Goal: Transaction & Acquisition: Purchase product/service

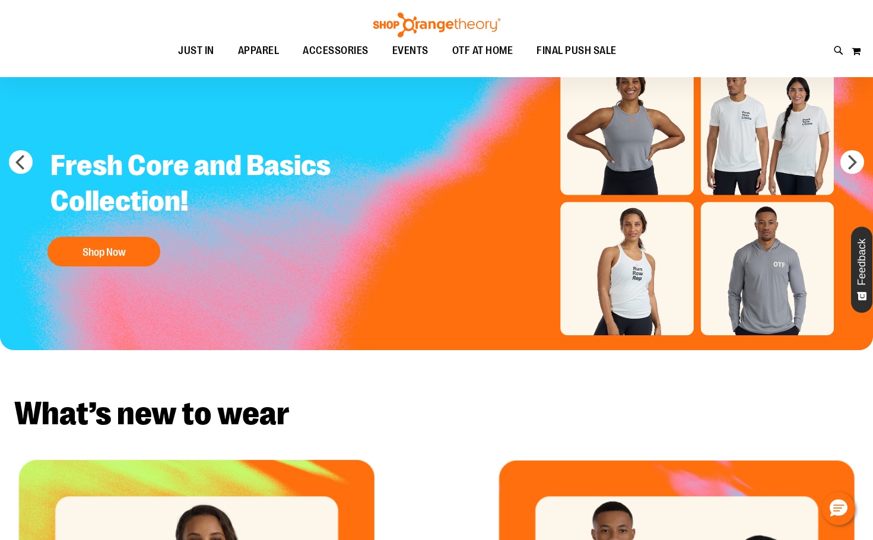
scroll to position [118, 0]
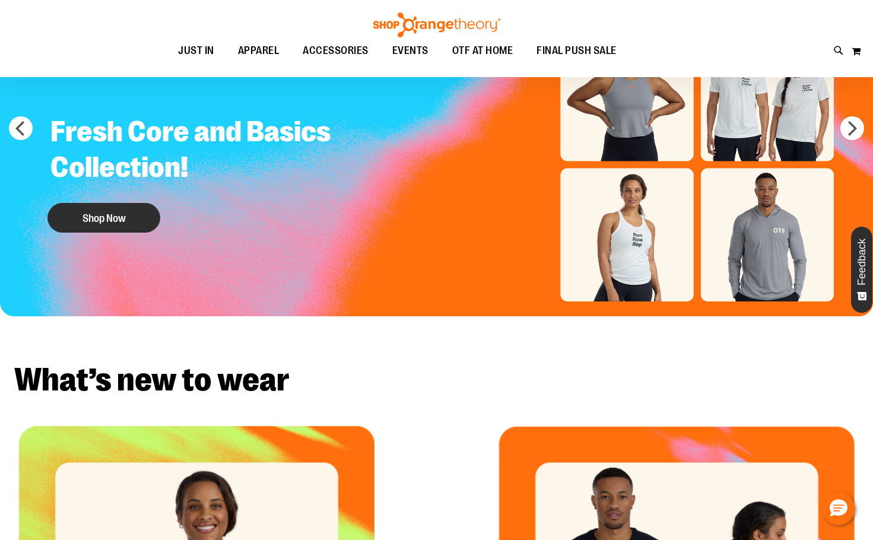
click at [100, 213] on button "Shop Now" at bounding box center [103, 218] width 113 height 30
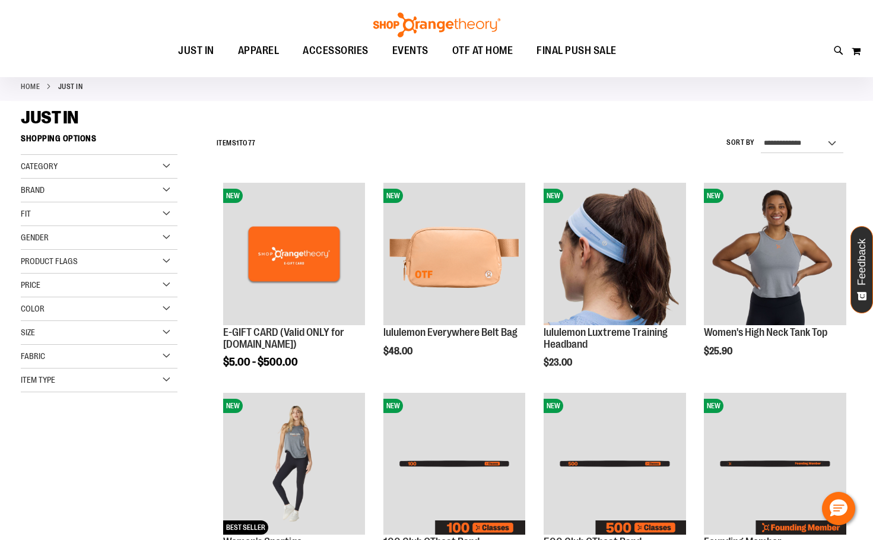
scroll to position [118, 0]
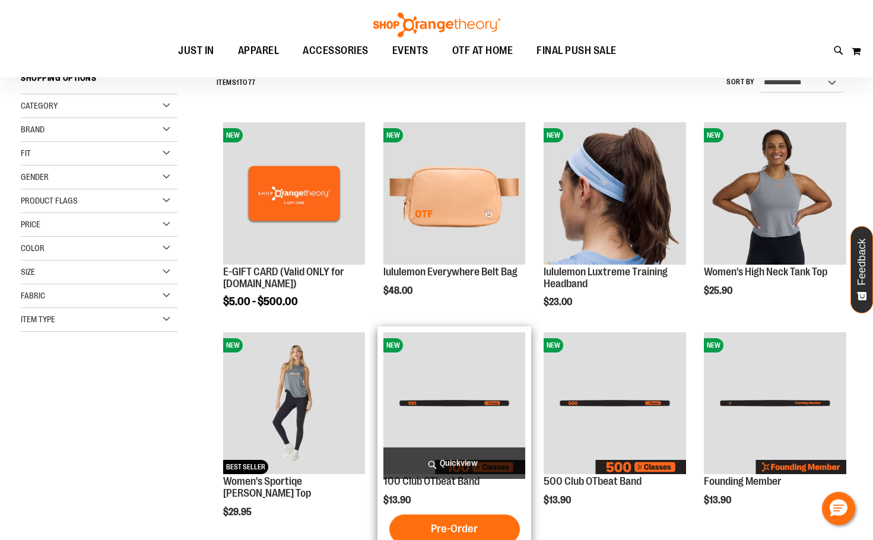
scroll to position [118, 0]
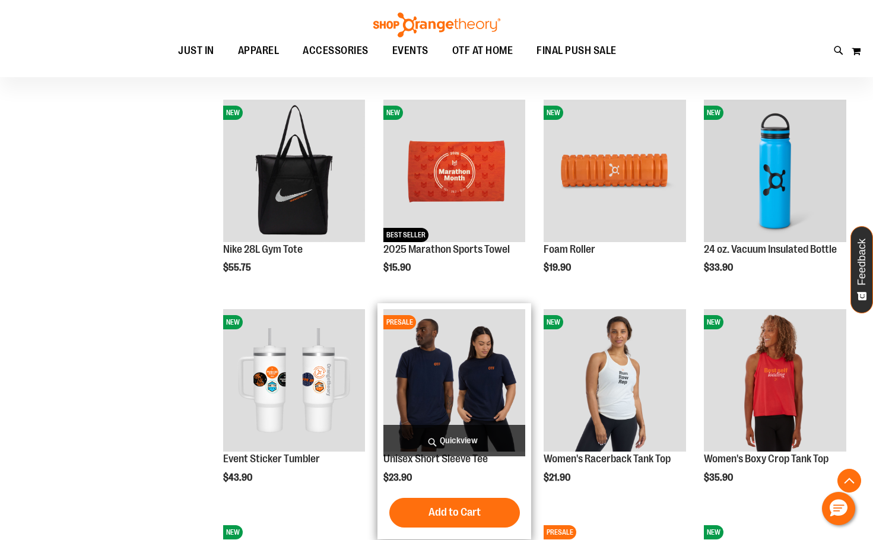
scroll to position [830, 0]
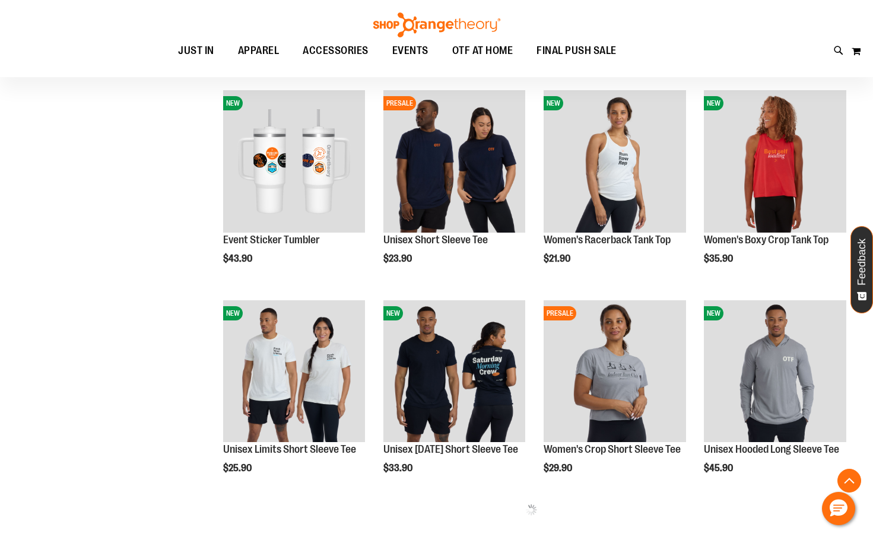
scroll to position [1008, 0]
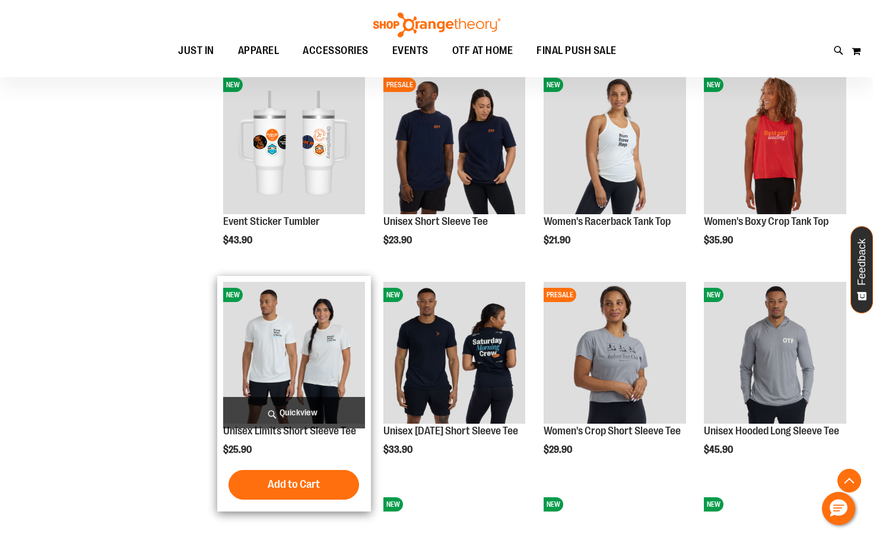
click at [260, 338] on img "product" at bounding box center [294, 353] width 142 height 142
click at [275, 359] on img "product" at bounding box center [294, 353] width 142 height 142
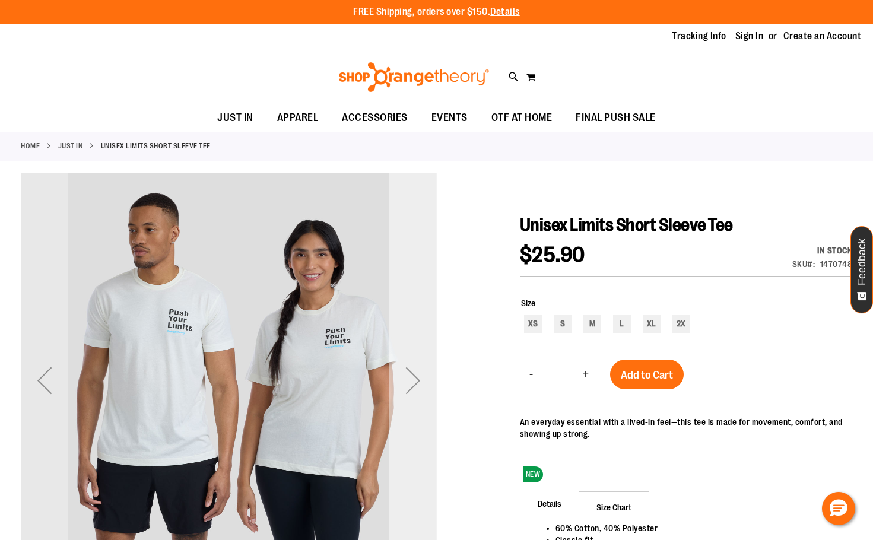
click at [417, 383] on div "Next" at bounding box center [412, 380] width 47 height 47
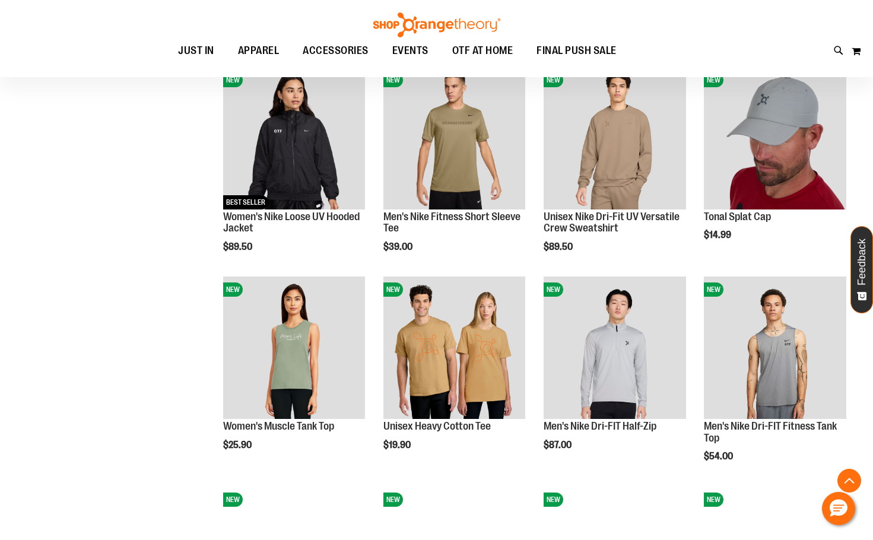
scroll to position [771, 0]
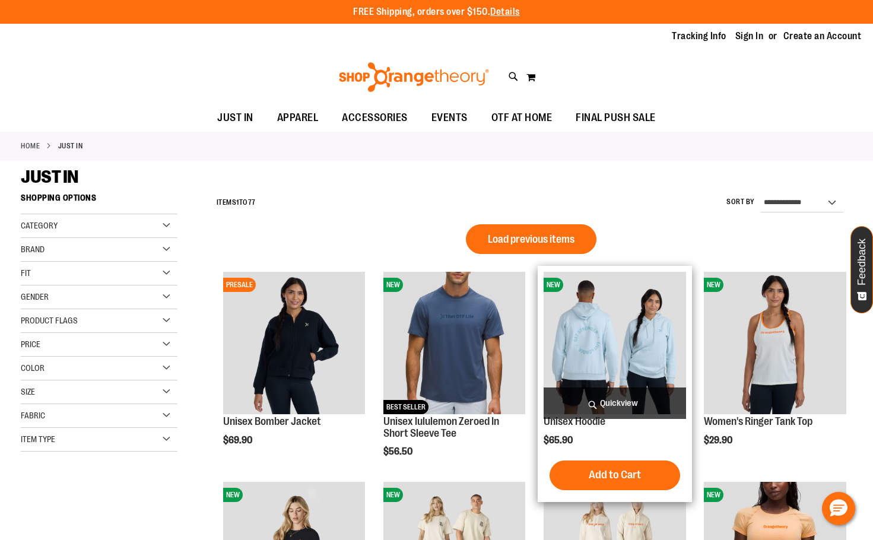
click at [593, 398] on span "Quickview" at bounding box center [615, 403] width 142 height 31
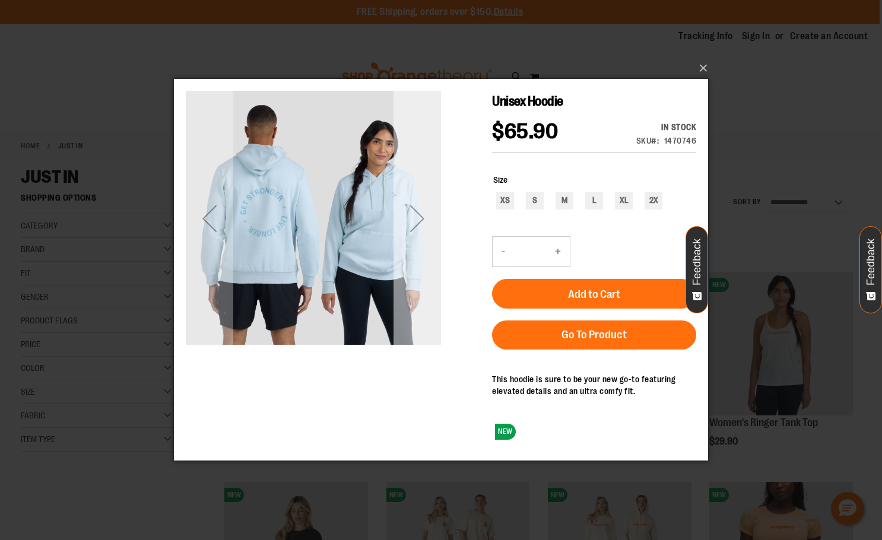
click at [415, 223] on div "Next" at bounding box center [416, 218] width 47 height 47
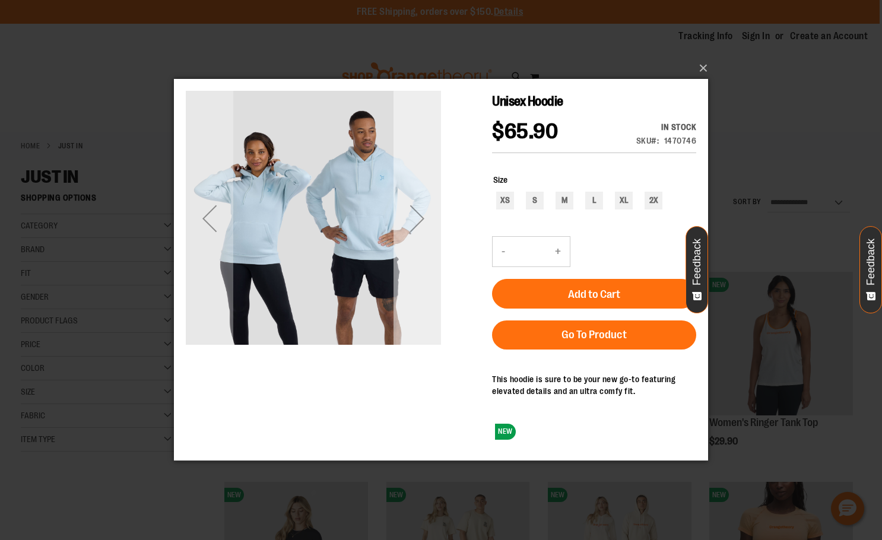
click at [415, 223] on div "Next" at bounding box center [416, 218] width 47 height 47
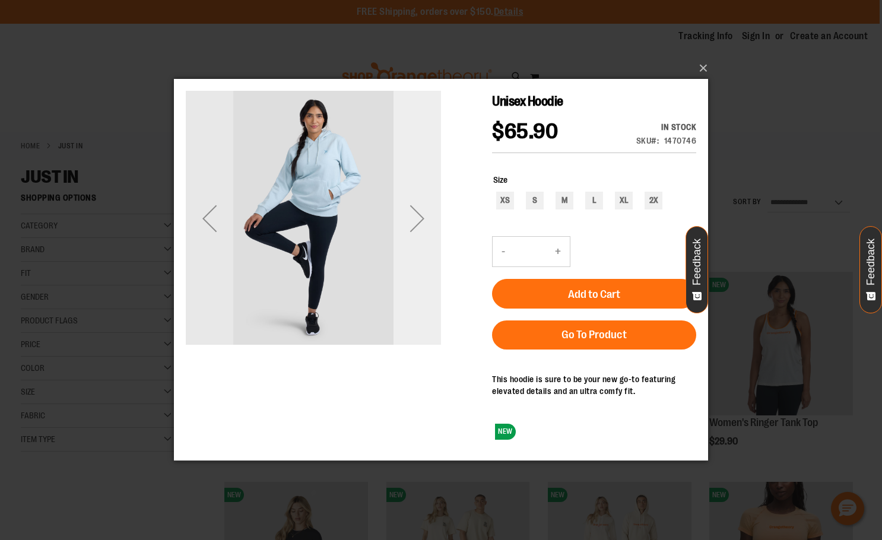
click at [415, 223] on div "Next" at bounding box center [416, 218] width 47 height 47
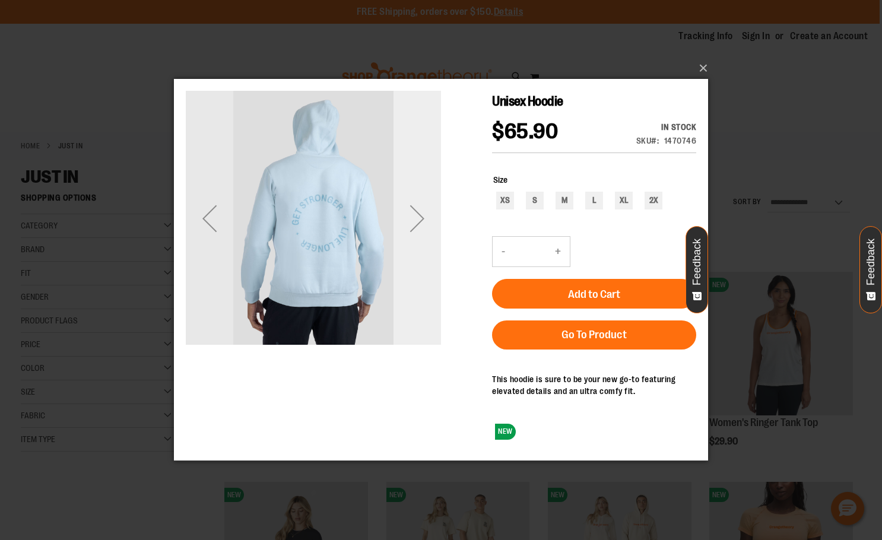
click at [415, 223] on div "Next" at bounding box center [416, 218] width 47 height 47
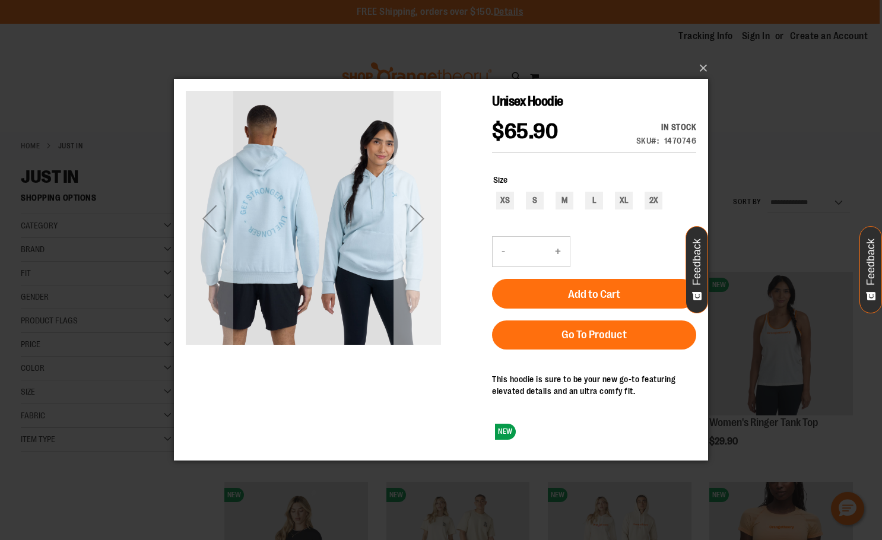
click at [415, 223] on div "Next" at bounding box center [416, 218] width 47 height 47
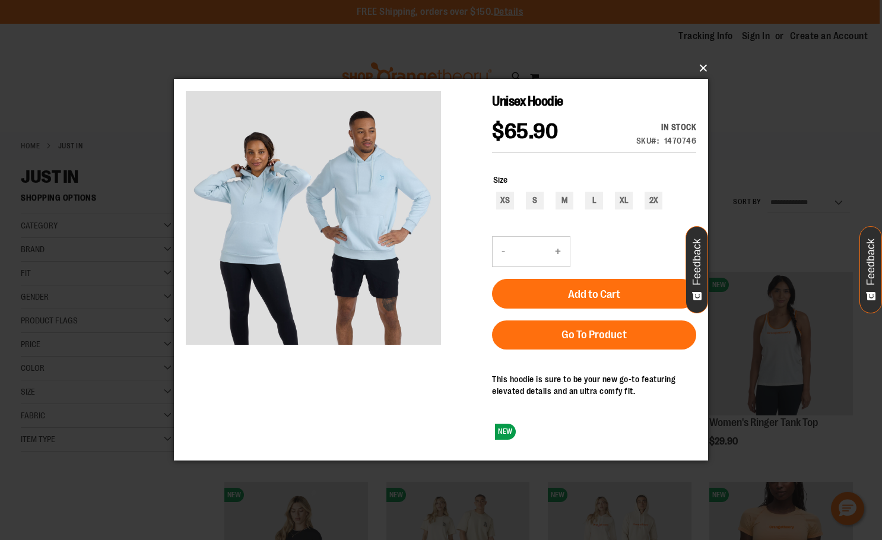
click at [707, 71] on button "×" at bounding box center [444, 68] width 534 height 26
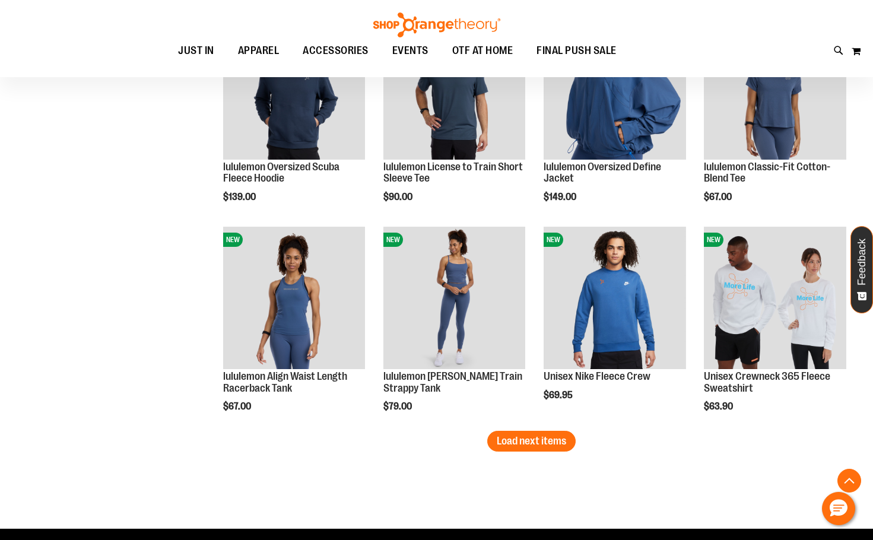
scroll to position [1483, 0]
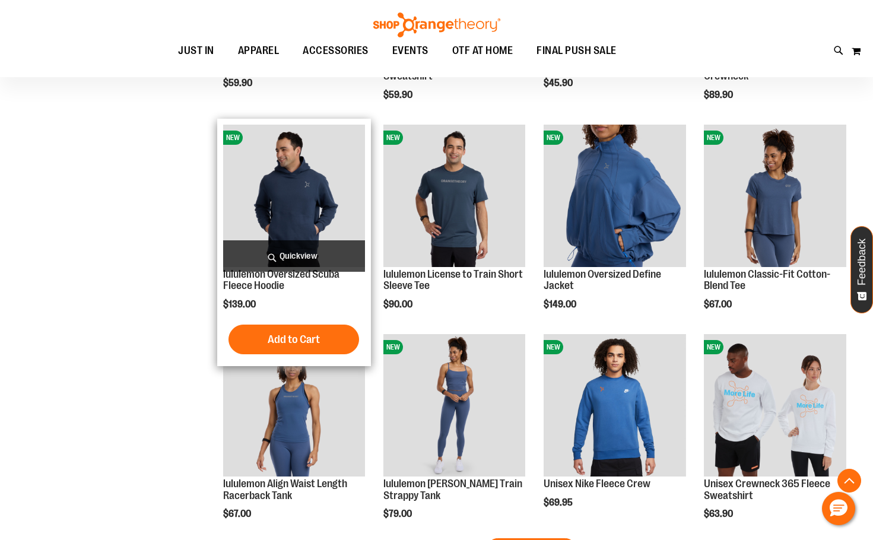
click at [258, 228] on img "product" at bounding box center [294, 196] width 142 height 142
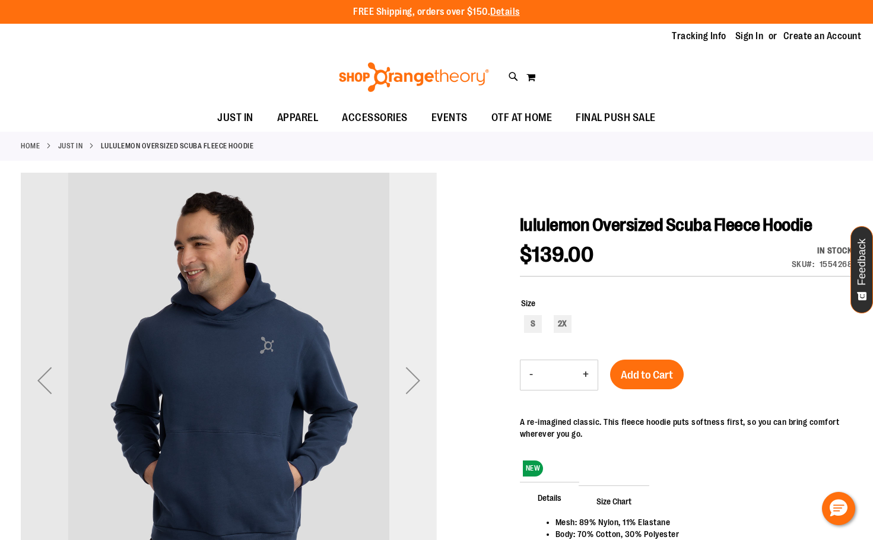
click at [395, 363] on div "Next" at bounding box center [412, 380] width 47 height 47
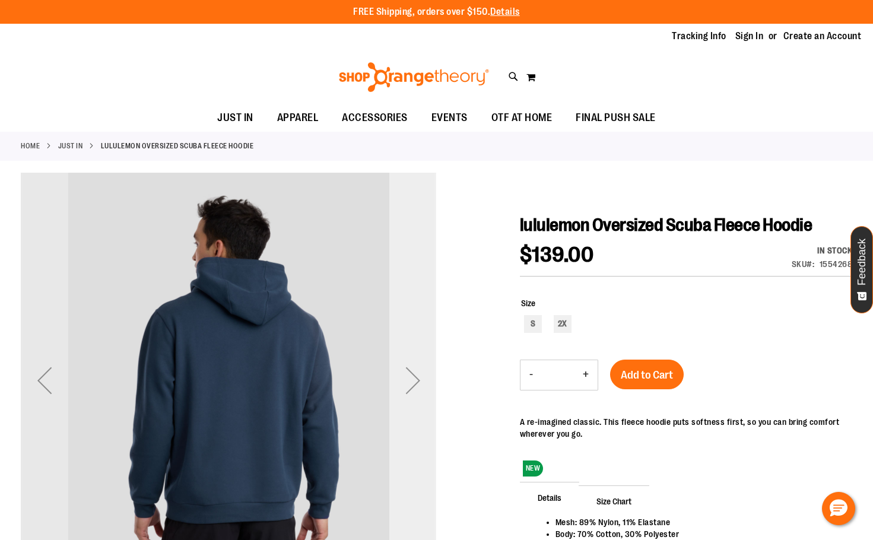
click at [398, 377] on div "Next" at bounding box center [412, 380] width 47 height 47
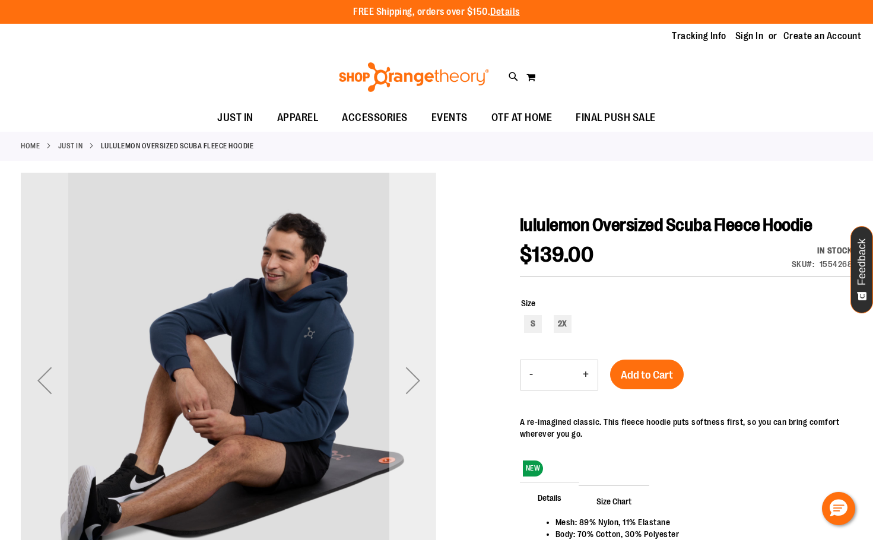
click at [406, 371] on div "Next" at bounding box center [412, 380] width 47 height 47
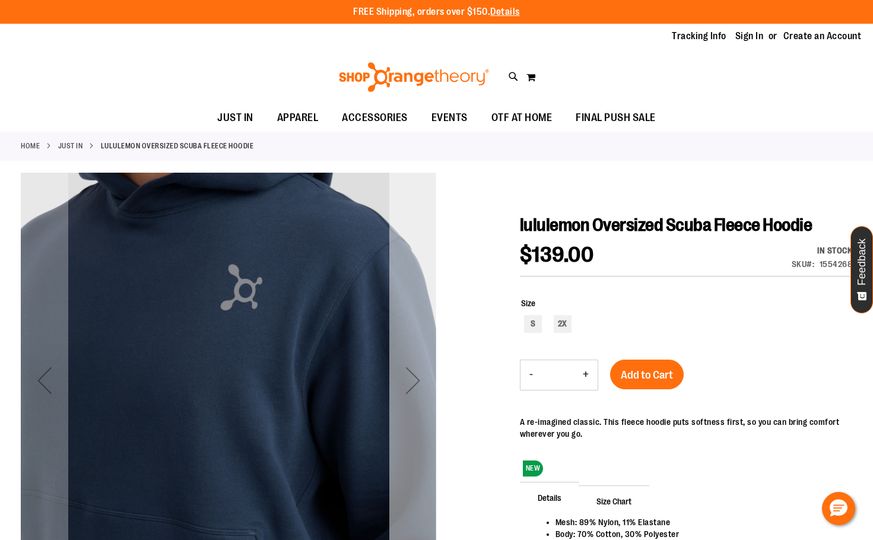
click at [406, 371] on div "Next" at bounding box center [412, 380] width 47 height 47
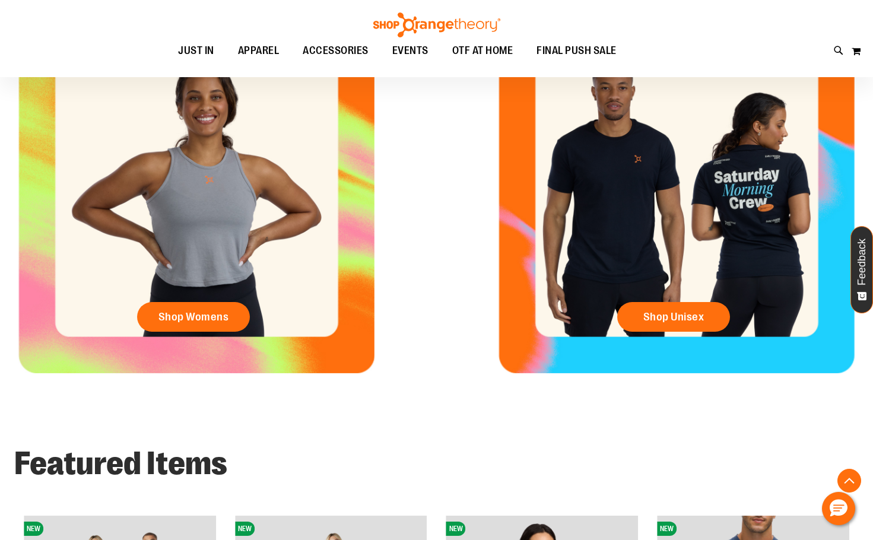
scroll to position [530, 0]
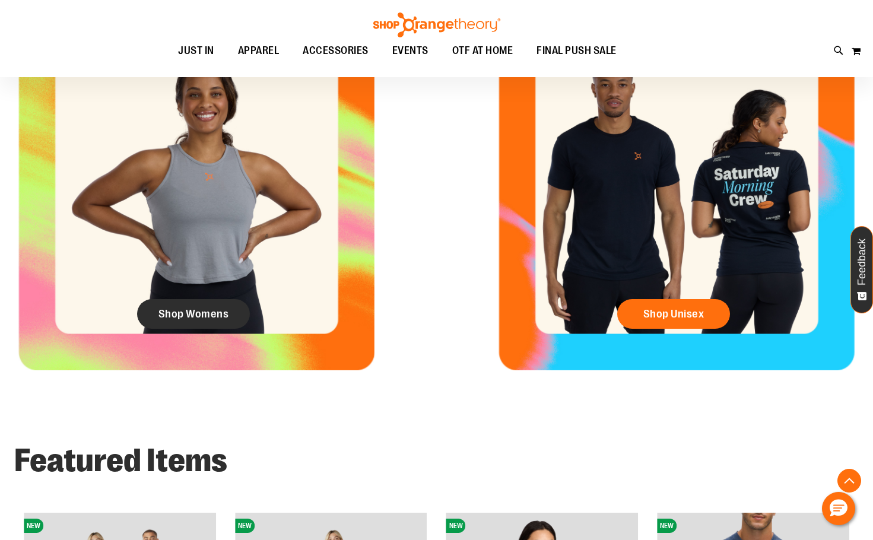
click at [184, 308] on span "Shop Womens" at bounding box center [193, 313] width 71 height 13
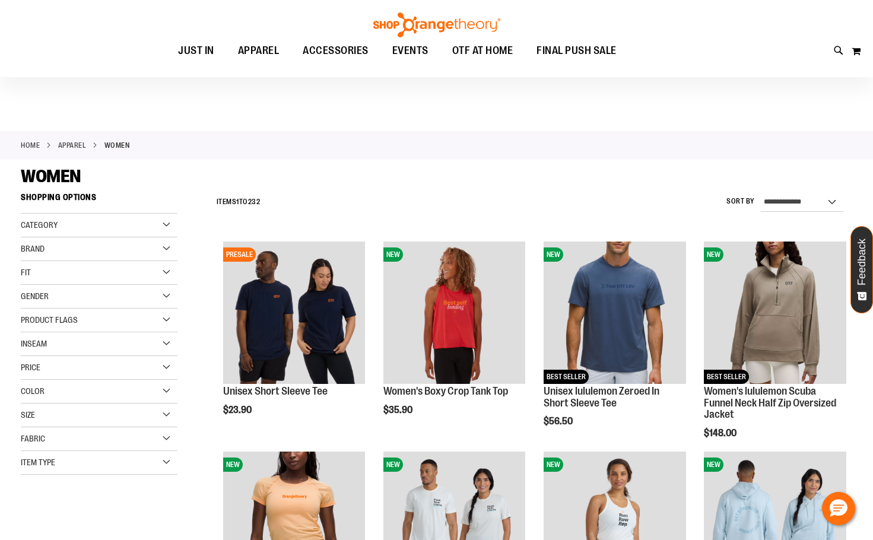
scroll to position [59, 0]
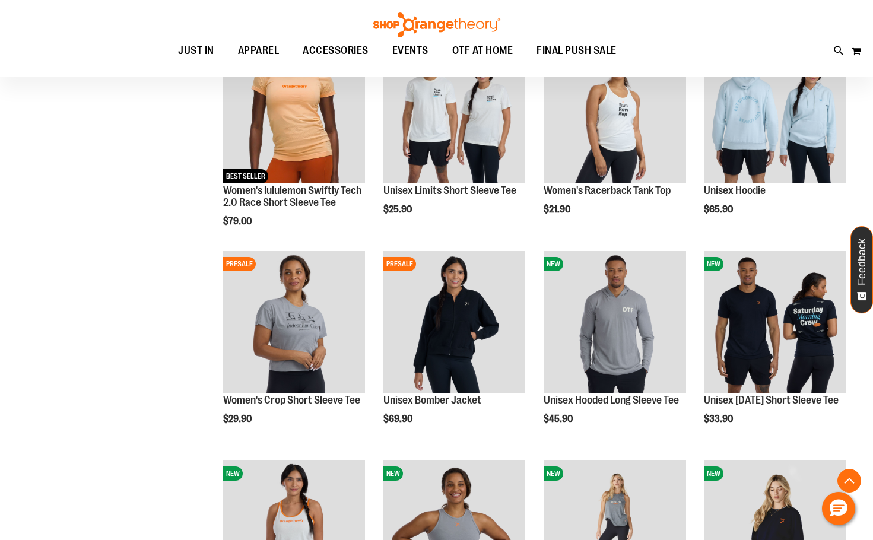
scroll to position [415, 0]
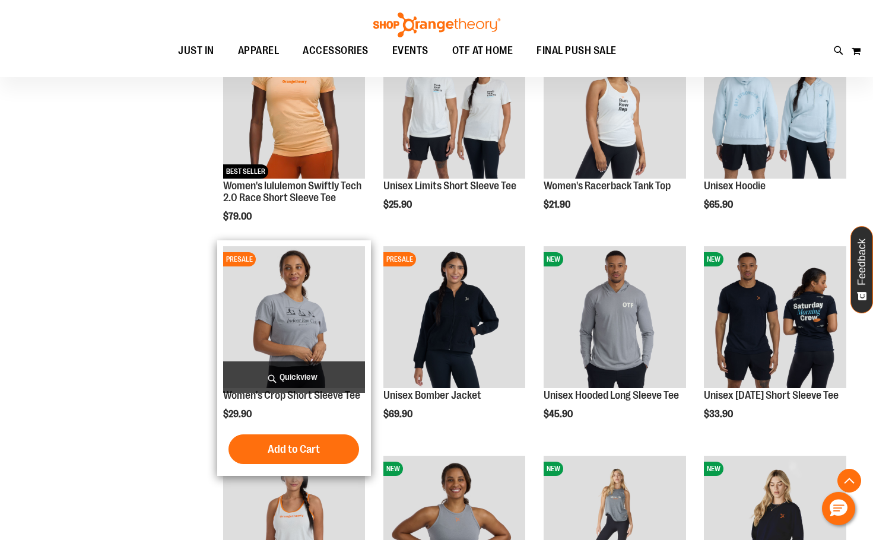
click at [295, 360] on img "product" at bounding box center [294, 317] width 142 height 142
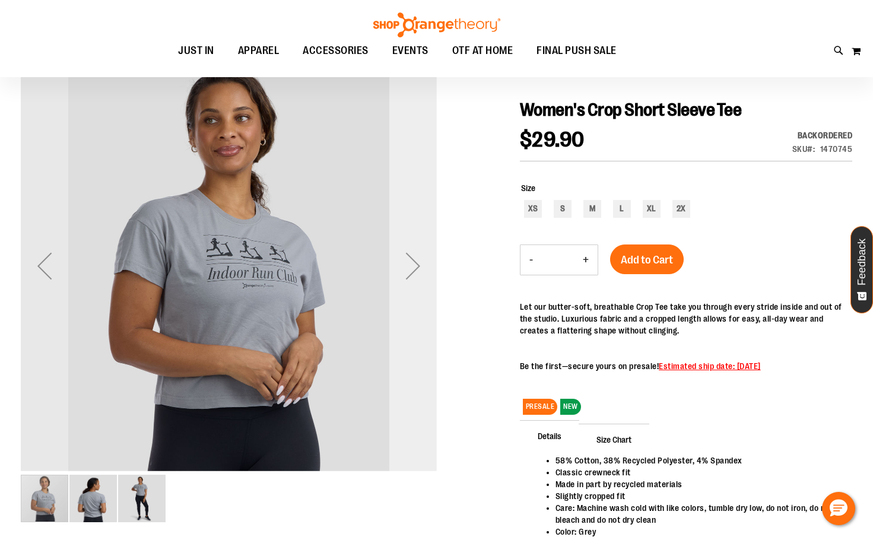
scroll to position [118, 0]
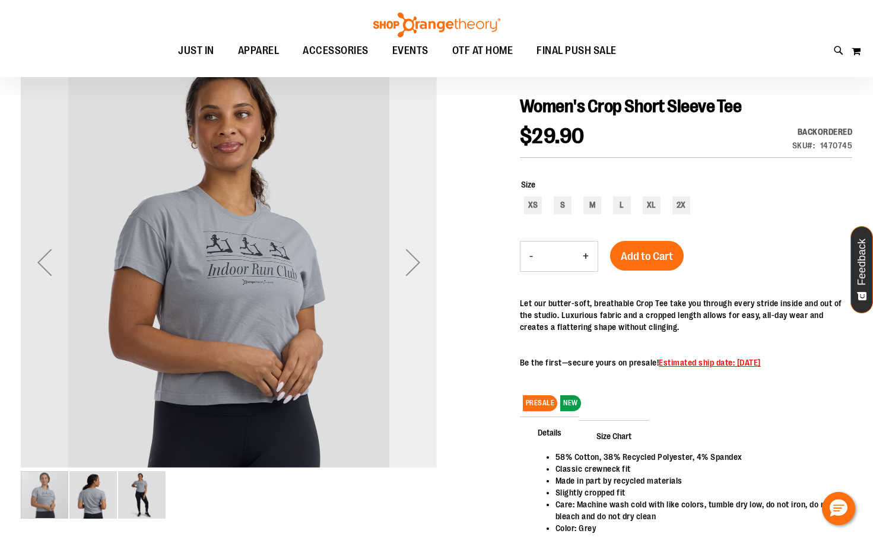
click at [415, 268] on div "Next" at bounding box center [412, 262] width 47 height 47
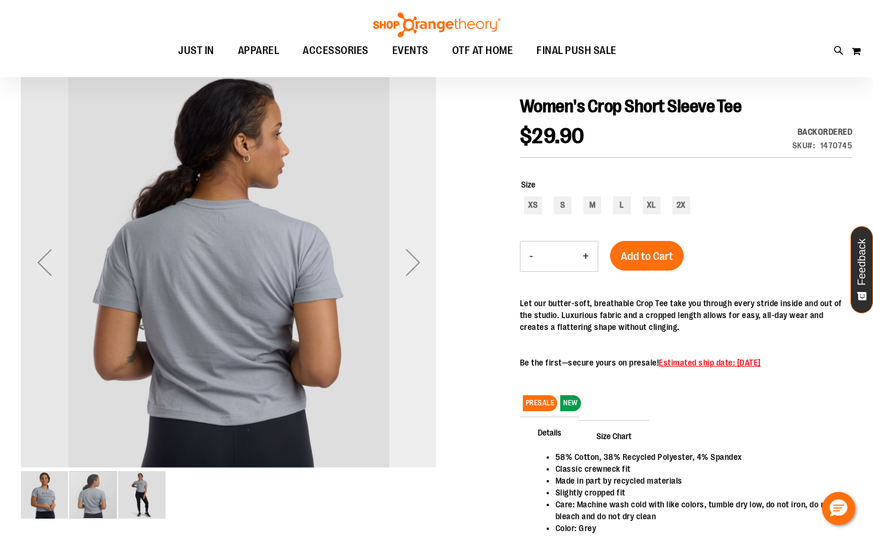
click at [415, 268] on div "Next" at bounding box center [412, 262] width 47 height 47
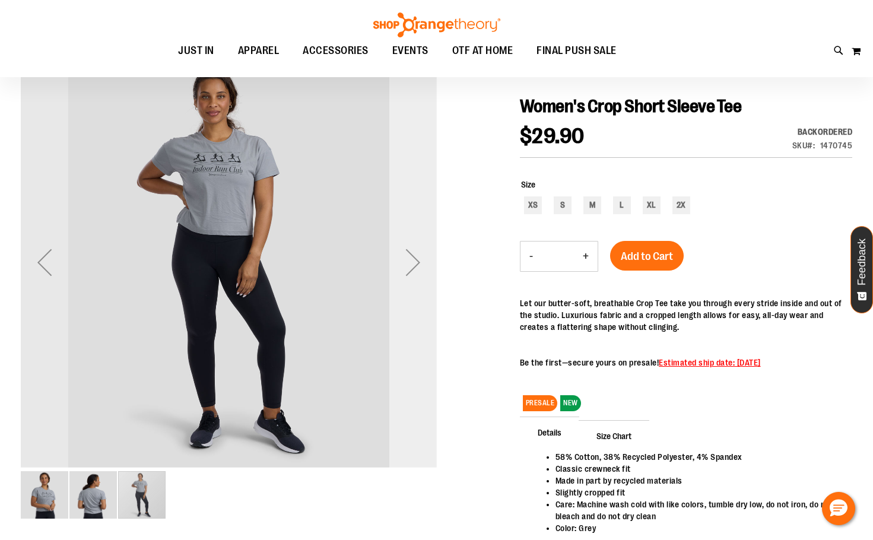
click at [417, 261] on div "Next" at bounding box center [412, 262] width 47 height 47
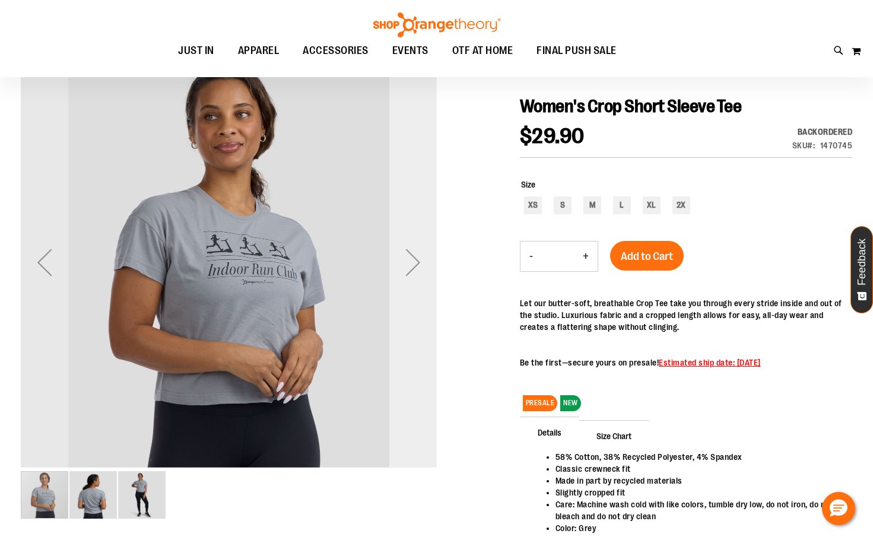
click at [417, 261] on div "Next" at bounding box center [412, 262] width 47 height 47
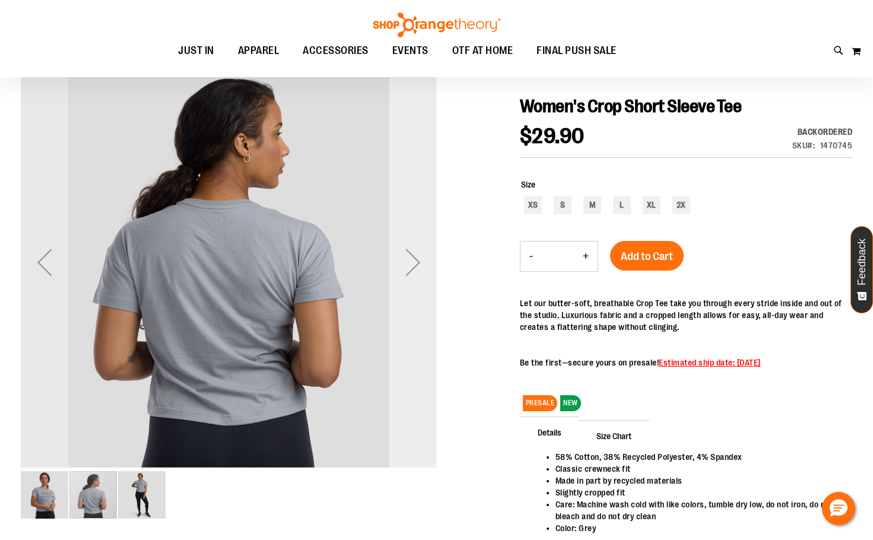
click at [417, 261] on div "Next" at bounding box center [412, 262] width 47 height 47
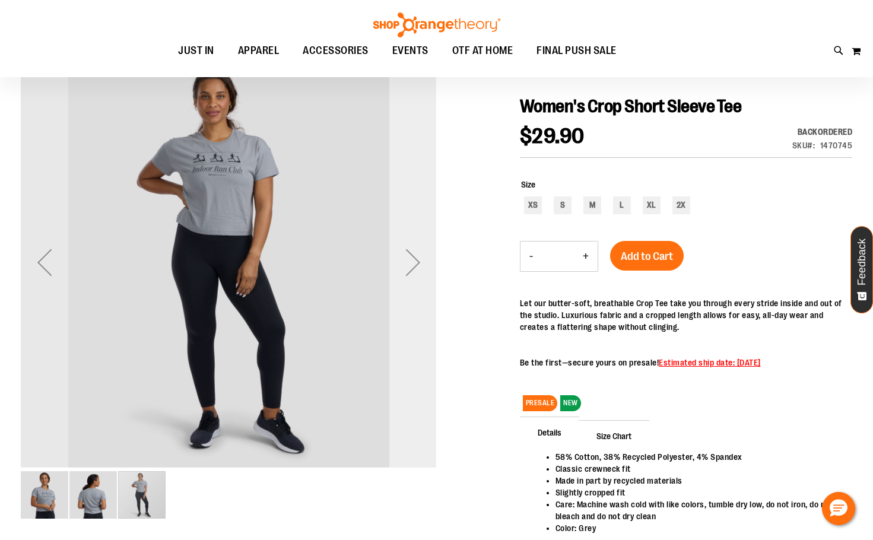
click at [417, 261] on div "Next" at bounding box center [412, 262] width 47 height 47
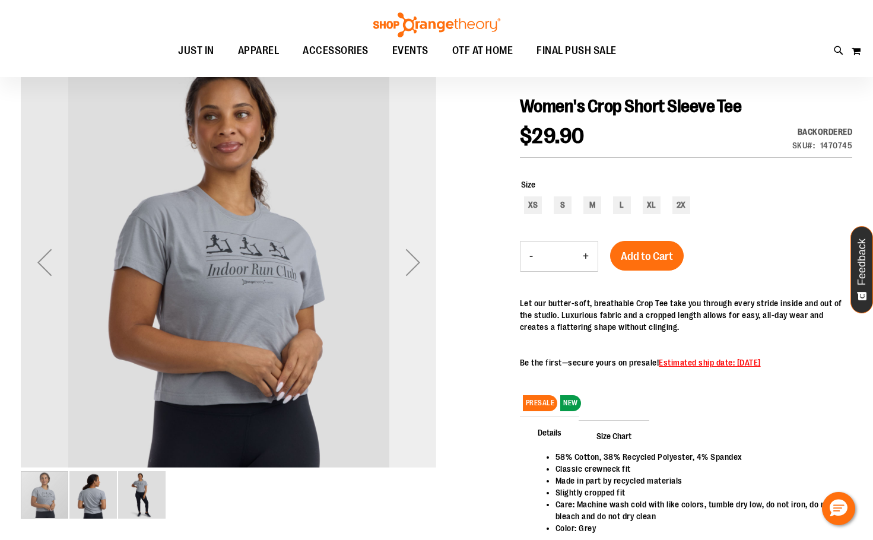
click at [417, 263] on div "Next" at bounding box center [412, 262] width 47 height 47
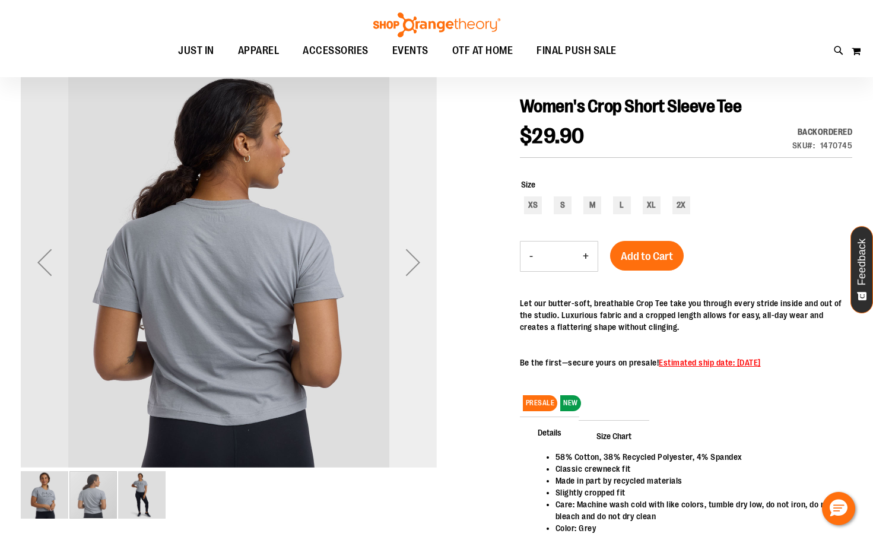
click at [417, 263] on div "Next" at bounding box center [412, 262] width 47 height 47
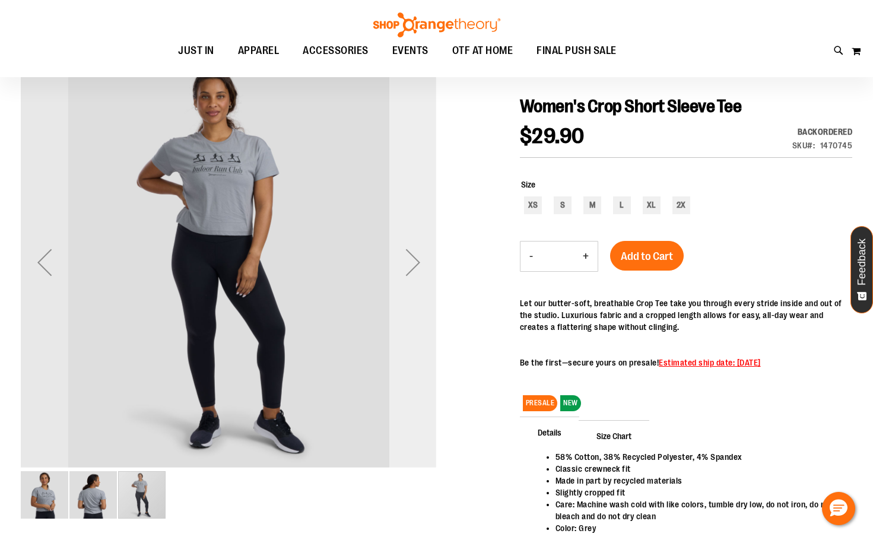
click at [417, 263] on div "Next" at bounding box center [412, 262] width 47 height 47
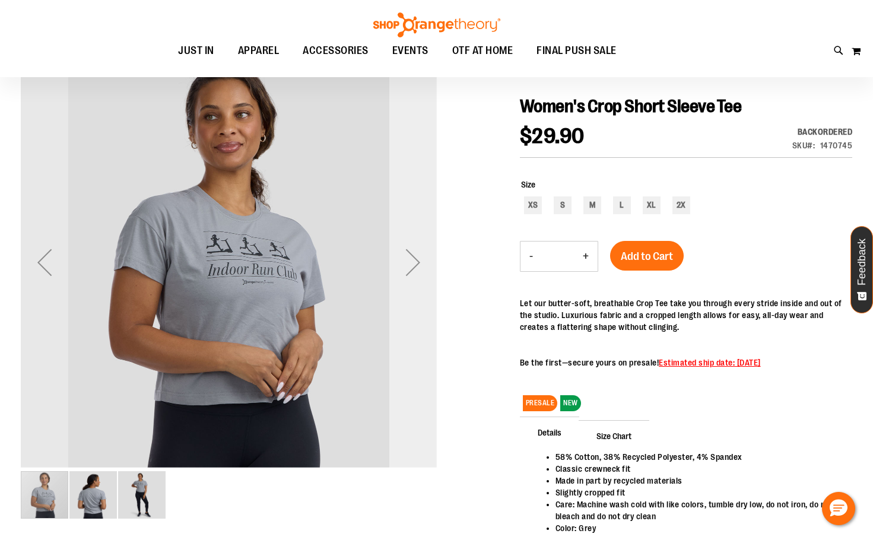
click at [414, 268] on div "Next" at bounding box center [412, 262] width 47 height 47
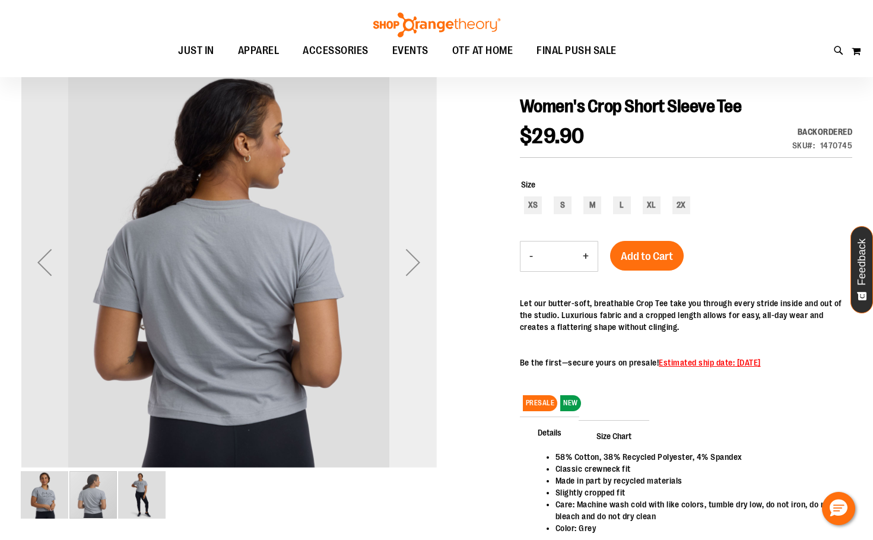
click at [414, 268] on div "Next" at bounding box center [412, 262] width 47 height 47
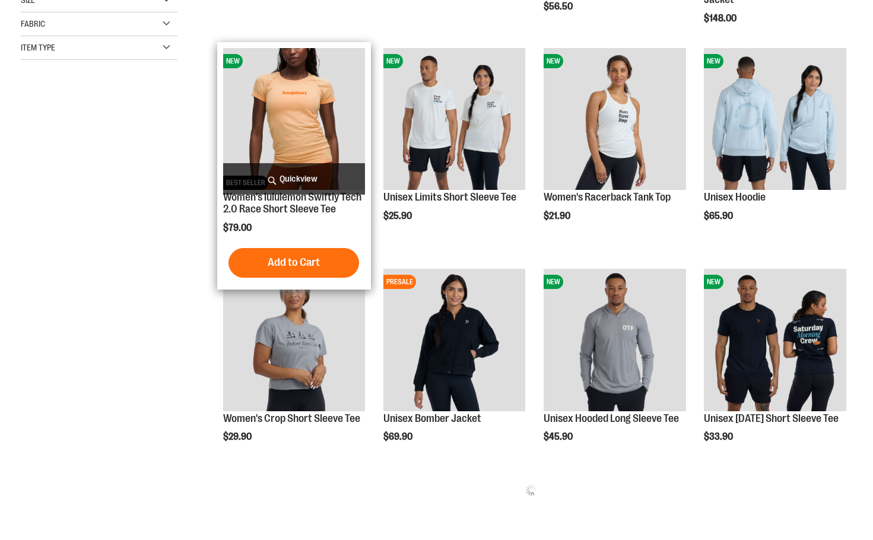
scroll to position [415, 0]
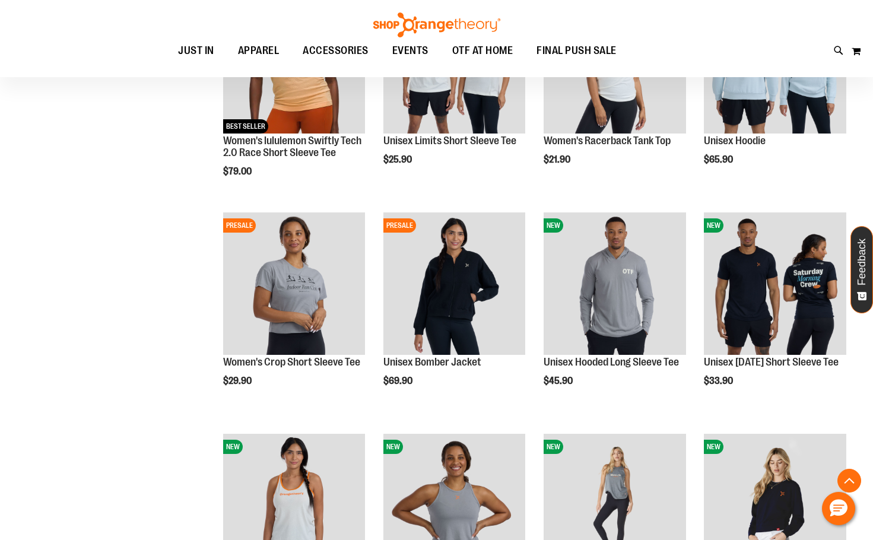
scroll to position [474, 0]
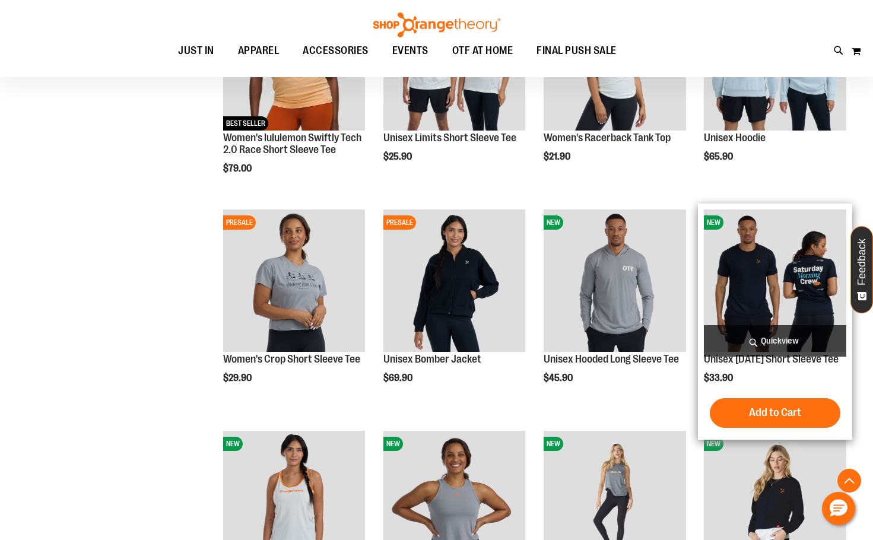
click at [771, 293] on img "product" at bounding box center [775, 280] width 142 height 142
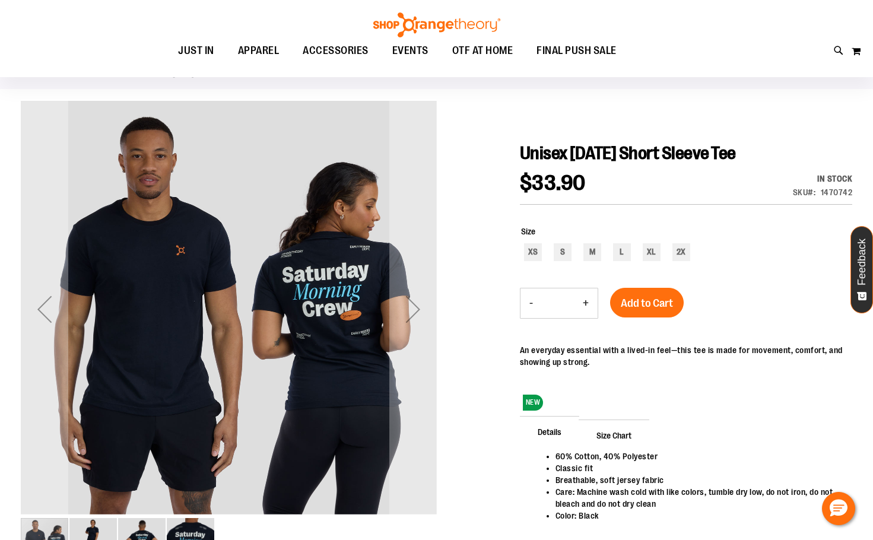
scroll to position [59, 0]
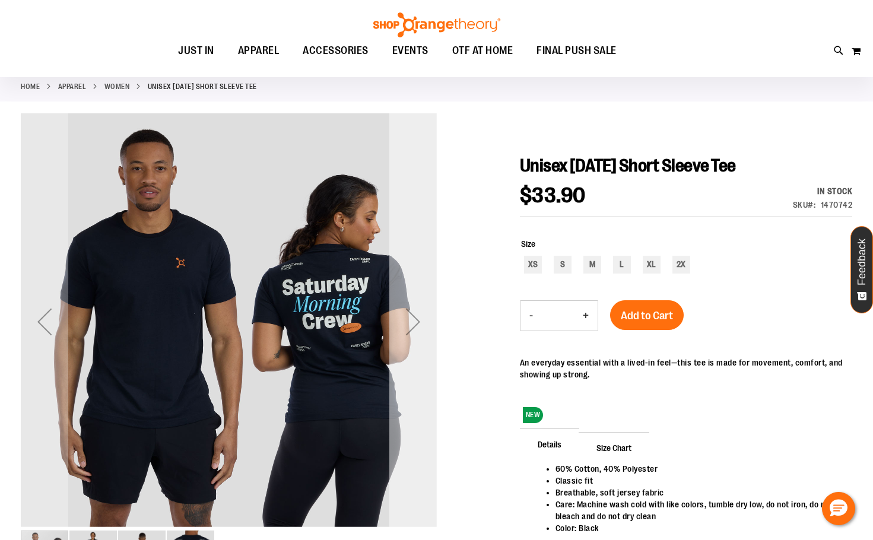
click at [404, 323] on div "Next" at bounding box center [412, 321] width 47 height 47
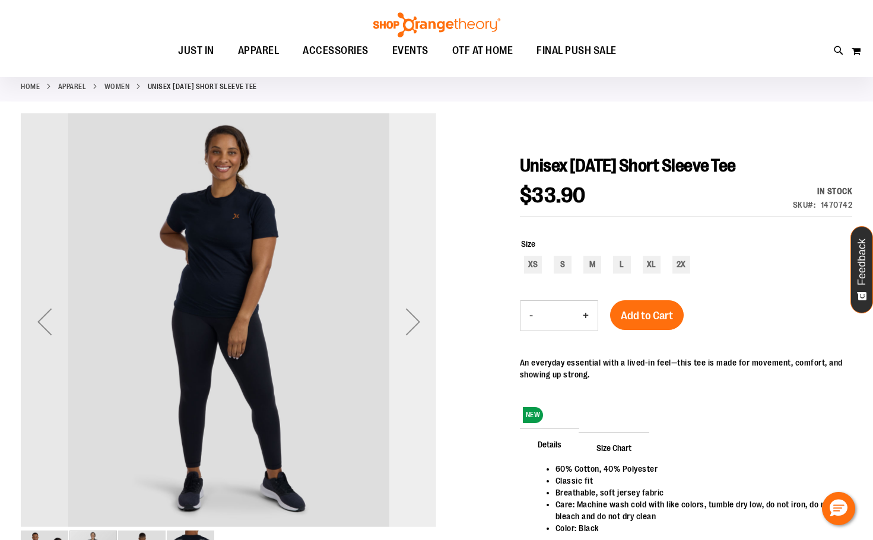
click at [405, 322] on div "Next" at bounding box center [412, 321] width 47 height 47
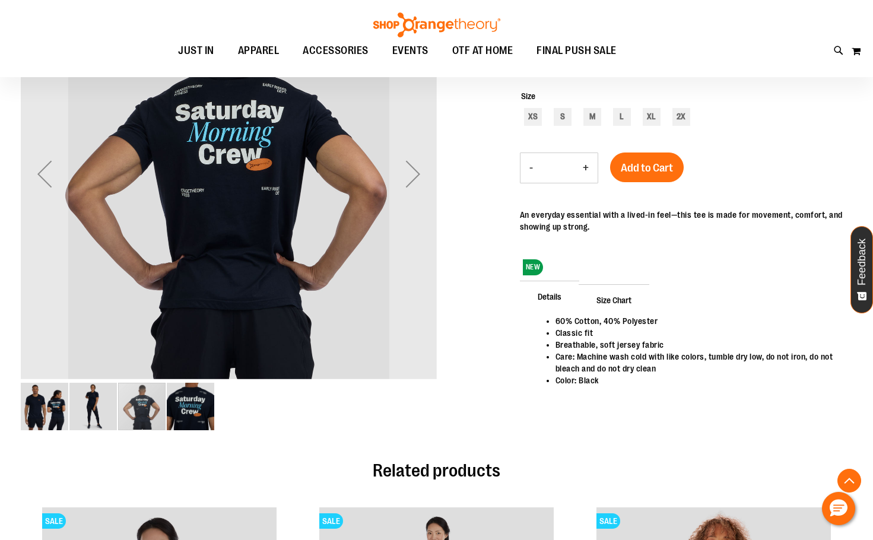
scroll to position [118, 0]
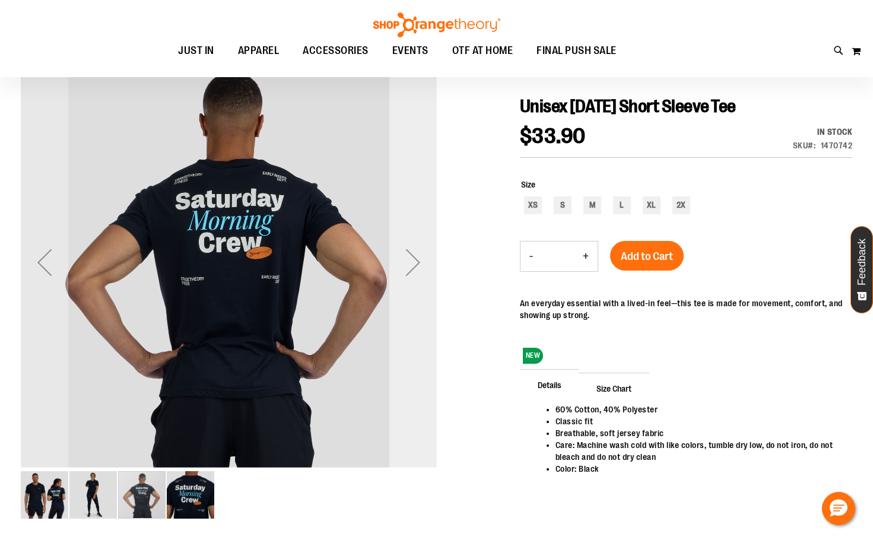
click at [415, 264] on div "Next" at bounding box center [412, 262] width 47 height 47
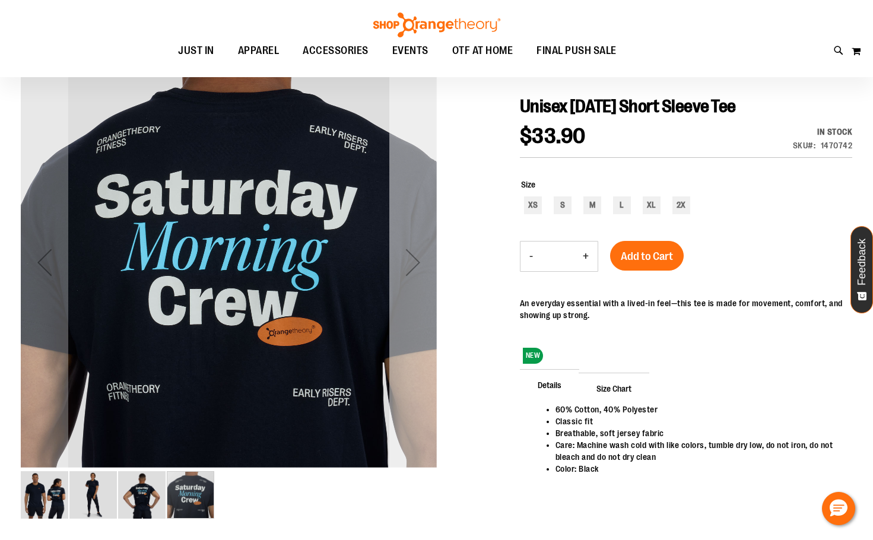
click at [414, 269] on div "Next" at bounding box center [412, 262] width 47 height 47
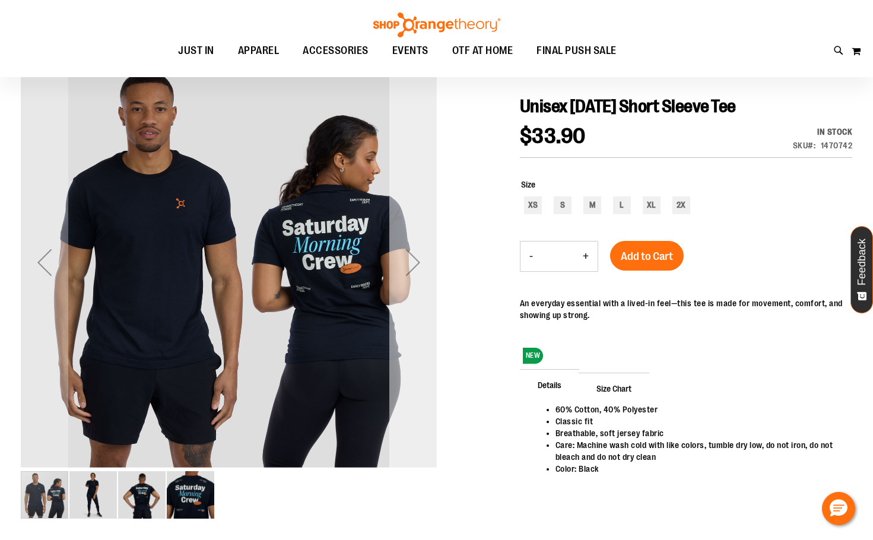
click at [416, 265] on div "Next" at bounding box center [412, 262] width 47 height 47
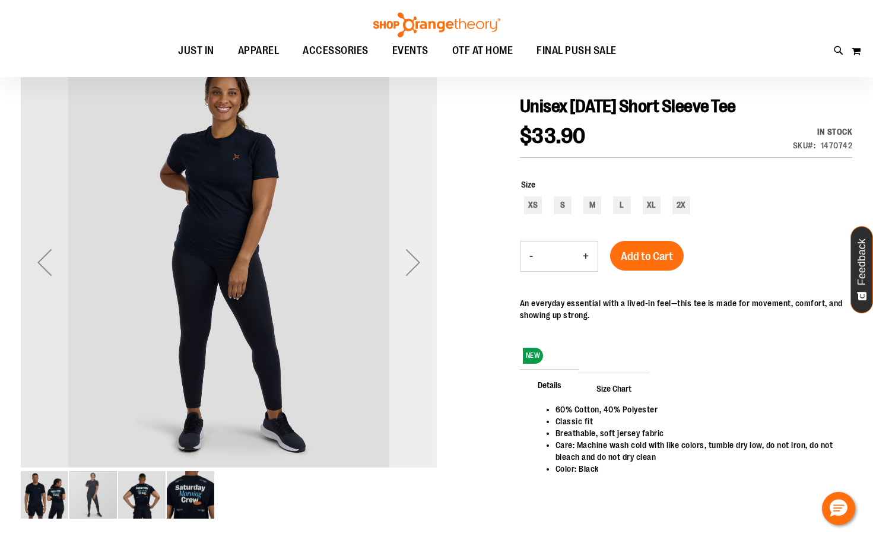
click at [416, 265] on div "Next" at bounding box center [412, 262] width 47 height 47
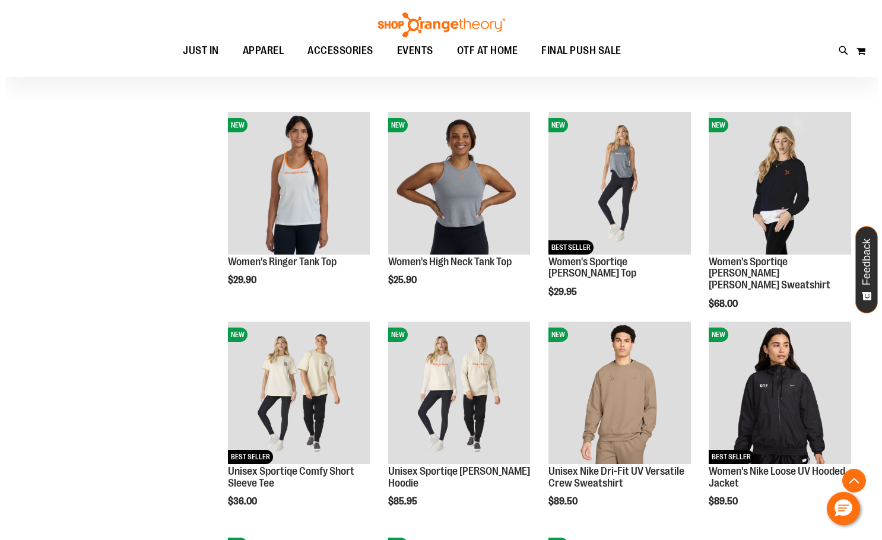
scroll to position [770, 0]
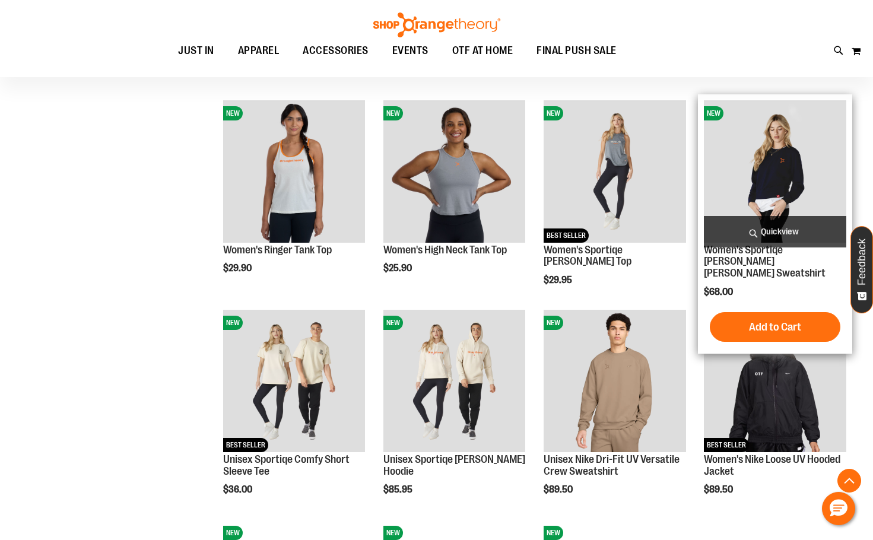
click at [760, 222] on span "Quickview" at bounding box center [775, 231] width 142 height 31
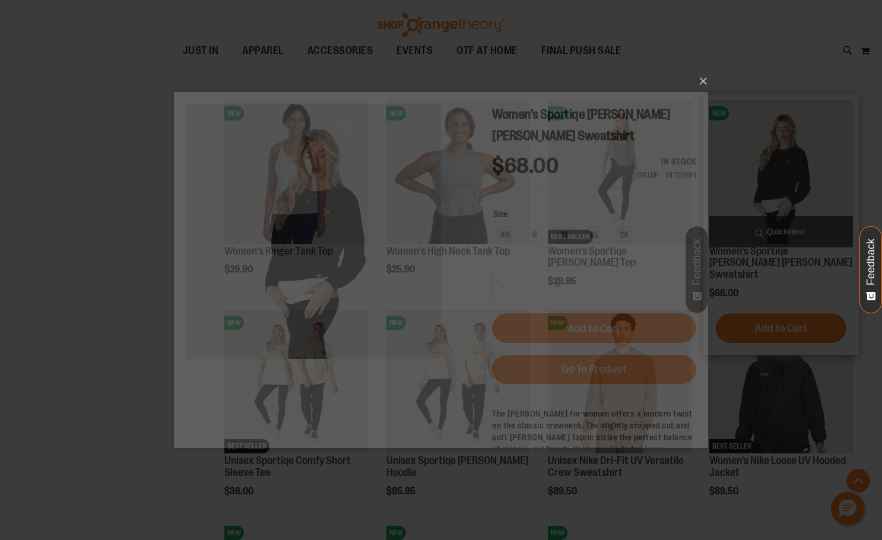
scroll to position [0, 0]
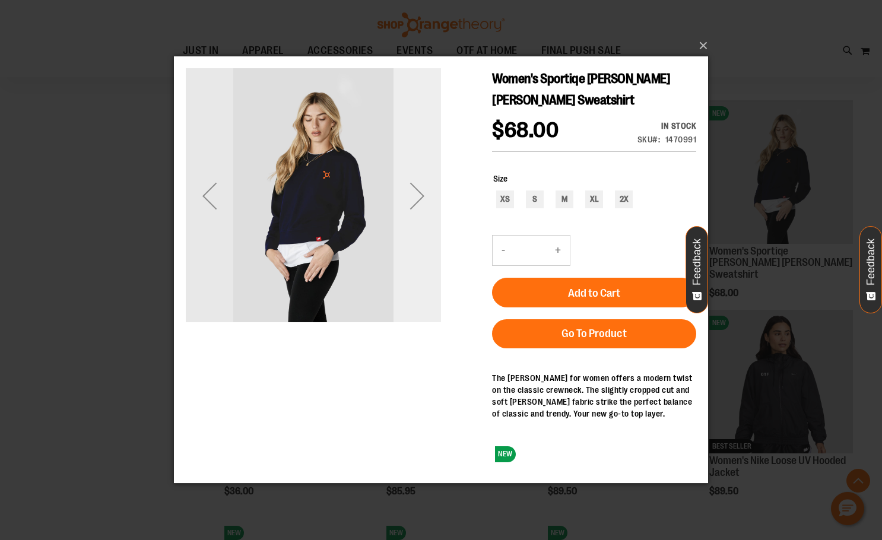
click at [420, 195] on div "Next" at bounding box center [416, 195] width 47 height 47
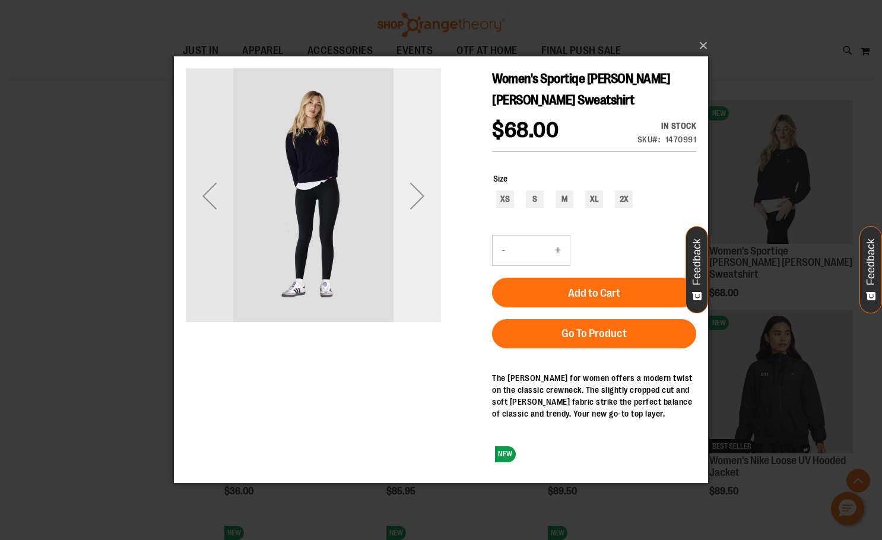
click at [412, 184] on div "Next" at bounding box center [416, 195] width 47 height 47
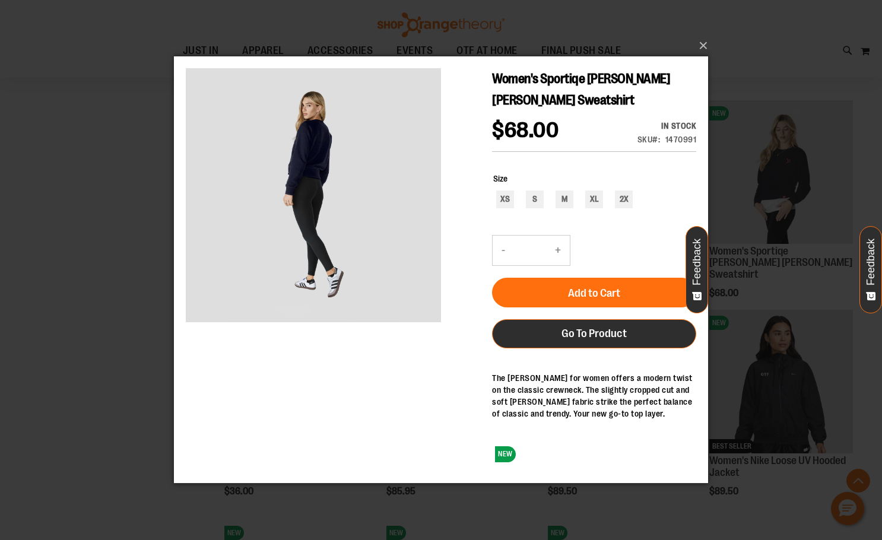
click at [604, 324] on link "Go To Product" at bounding box center [594, 333] width 204 height 29
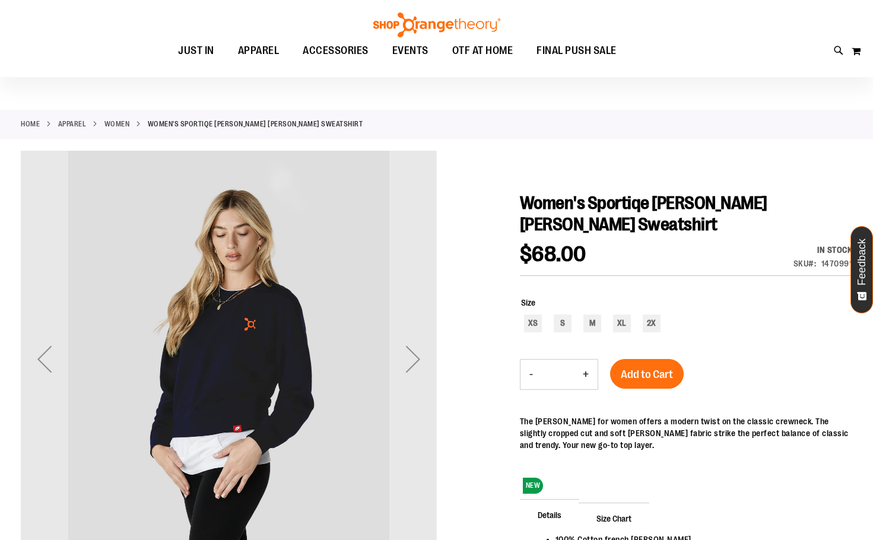
scroll to position [59, 0]
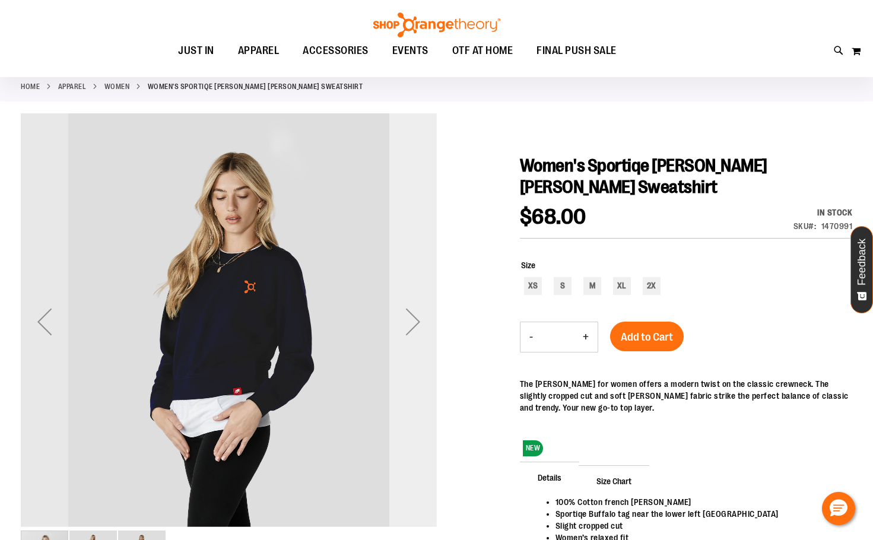
click at [411, 325] on div "Next" at bounding box center [412, 321] width 47 height 47
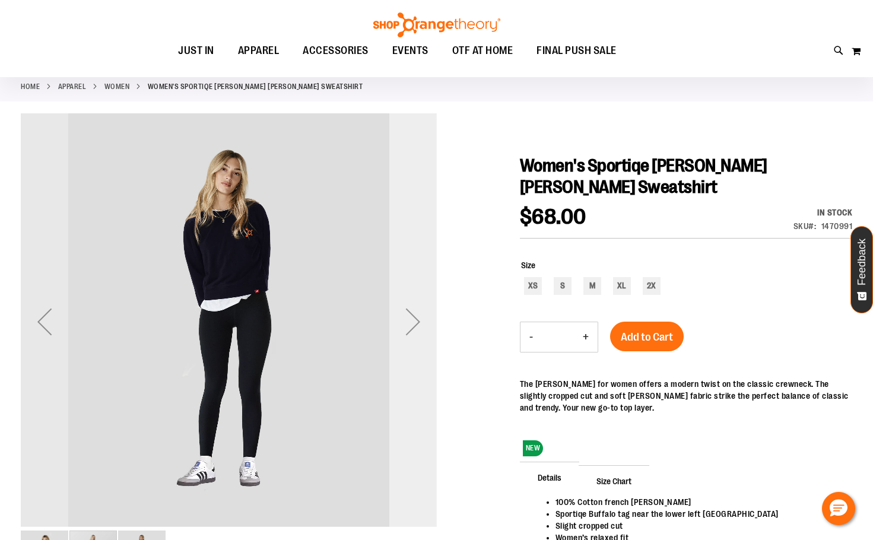
click at [411, 323] on div "Next" at bounding box center [412, 321] width 47 height 47
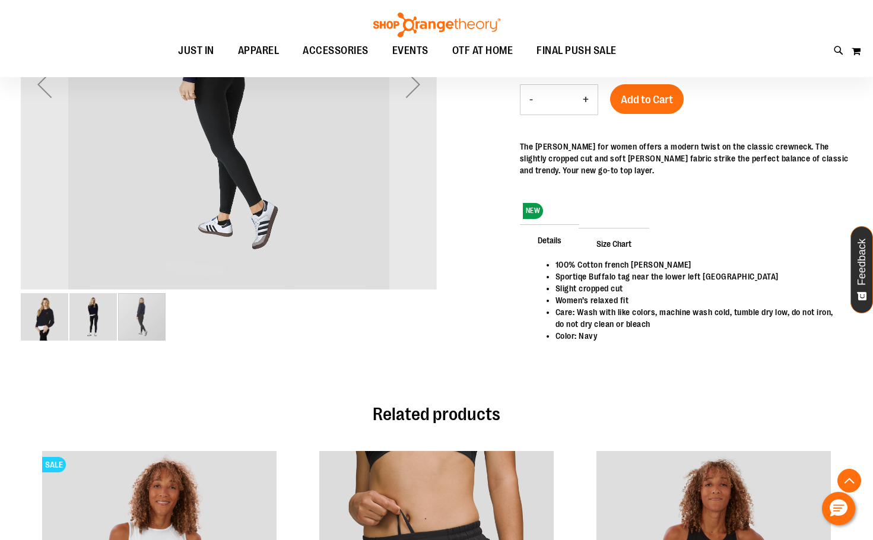
scroll to position [297, 0]
click at [74, 309] on img "image 2 of 3" at bounding box center [92, 316] width 47 height 47
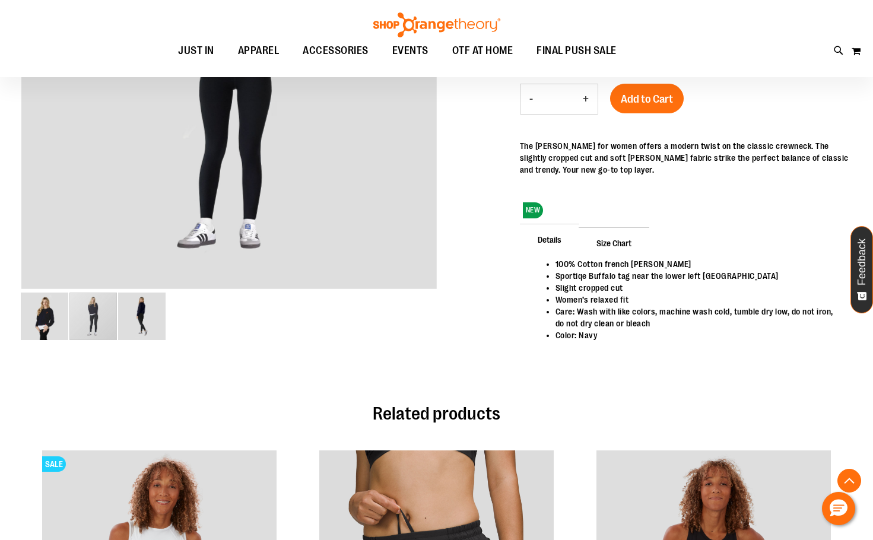
click at [17, 328] on main "Women's Sportiqe [PERSON_NAME] [PERSON_NAME] Sweatshirt $68.00 In stock Only %1…" at bounding box center [436, 319] width 873 height 900
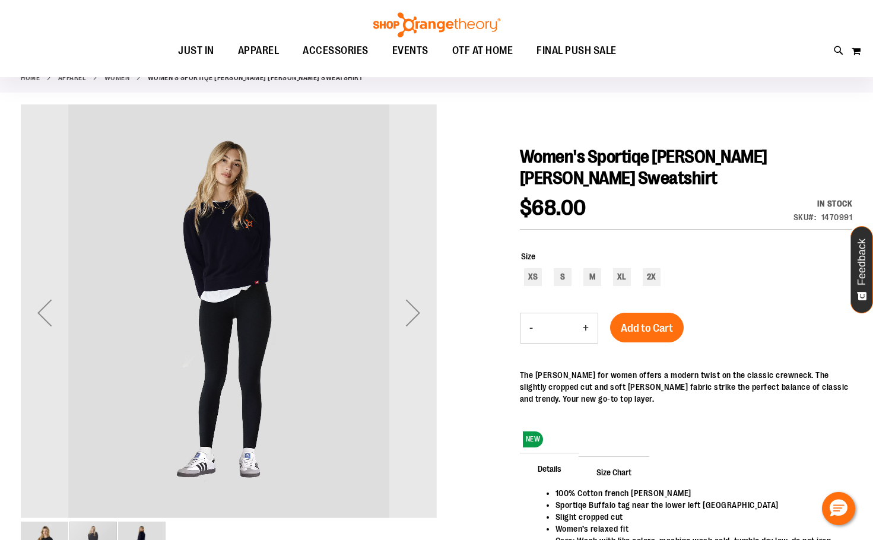
scroll to position [0, 0]
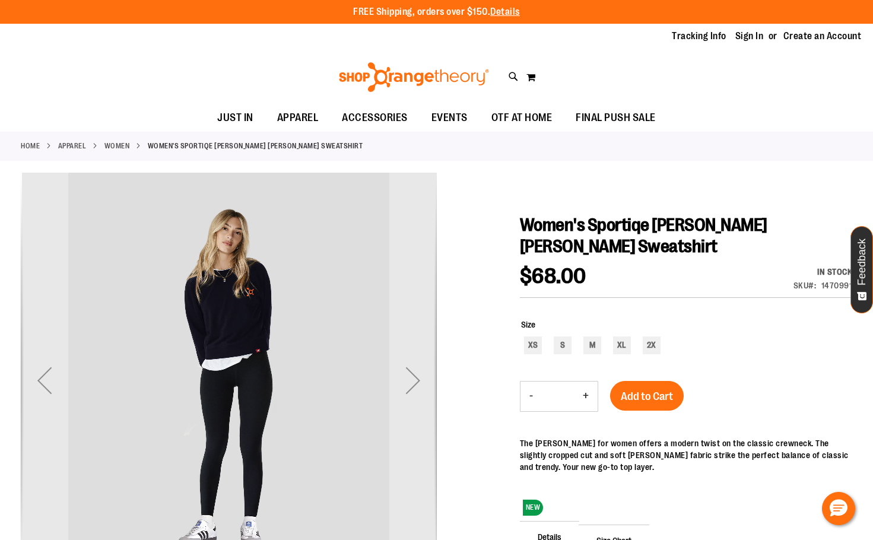
click at [262, 358] on img "carousel" at bounding box center [230, 379] width 416 height 416
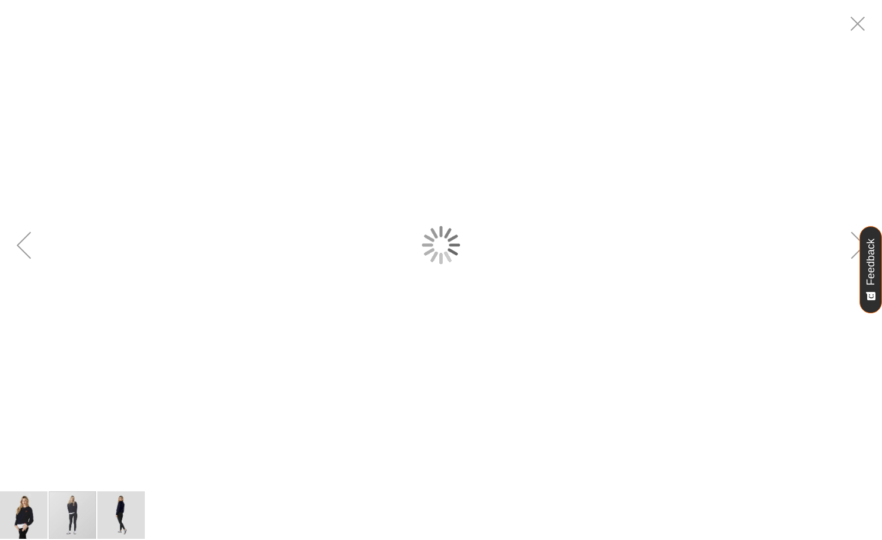
click at [262, 358] on div "carousel" at bounding box center [441, 245] width 882 height 490
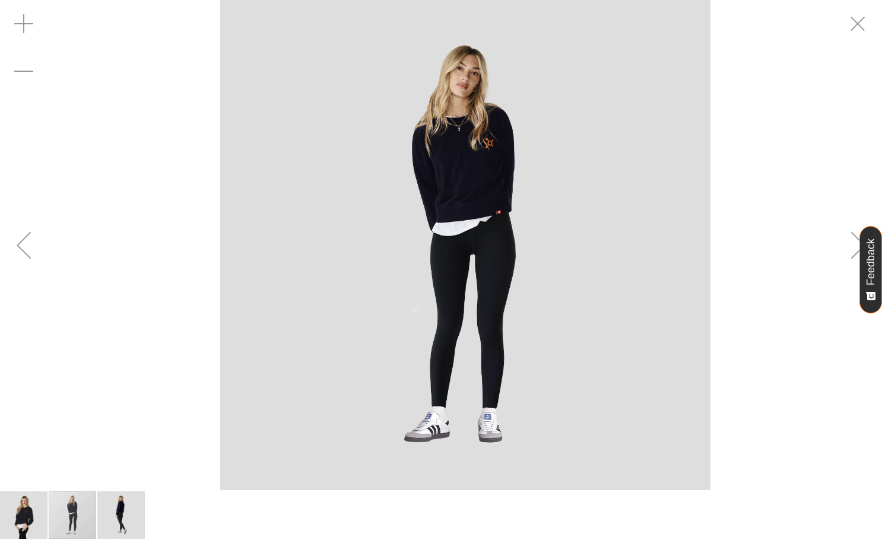
drag, startPoint x: 447, startPoint y: 217, endPoint x: 472, endPoint y: 210, distance: 25.2
click at [472, 210] on img "carousel" at bounding box center [465, 245] width 490 height 490
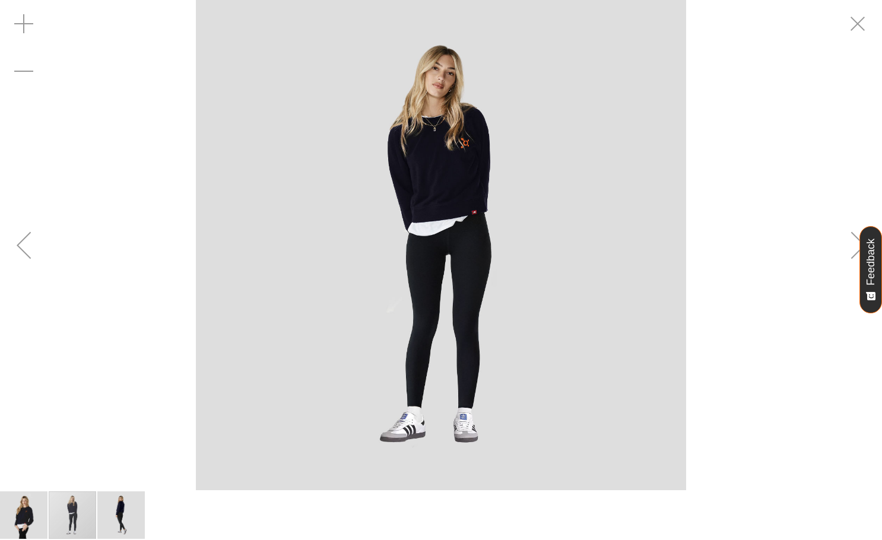
click at [453, 205] on img "carousel" at bounding box center [441, 245] width 490 height 490
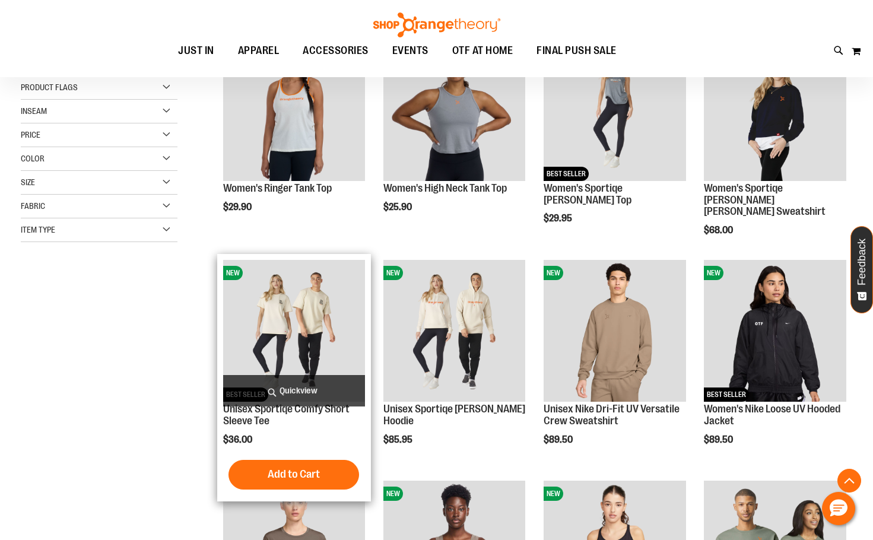
scroll to position [237, 0]
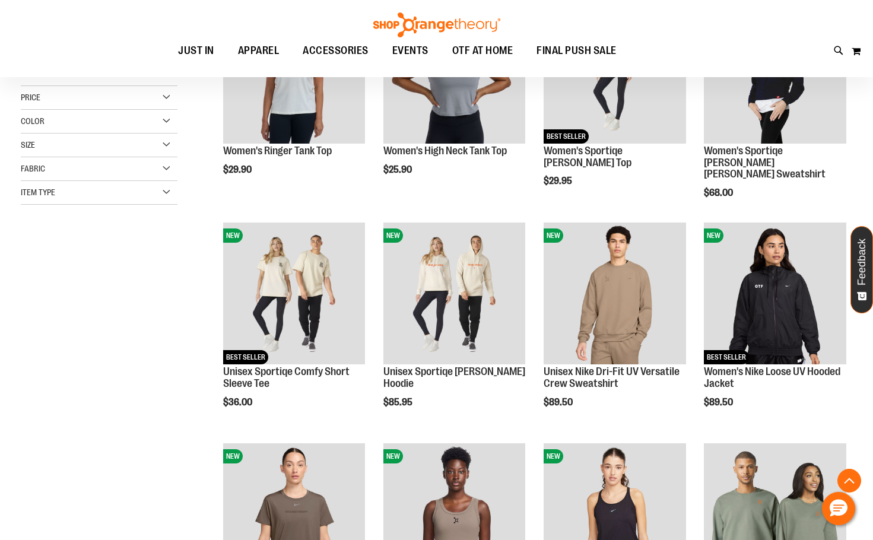
scroll to position [355, 0]
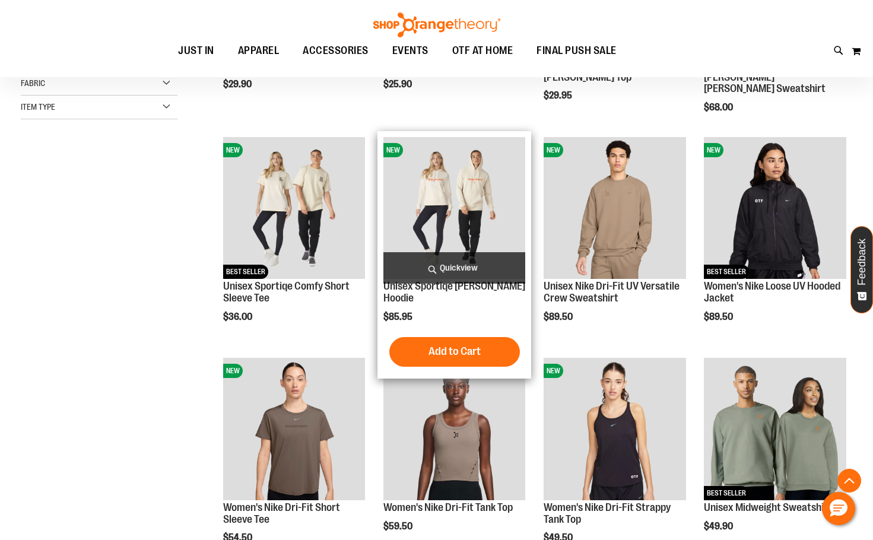
click at [453, 217] on img "product" at bounding box center [454, 208] width 142 height 142
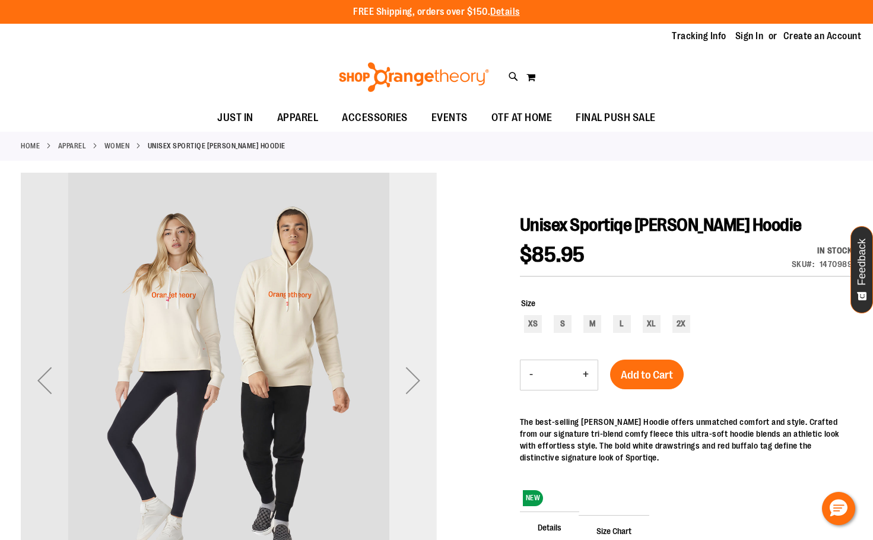
click at [419, 379] on div "Next" at bounding box center [412, 380] width 47 height 47
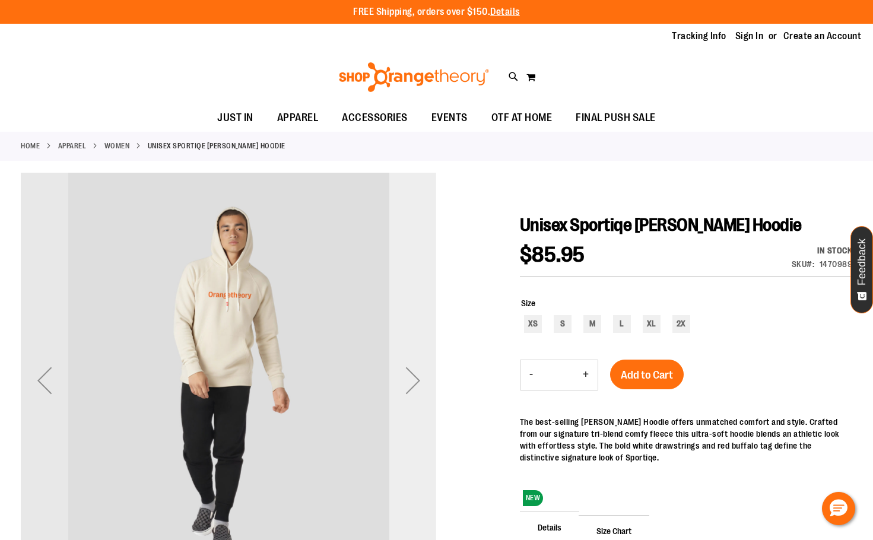
click at [419, 379] on div "Next" at bounding box center [412, 380] width 47 height 47
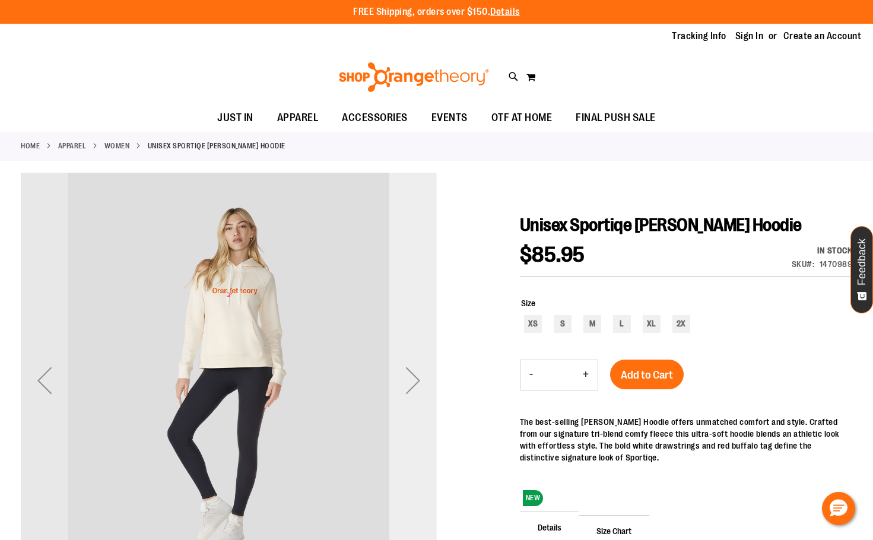
click at [419, 379] on div "Next" at bounding box center [412, 380] width 47 height 47
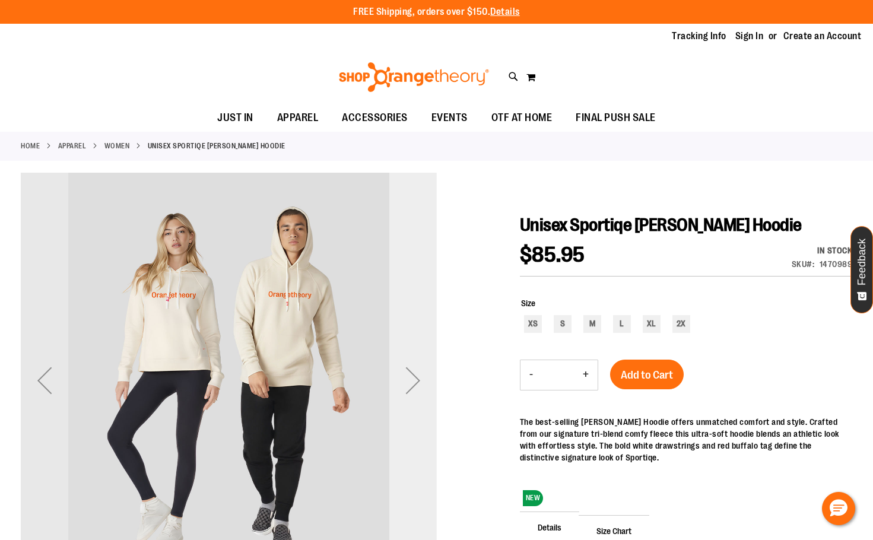
click at [419, 373] on div "Next" at bounding box center [412, 380] width 47 height 47
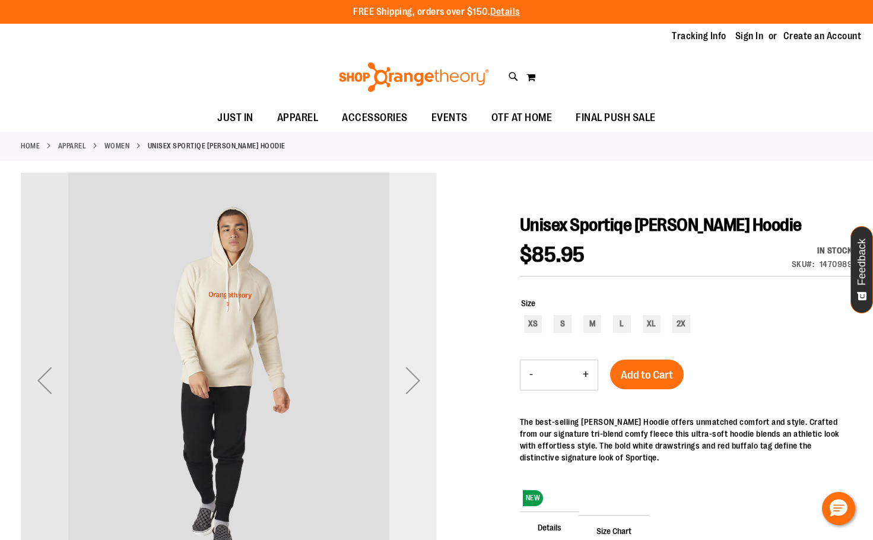
click at [419, 373] on div "Next" at bounding box center [412, 380] width 47 height 47
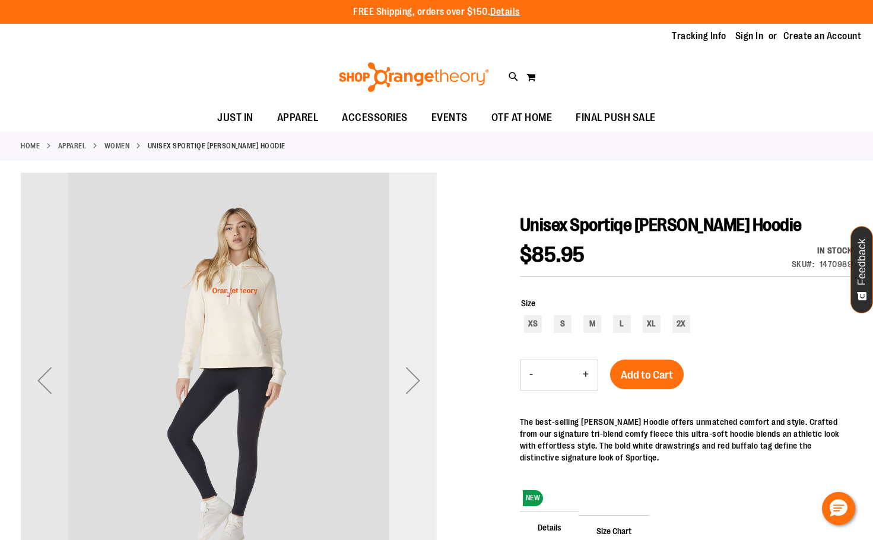
click at [422, 373] on div "Next" at bounding box center [412, 380] width 47 height 47
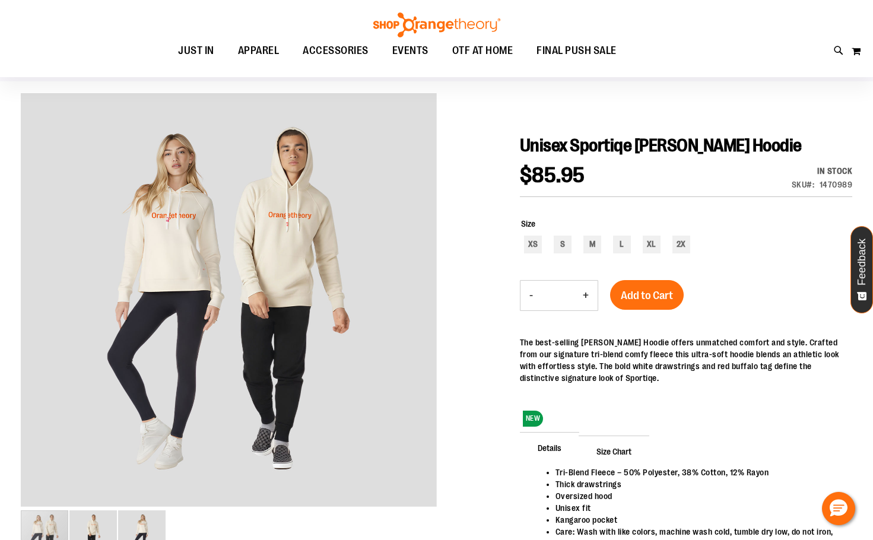
scroll to position [59, 0]
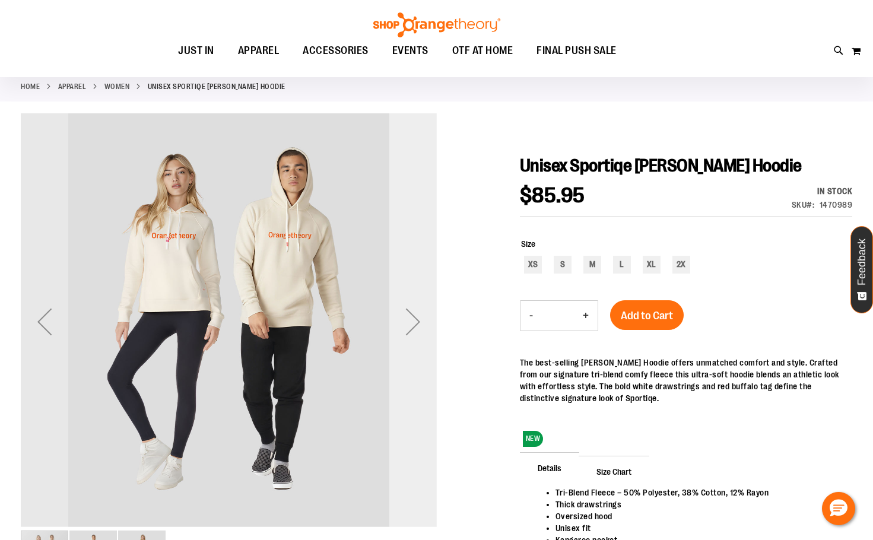
click at [420, 309] on div "Next" at bounding box center [412, 321] width 47 height 47
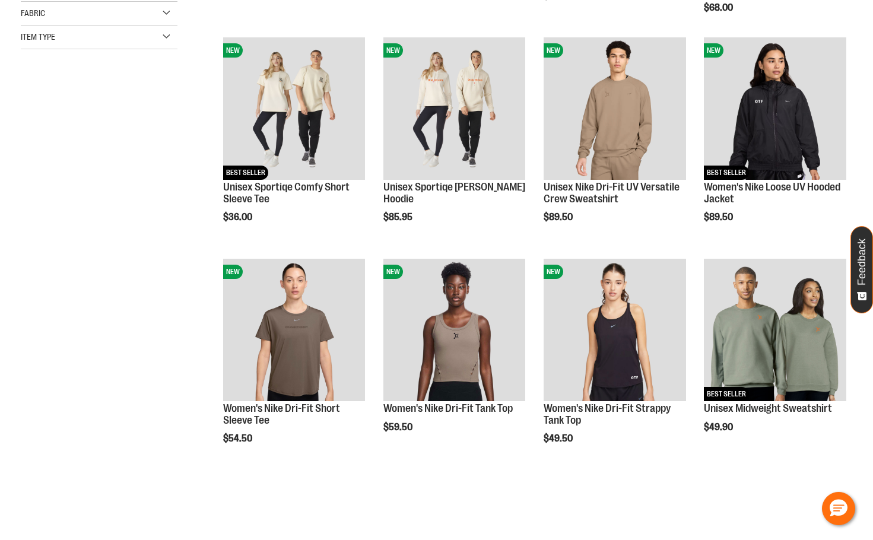
scroll to position [355, 0]
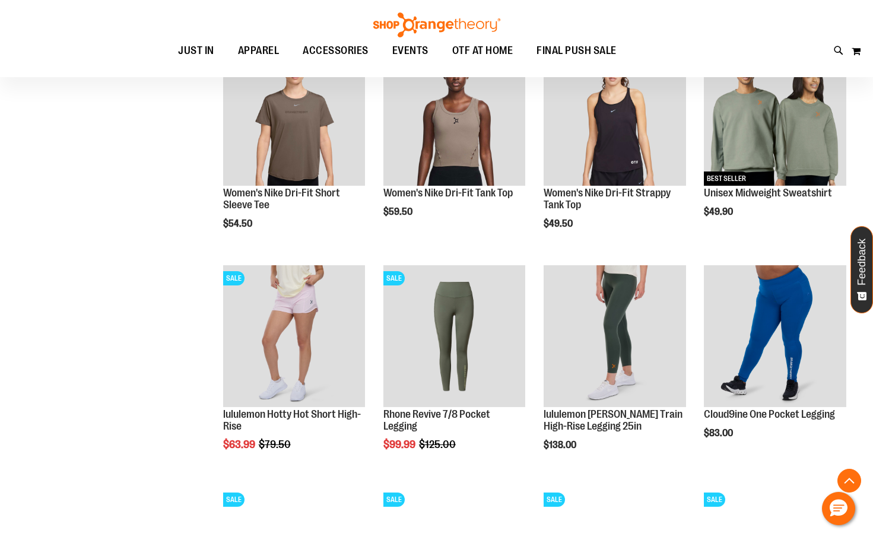
scroll to position [533, 0]
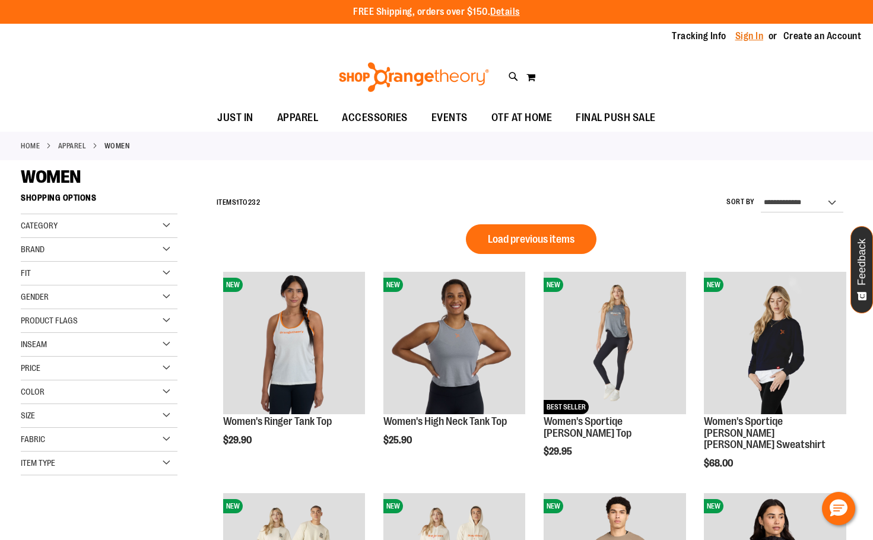
click at [756, 42] on link "Sign In" at bounding box center [749, 36] width 28 height 13
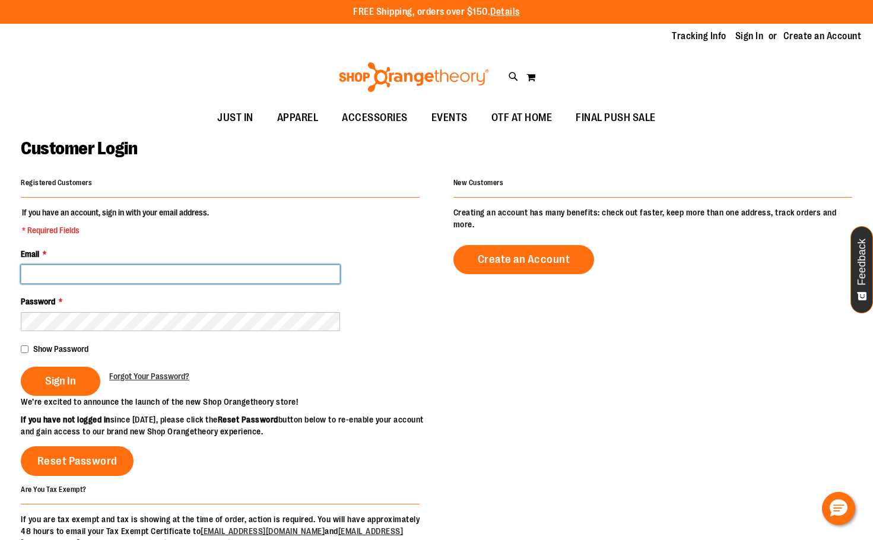
click at [54, 271] on input "Email *" at bounding box center [180, 274] width 319 height 19
type input "**********"
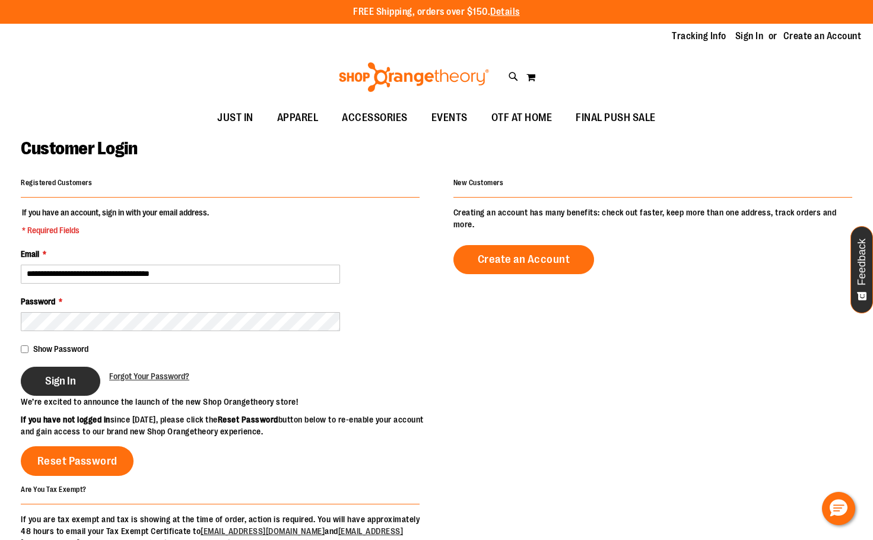
click at [61, 371] on button "Sign In" at bounding box center [61, 381] width 80 height 29
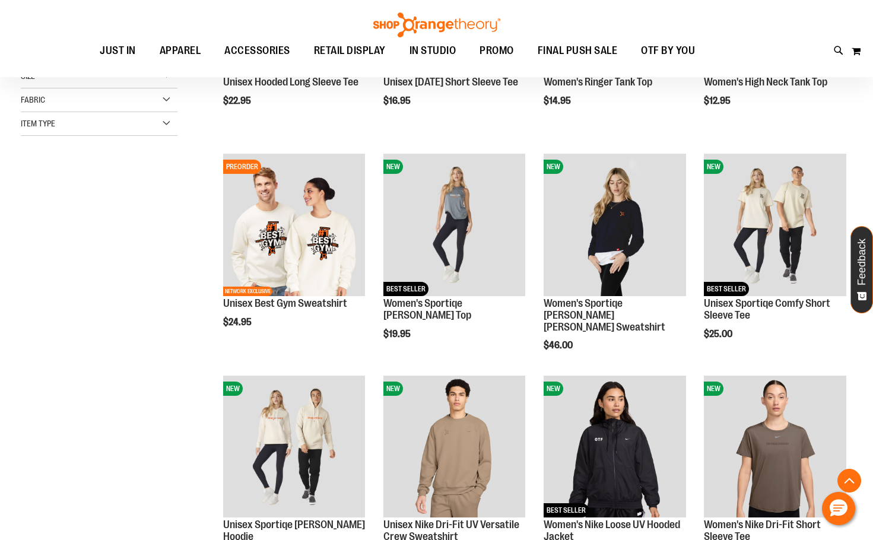
scroll to position [355, 0]
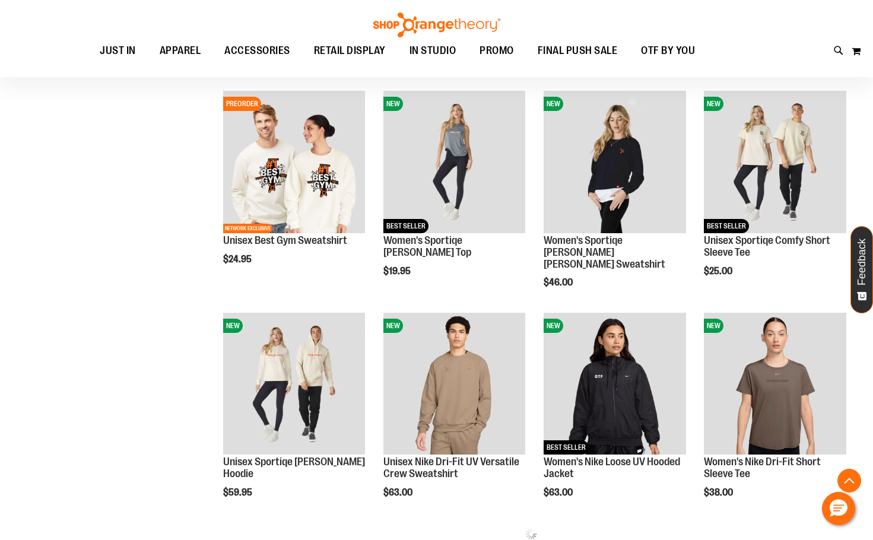
scroll to position [415, 0]
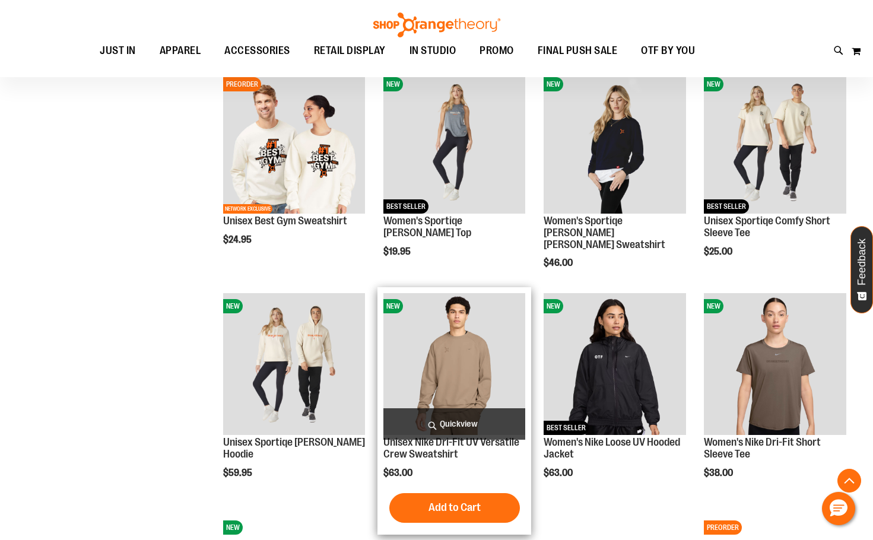
click at [463, 366] on img "product" at bounding box center [454, 364] width 142 height 142
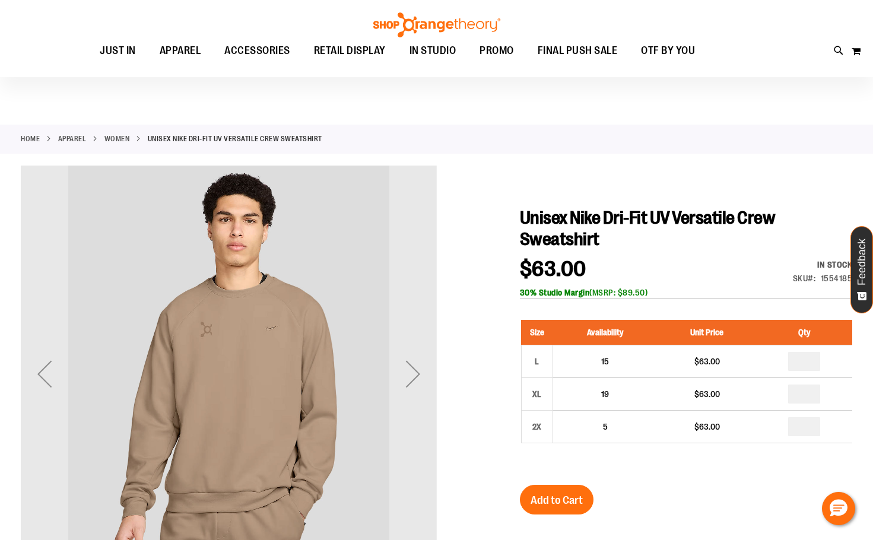
scroll to position [59, 0]
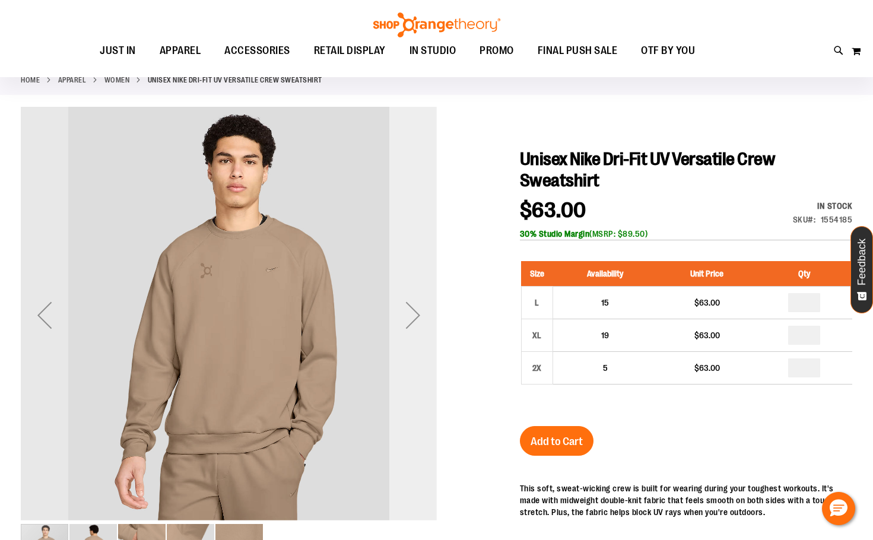
click at [423, 321] on div "Next" at bounding box center [412, 314] width 47 height 47
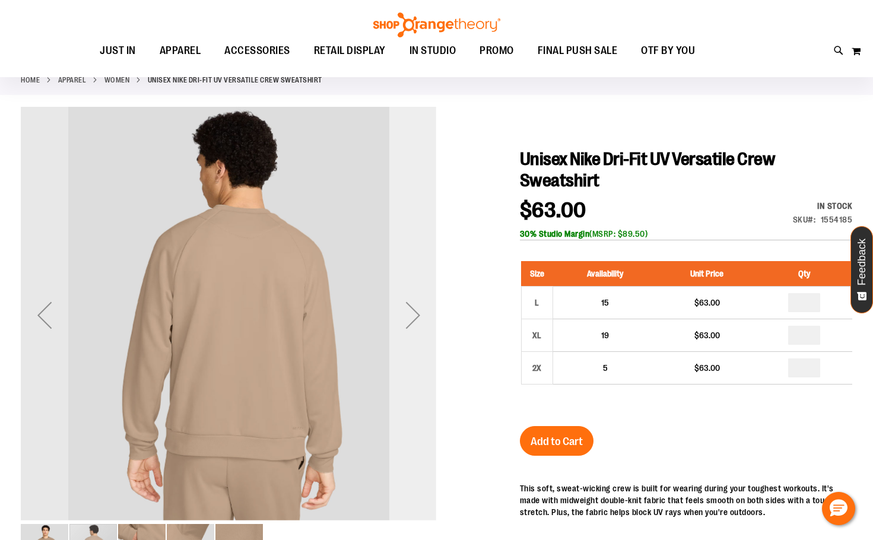
click at [423, 321] on div "Next" at bounding box center [412, 314] width 47 height 47
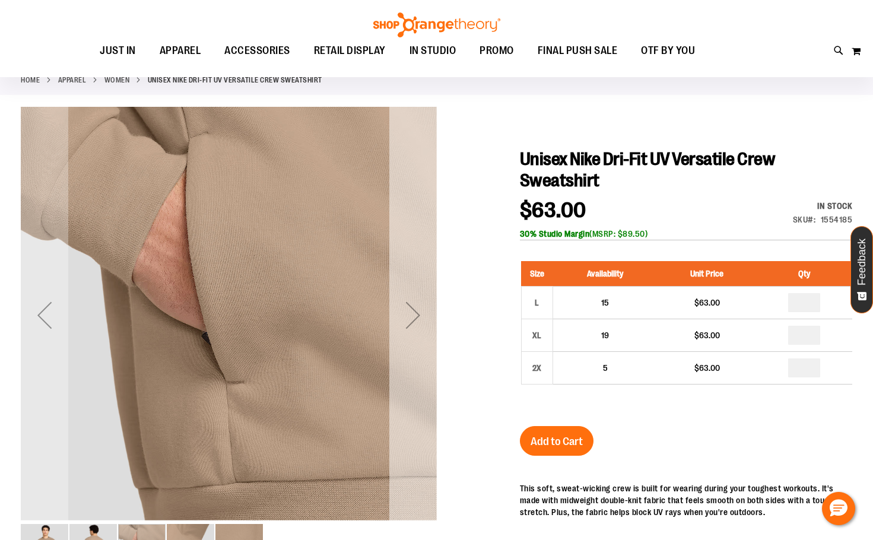
click at [423, 321] on div "Next" at bounding box center [412, 314] width 47 height 47
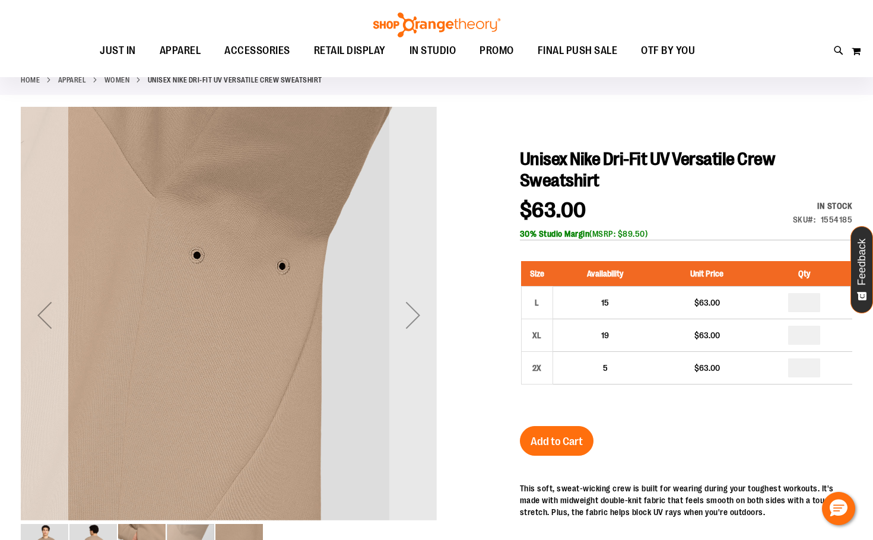
click at [47, 316] on div "Previous" at bounding box center [44, 314] width 47 height 47
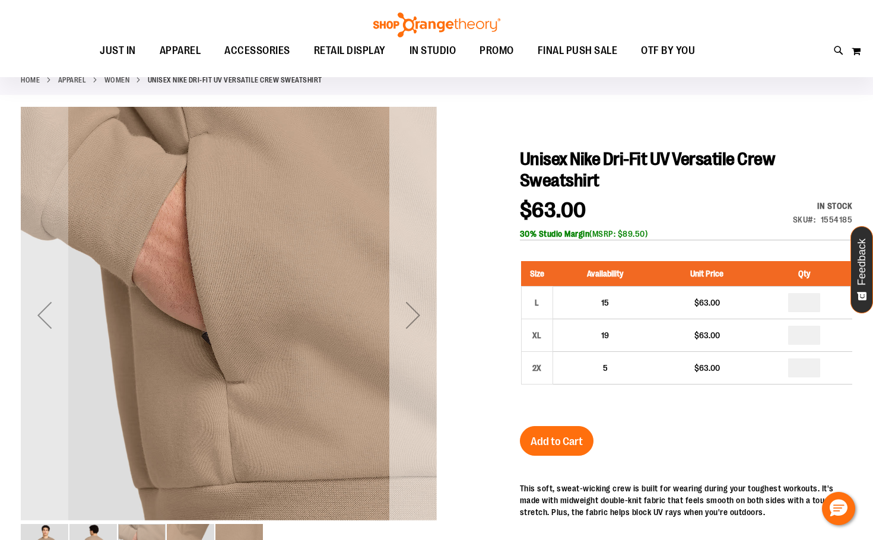
click at [421, 316] on div "Next" at bounding box center [412, 314] width 47 height 47
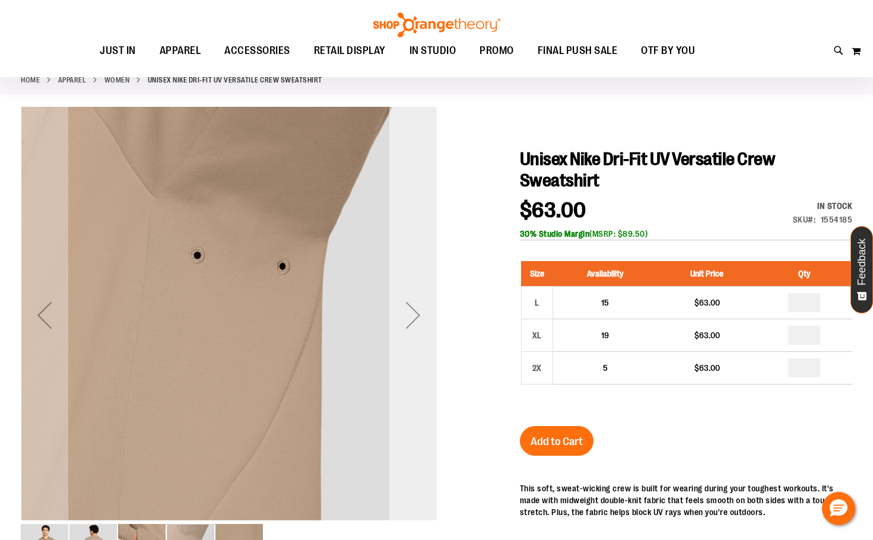
click at [421, 316] on div "Next" at bounding box center [412, 314] width 47 height 47
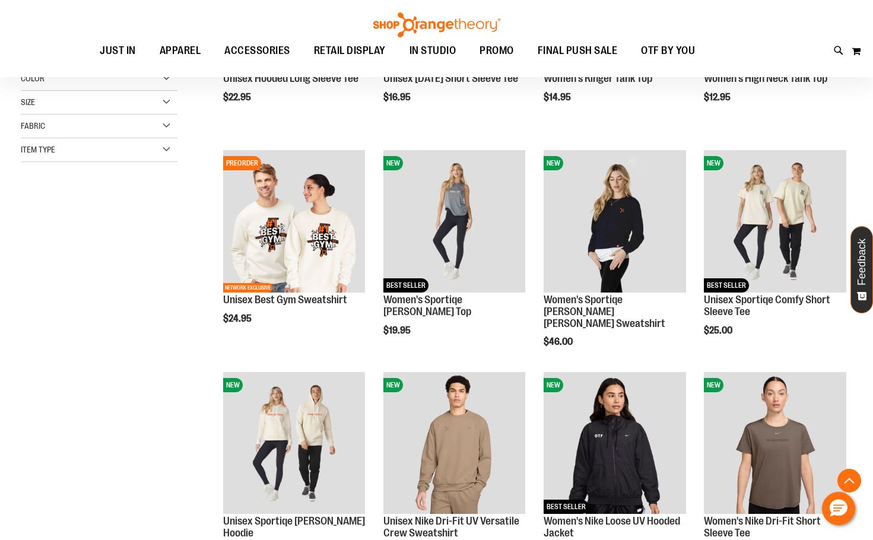
scroll to position [177, 0]
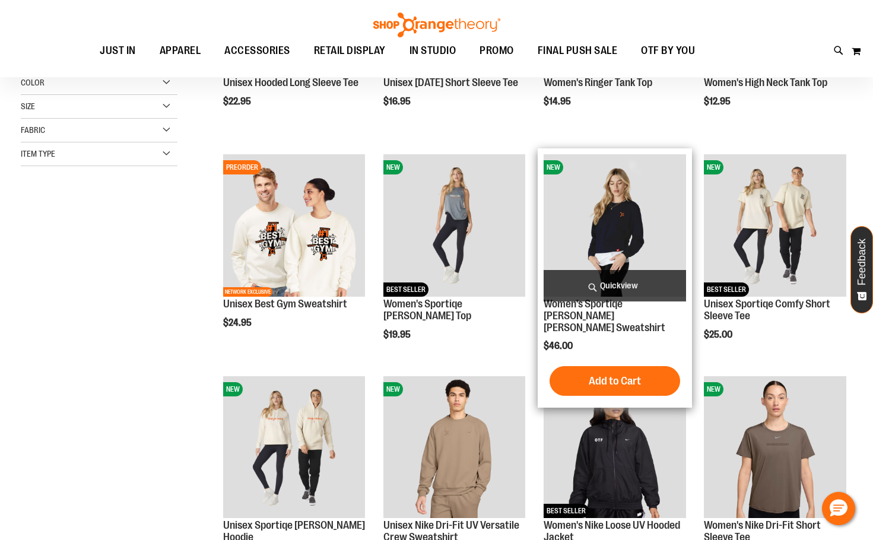
click at [609, 185] on img "product" at bounding box center [615, 225] width 142 height 142
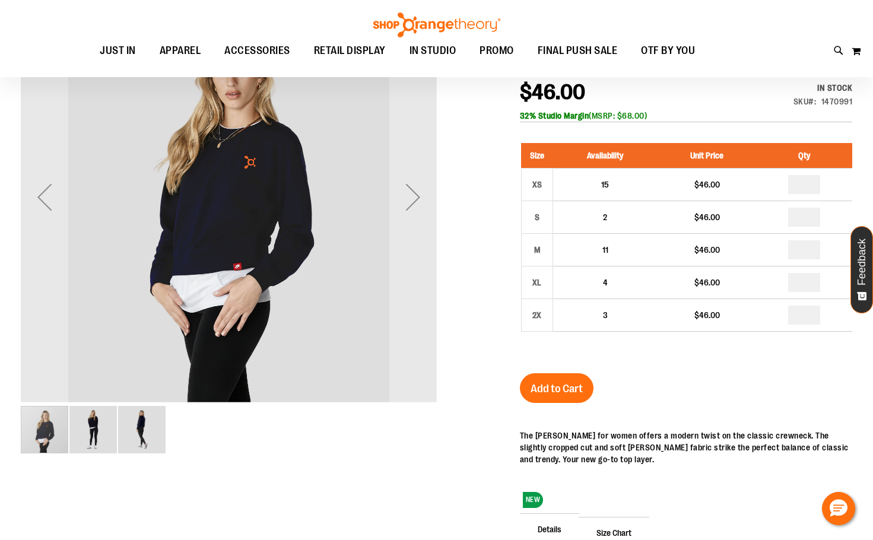
scroll to position [177, 0]
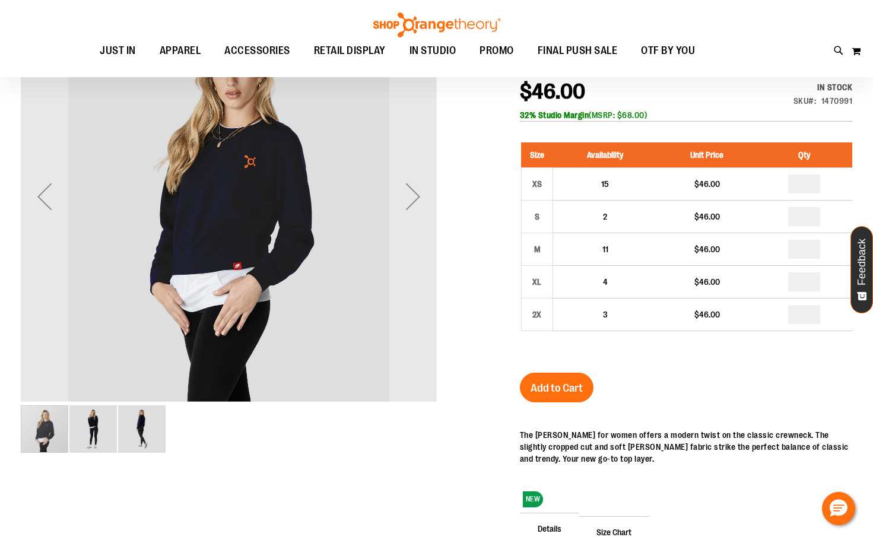
click at [77, 431] on img "image 2 of 3" at bounding box center [92, 428] width 47 height 47
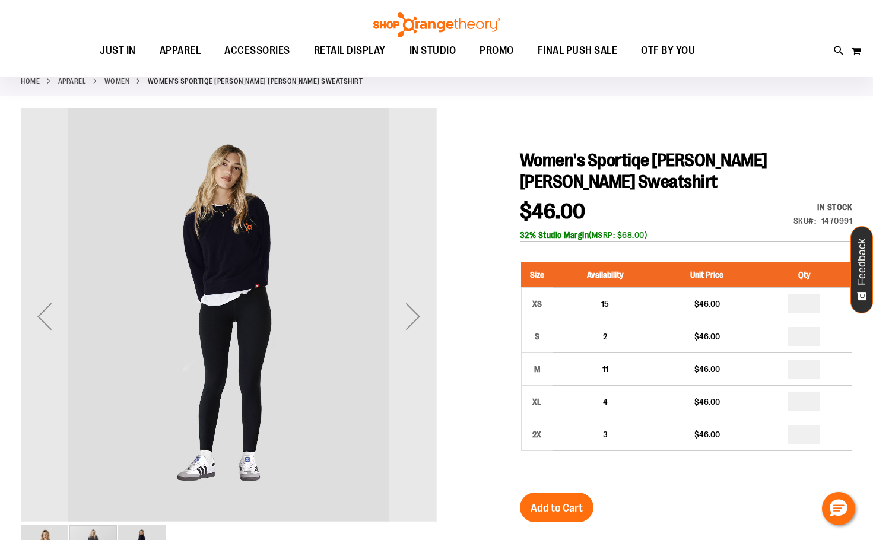
scroll to position [0, 0]
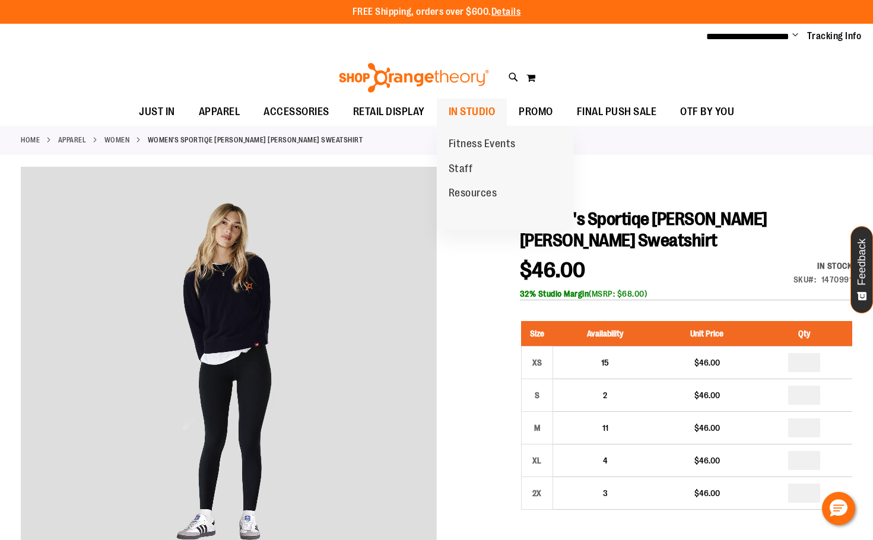
click at [464, 109] on span "IN STUDIO" at bounding box center [472, 112] width 47 height 27
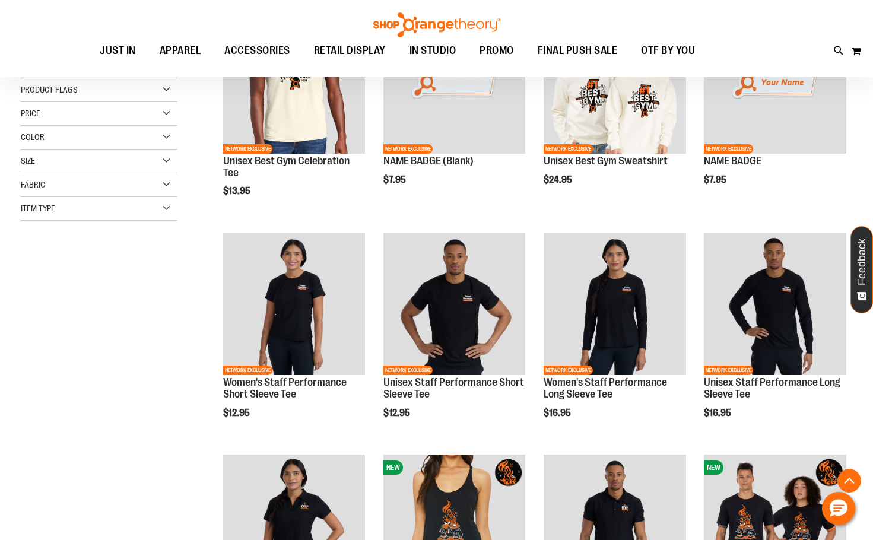
scroll to position [237, 0]
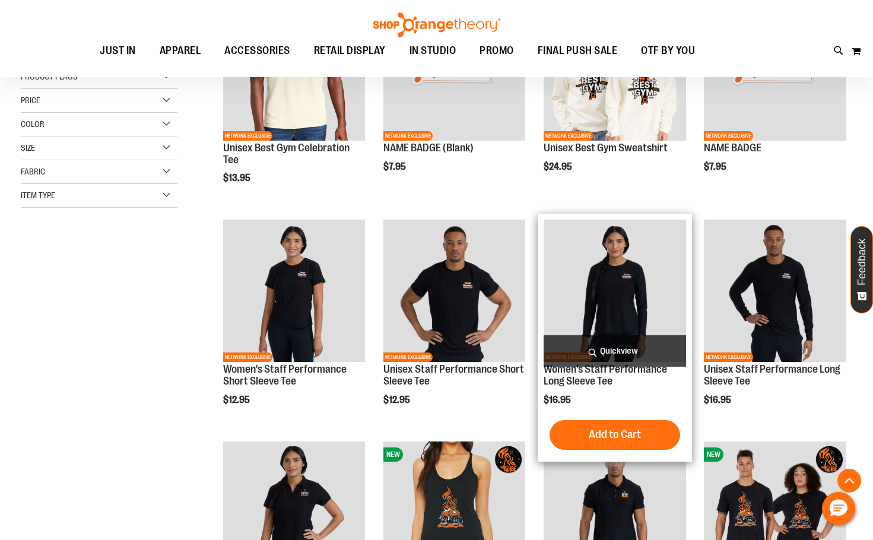
click at [633, 288] on img "product" at bounding box center [615, 291] width 142 height 142
click at [624, 283] on img "product" at bounding box center [615, 291] width 142 height 142
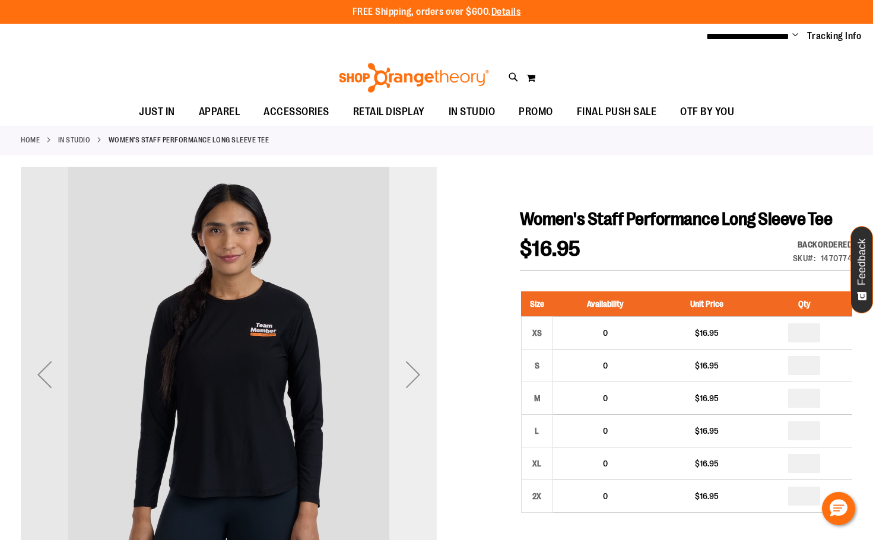
click at [406, 370] on div "Next" at bounding box center [412, 374] width 47 height 47
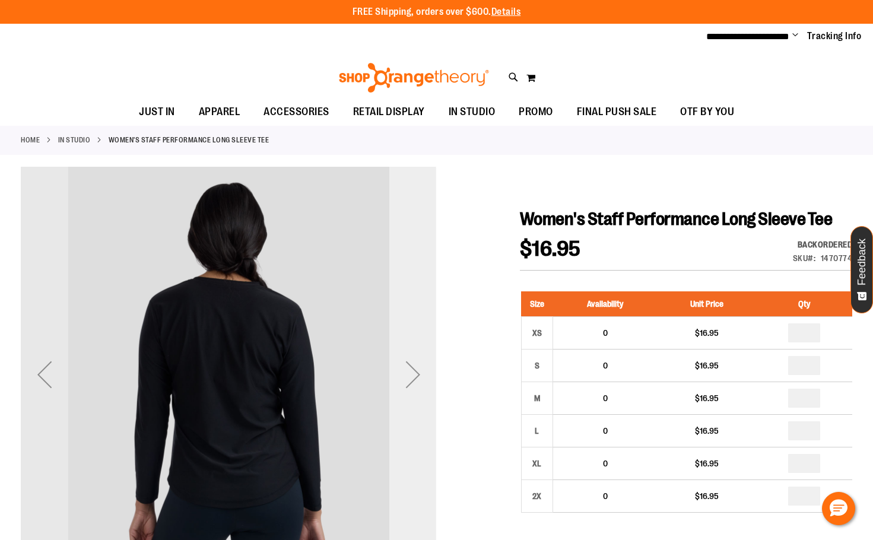
click at [406, 370] on div "Next" at bounding box center [412, 374] width 47 height 47
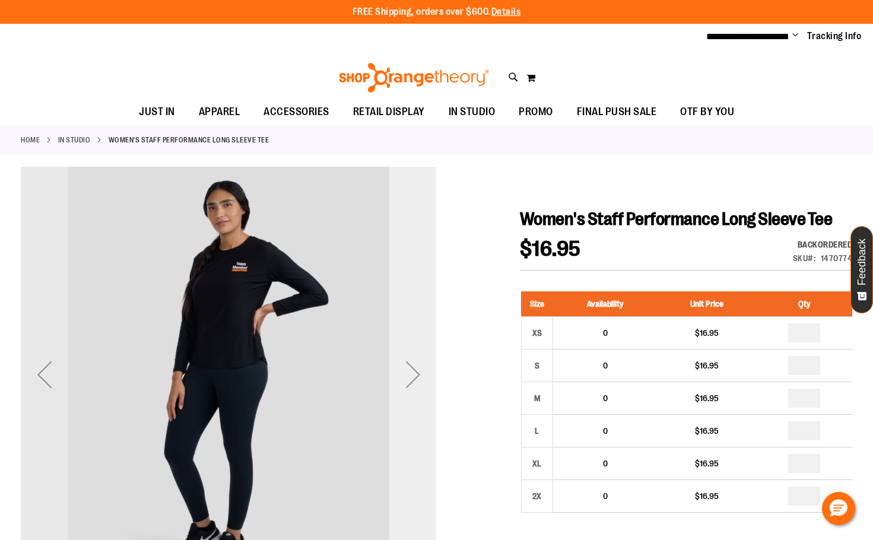
click at [406, 370] on div "Next" at bounding box center [412, 374] width 47 height 47
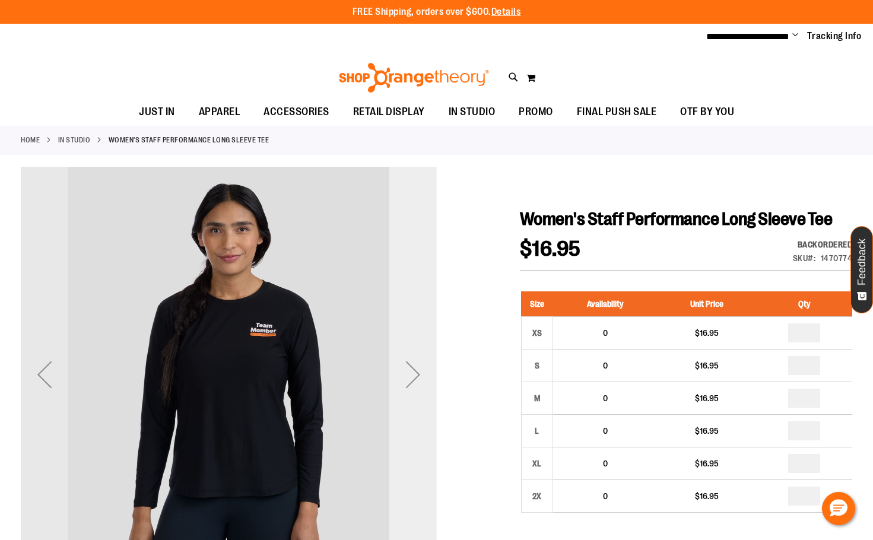
click at [406, 370] on div "Next" at bounding box center [412, 374] width 47 height 47
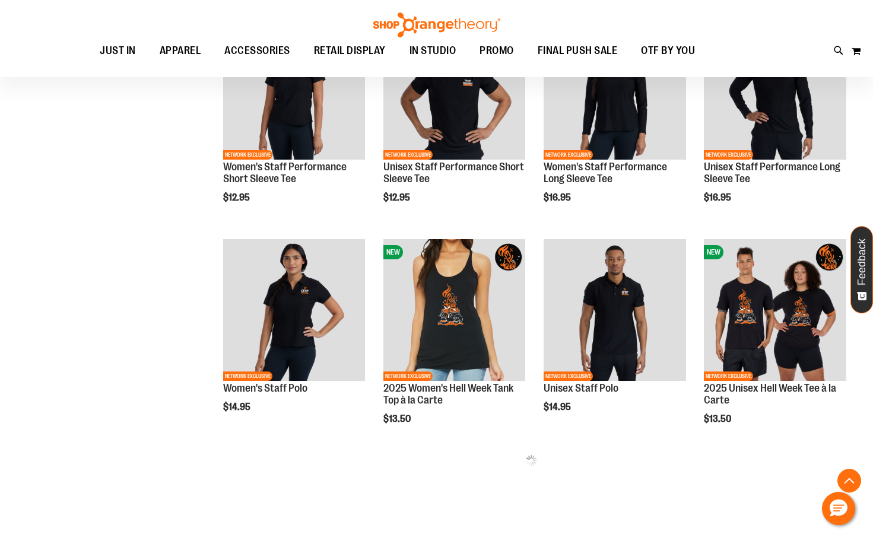
scroll to position [183, 0]
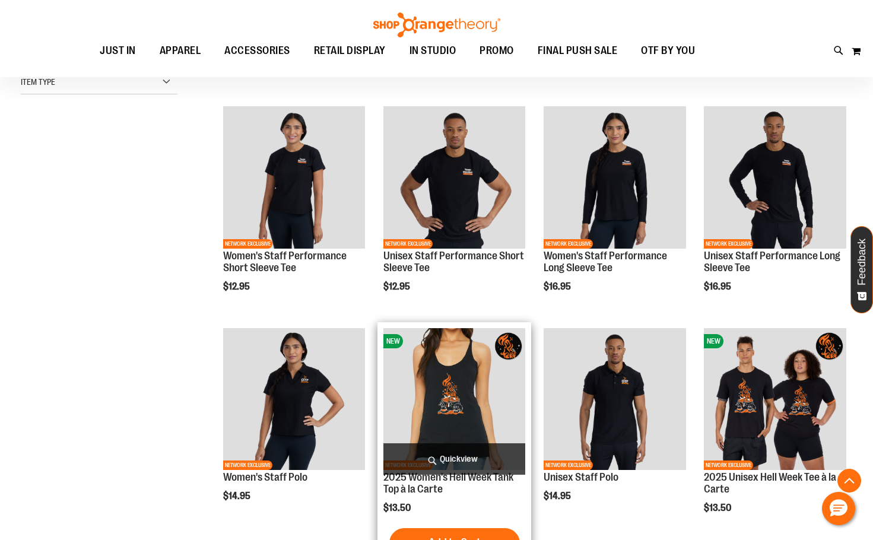
scroll to position [302, 0]
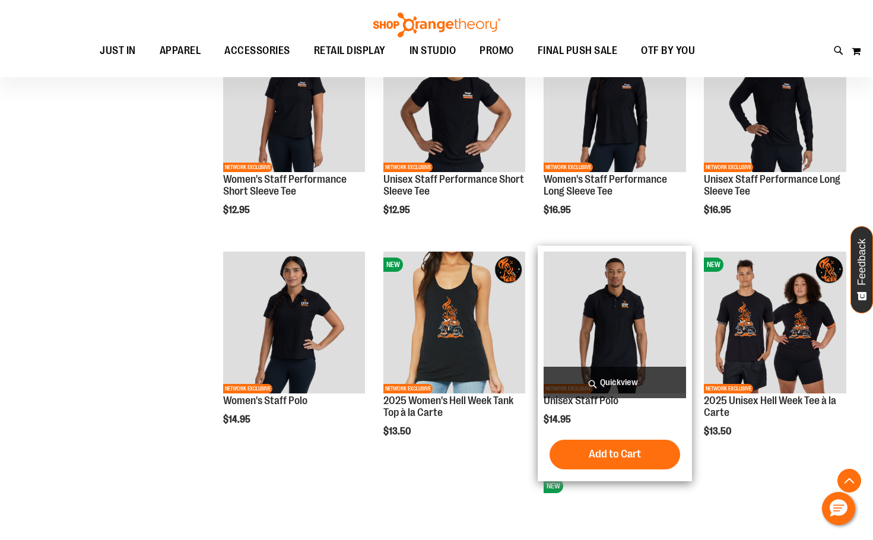
click at [628, 329] on img "product" at bounding box center [615, 323] width 142 height 142
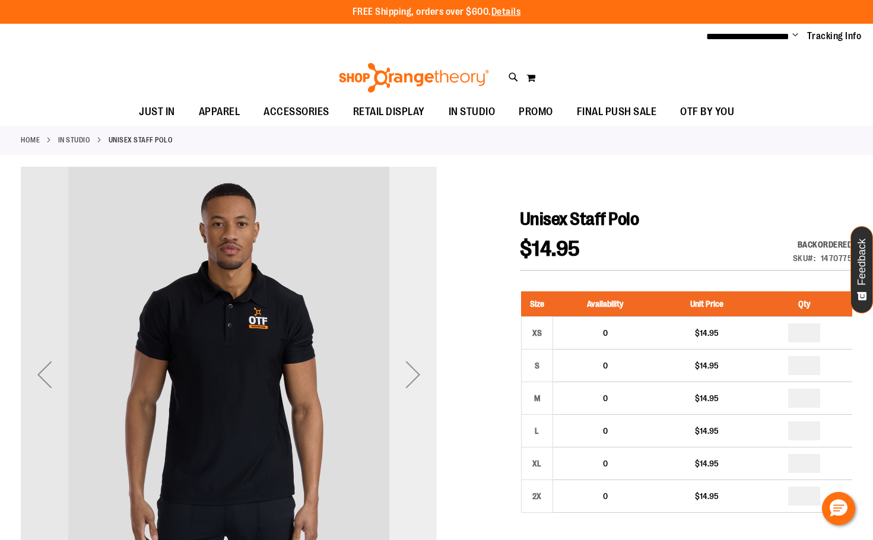
click at [419, 381] on div "Next" at bounding box center [412, 374] width 47 height 47
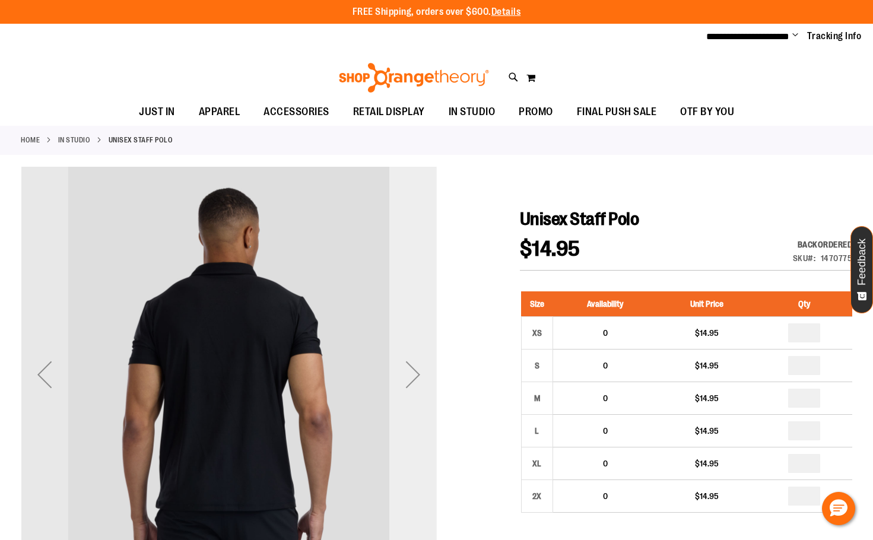
click at [419, 381] on div "Next" at bounding box center [412, 374] width 47 height 47
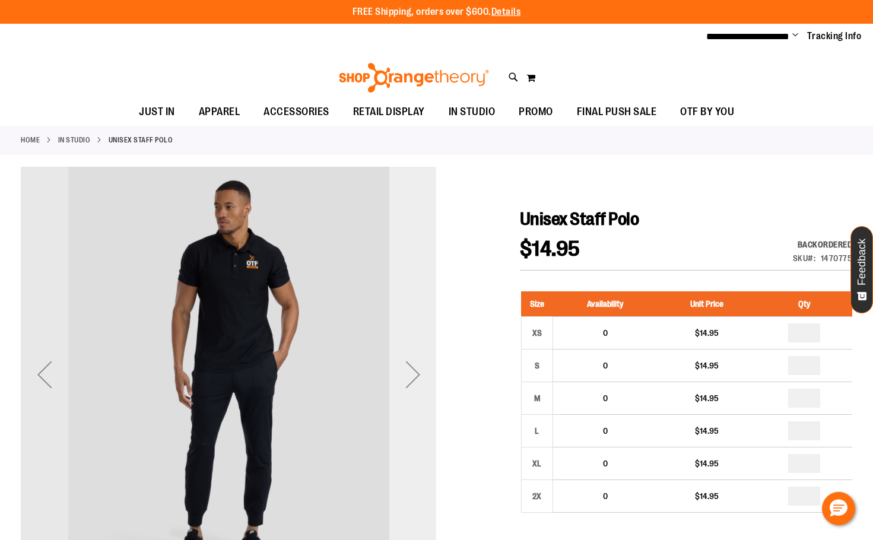
click at [418, 381] on div "Next" at bounding box center [412, 374] width 47 height 47
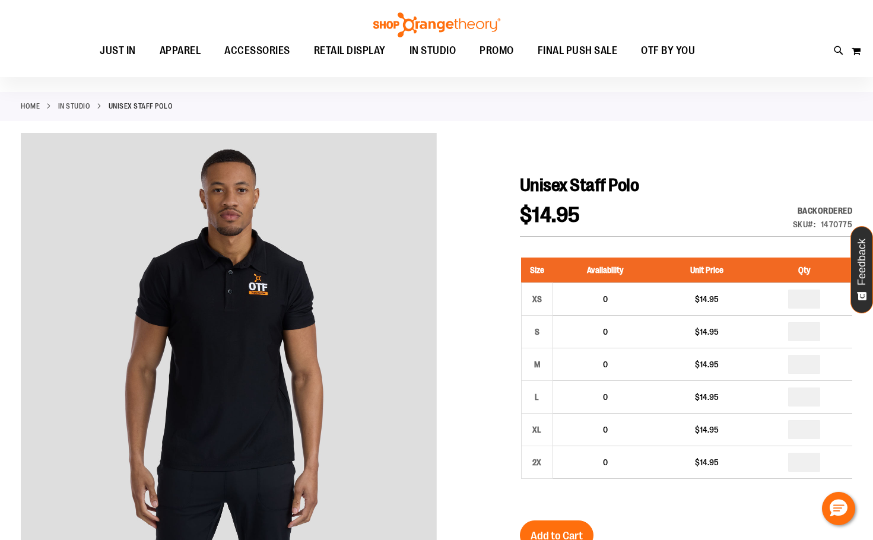
scroll to position [59, 0]
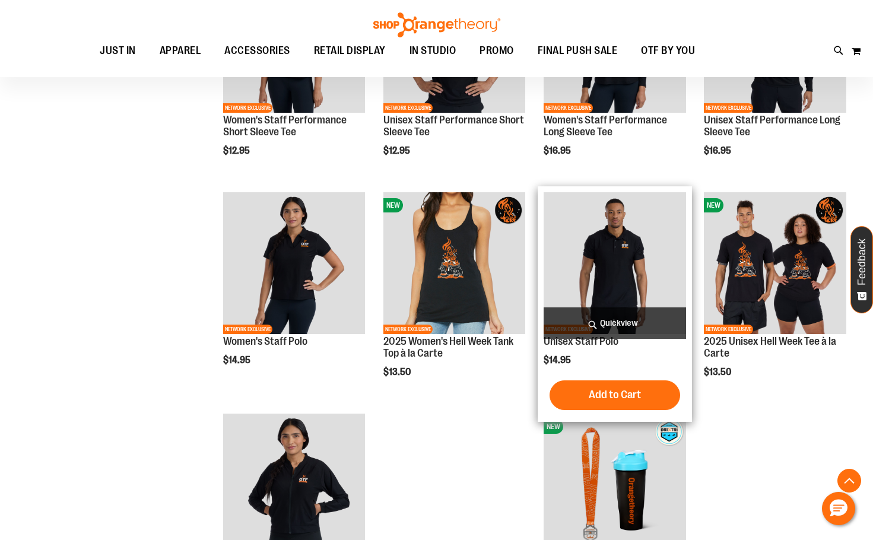
scroll to position [480, 0]
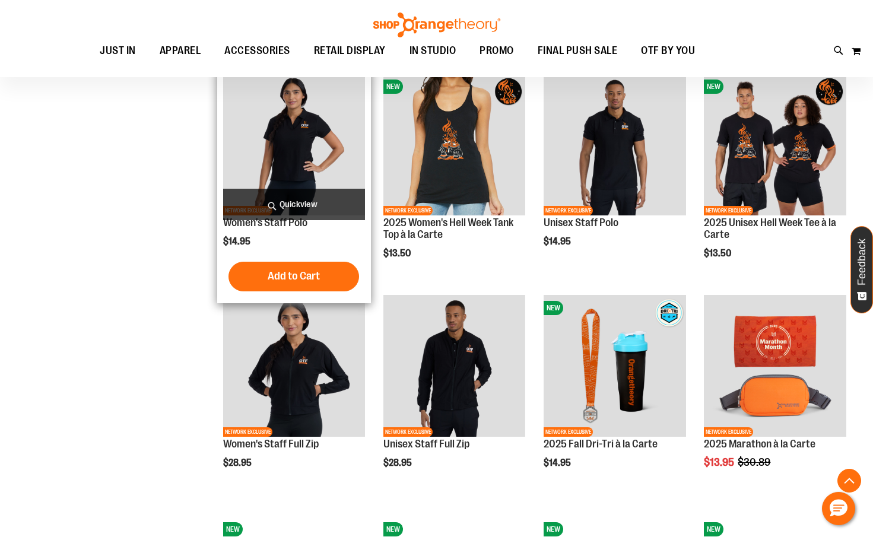
click at [307, 167] on img "product" at bounding box center [294, 145] width 142 height 142
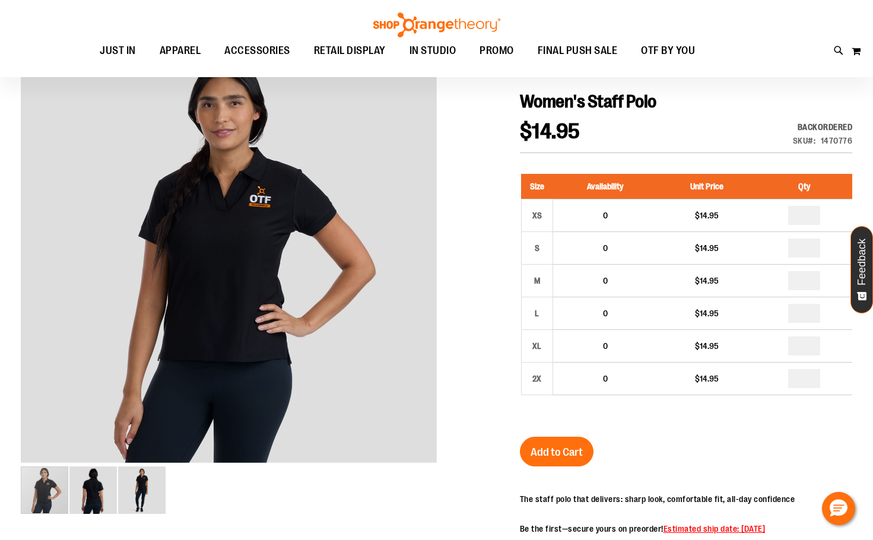
scroll to position [118, 0]
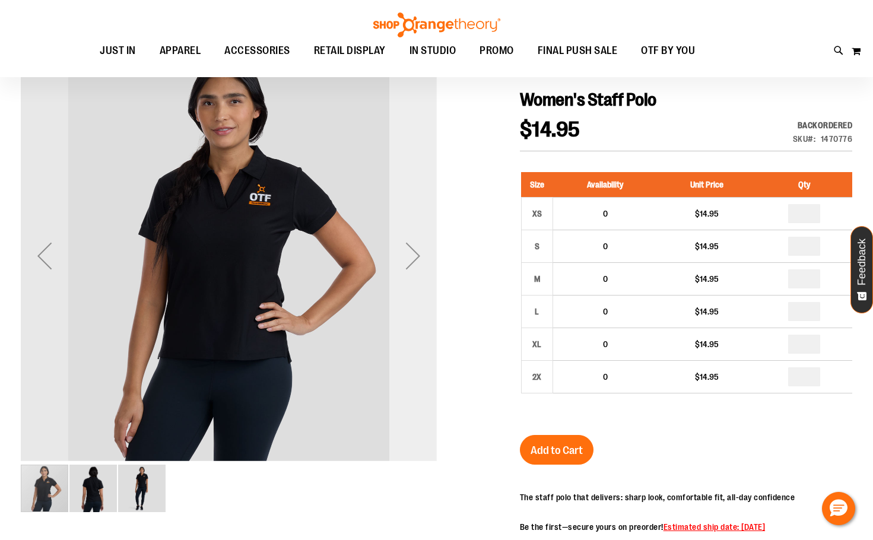
click at [415, 245] on div "Next" at bounding box center [412, 255] width 47 height 47
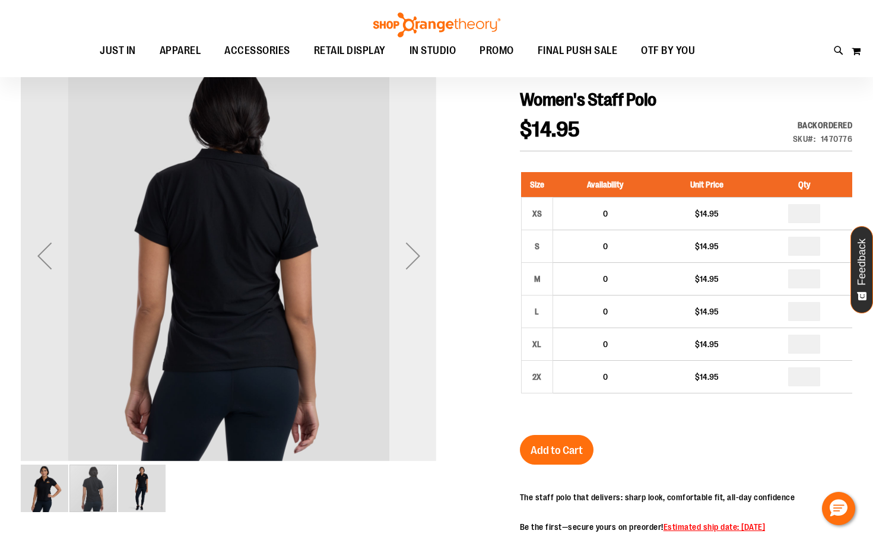
click at [418, 249] on div "Next" at bounding box center [412, 255] width 47 height 47
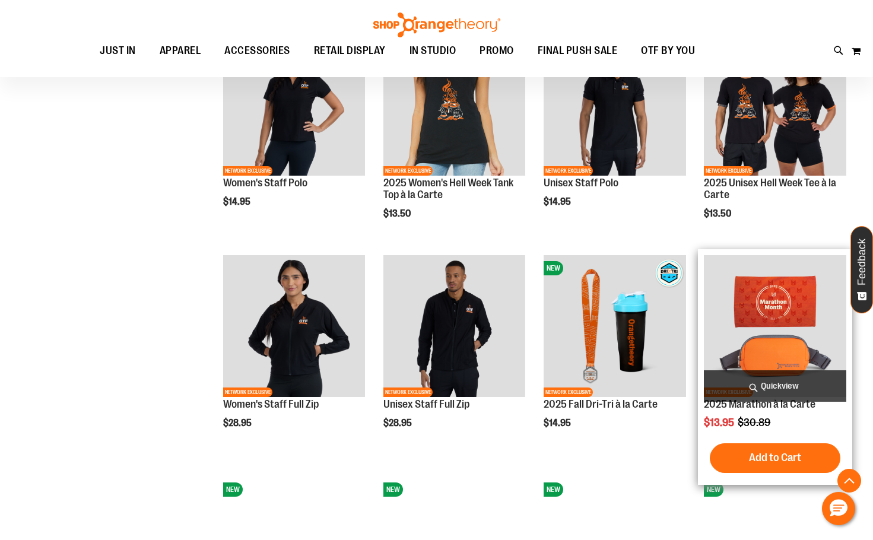
scroll to position [599, 0]
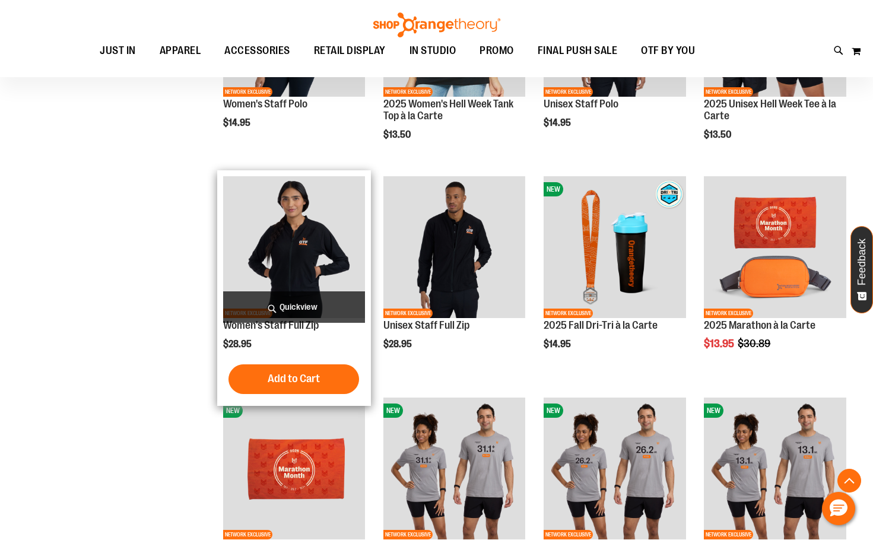
click at [297, 218] on img "product" at bounding box center [294, 247] width 142 height 142
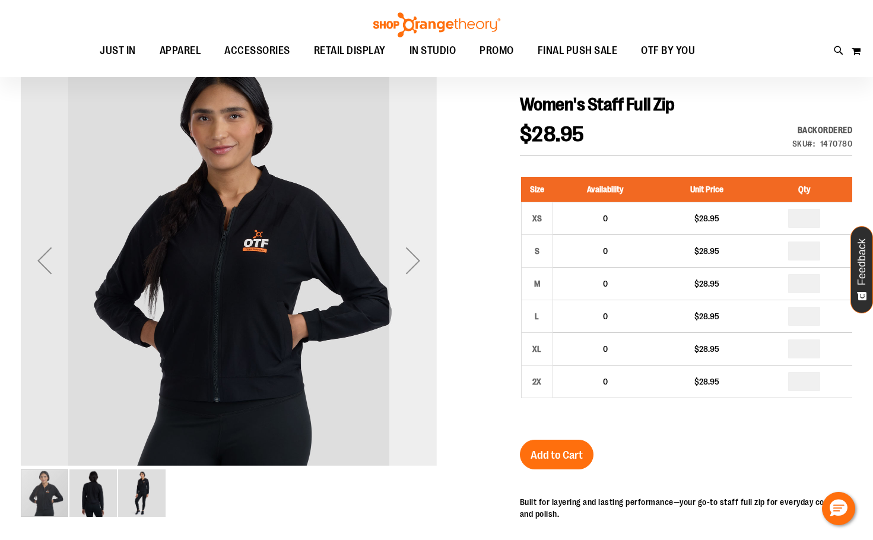
scroll to position [118, 0]
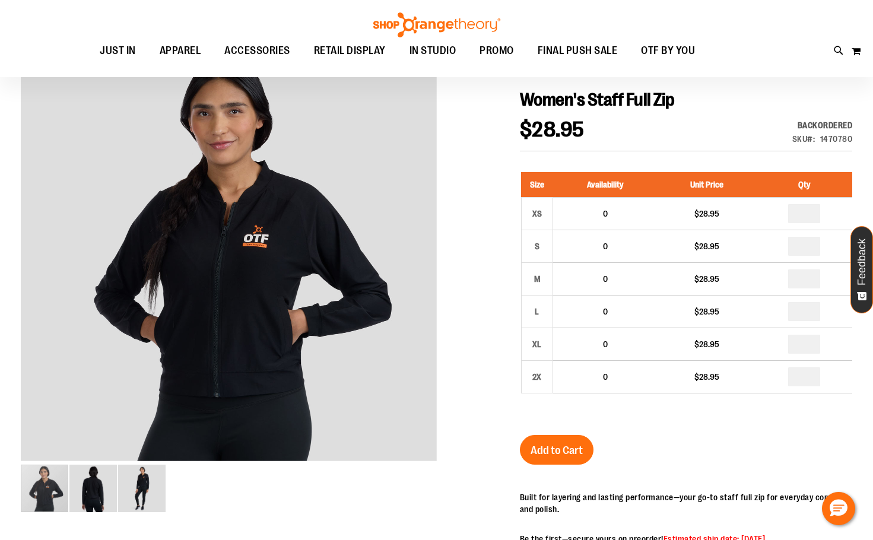
click at [437, 275] on div at bounding box center [436, 402] width 831 height 711
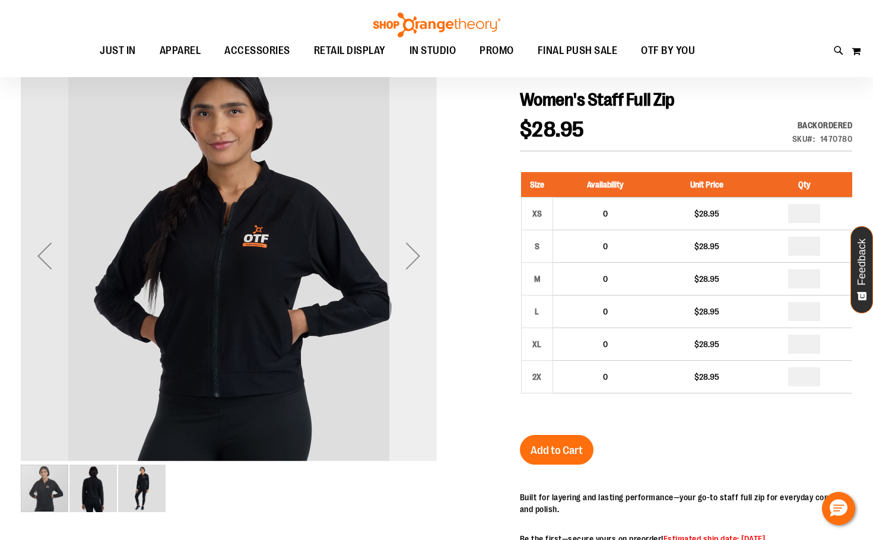
click at [412, 242] on div "Next" at bounding box center [412, 255] width 47 height 47
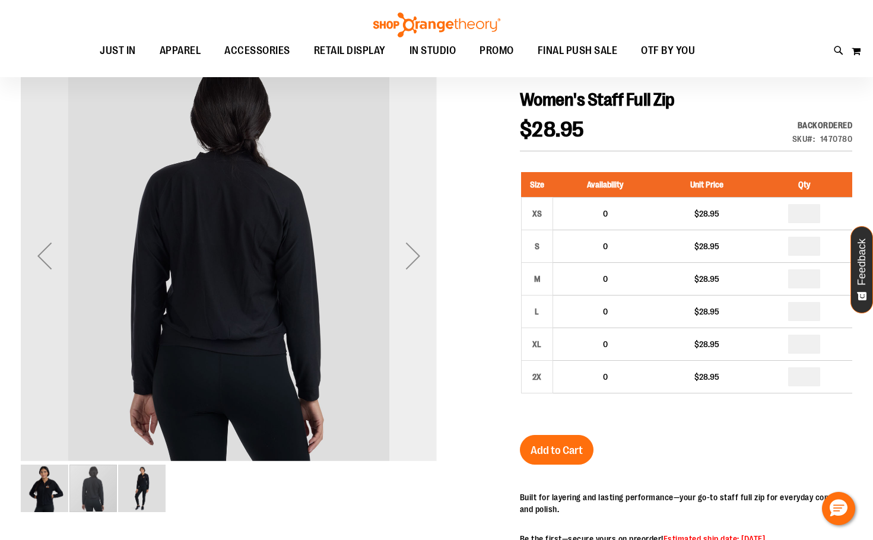
click at [414, 243] on div "Next" at bounding box center [412, 255] width 47 height 47
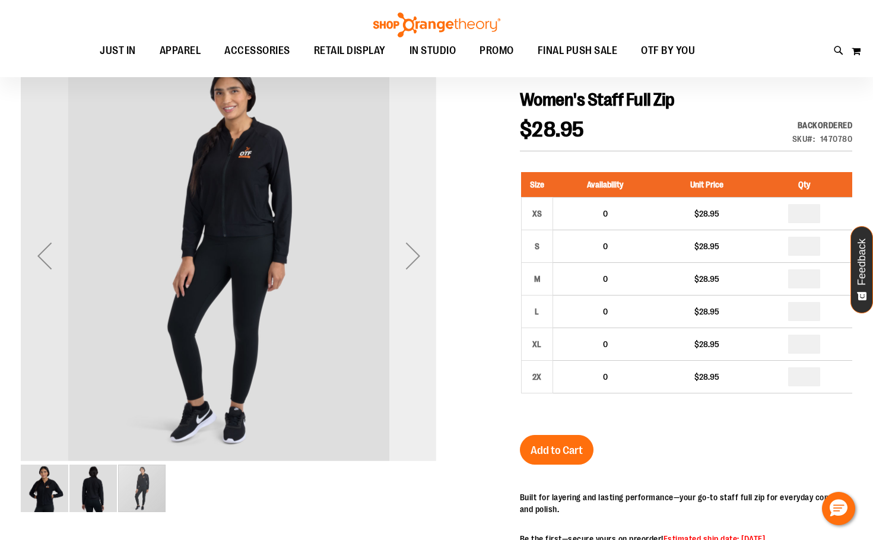
click at [414, 243] on div "Next" at bounding box center [412, 255] width 47 height 47
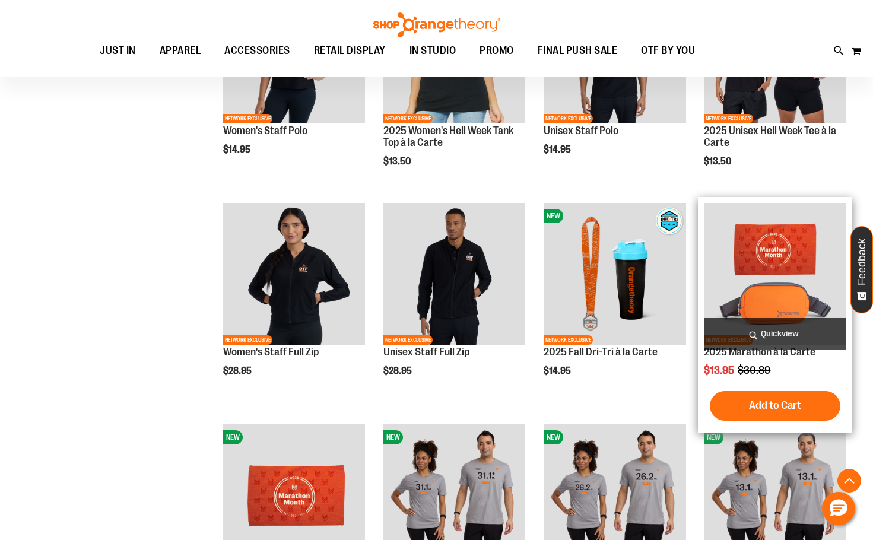
scroll to position [593, 0]
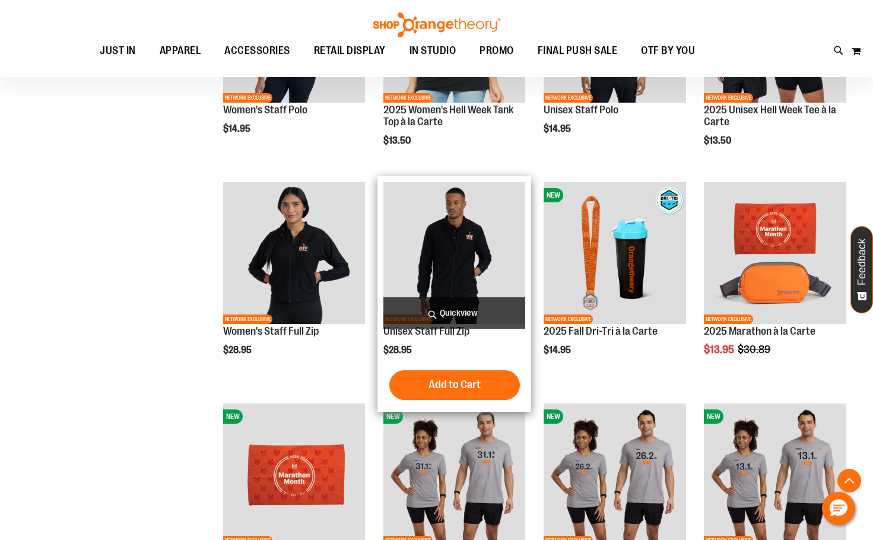
click at [455, 247] on img "product" at bounding box center [454, 253] width 142 height 142
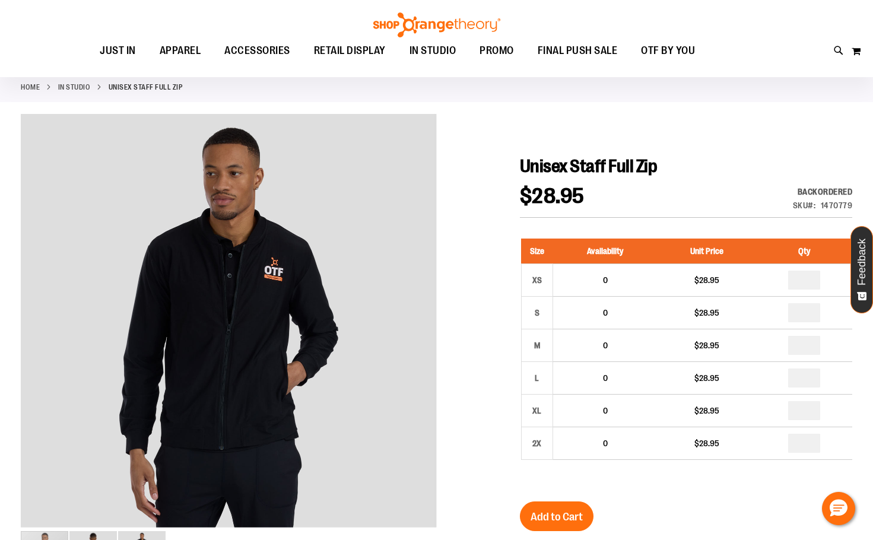
scroll to position [118, 0]
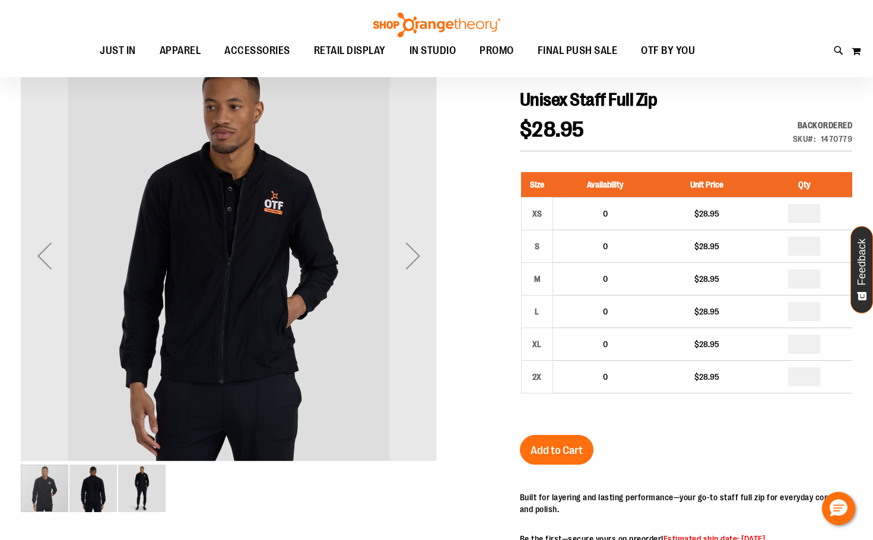
click at [391, 261] on div "Next" at bounding box center [412, 255] width 47 height 47
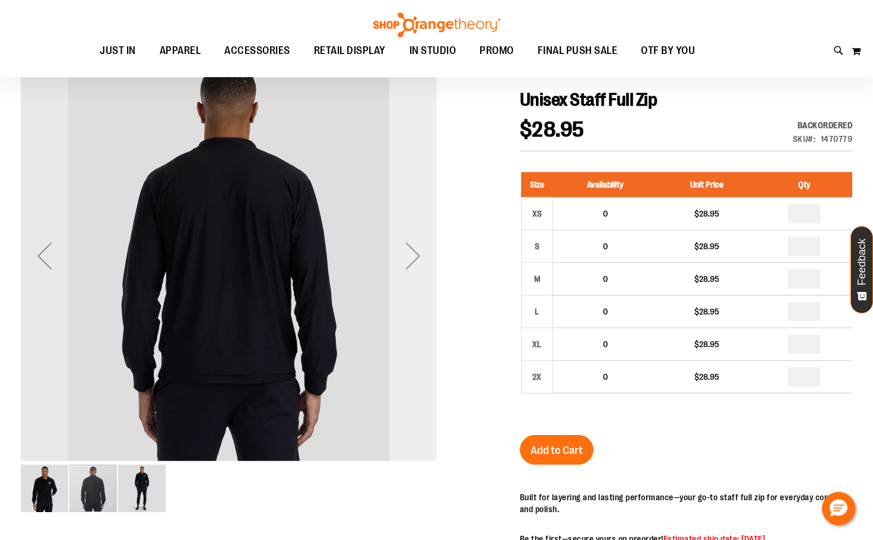
click at [412, 264] on div "Next" at bounding box center [412, 255] width 47 height 47
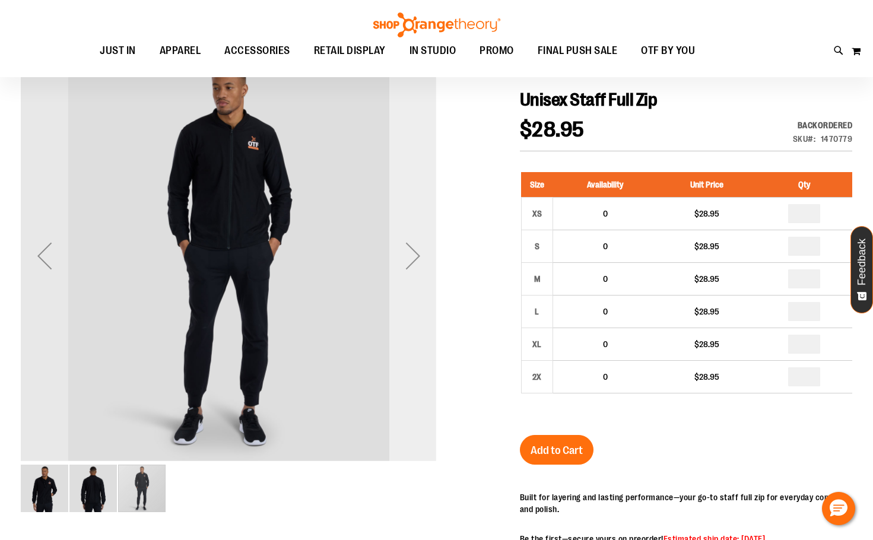
click at [412, 264] on div "Next" at bounding box center [412, 255] width 47 height 47
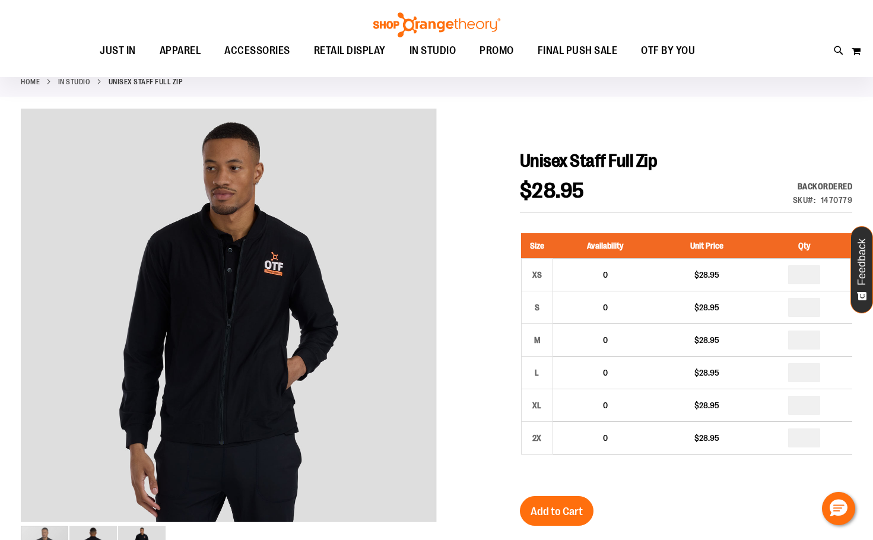
scroll to position [0, 0]
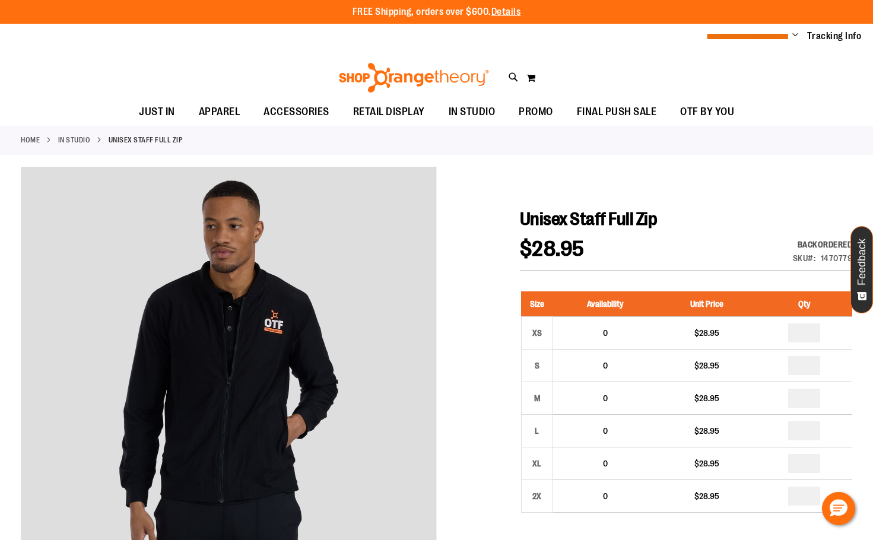
click at [789, 36] on span "**********" at bounding box center [747, 36] width 83 height 9
click at [794, 33] on span "Change" at bounding box center [795, 35] width 6 height 11
click at [742, 81] on link "Sign Out" at bounding box center [753, 80] width 104 height 23
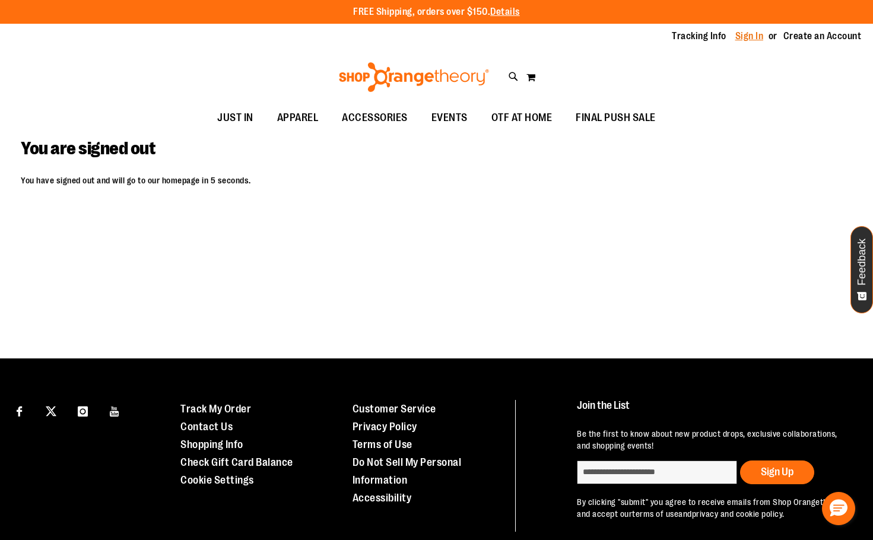
click at [752, 39] on link "Sign In" at bounding box center [749, 36] width 28 height 13
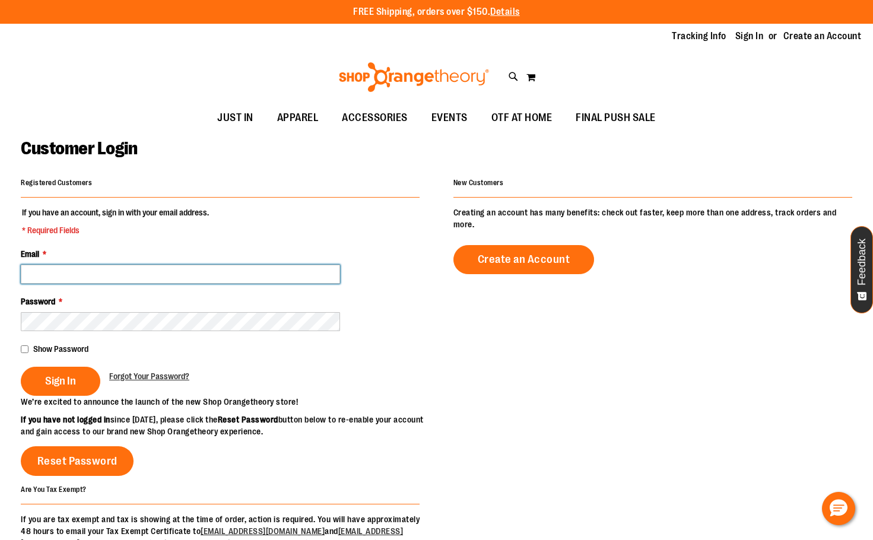
click at [64, 277] on input "Email *" at bounding box center [180, 274] width 319 height 19
type input "*"
type input "**********"
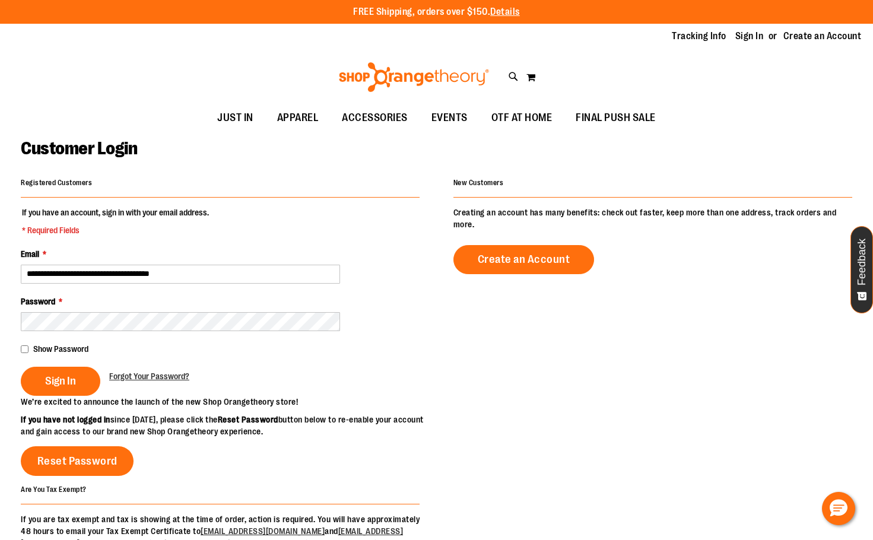
click at [423, 352] on div "**********" at bounding box center [436, 373] width 831 height 398
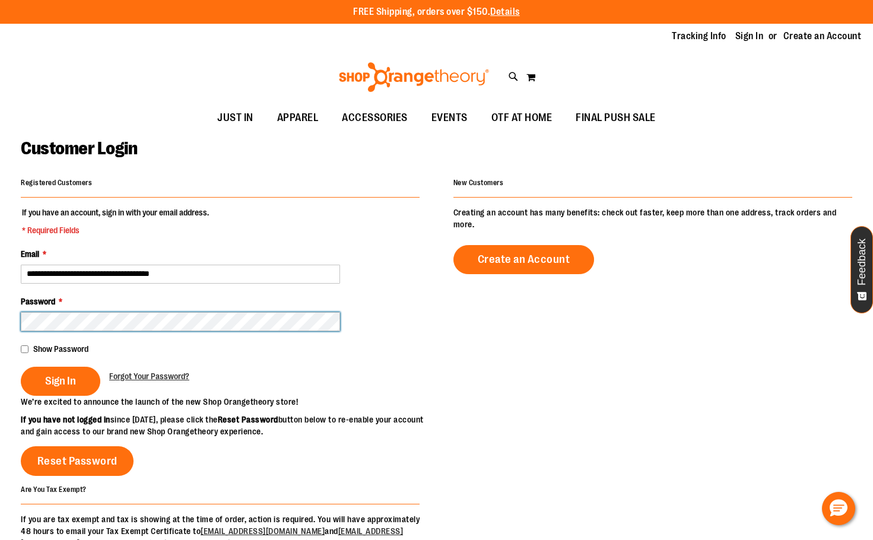
click at [21, 367] on button "Sign In" at bounding box center [61, 381] width 80 height 29
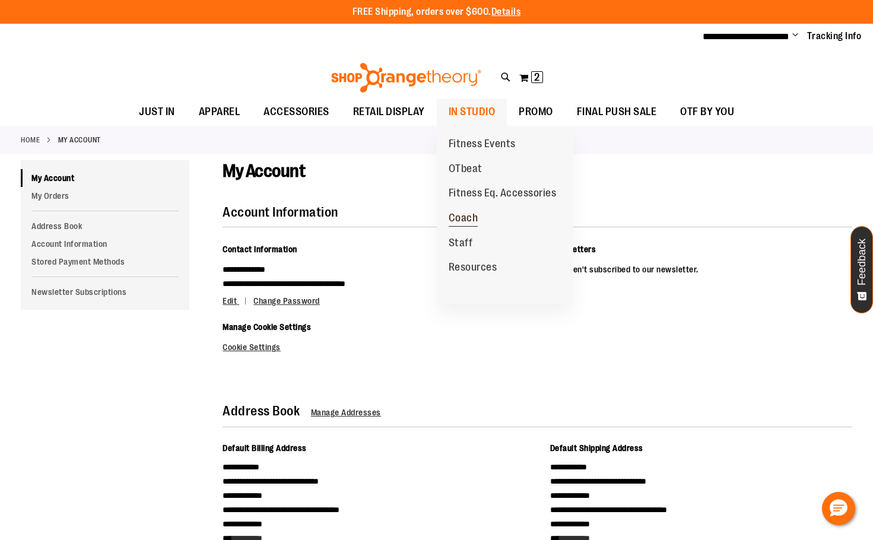
click at [468, 226] on link "Coach" at bounding box center [463, 218] width 53 height 25
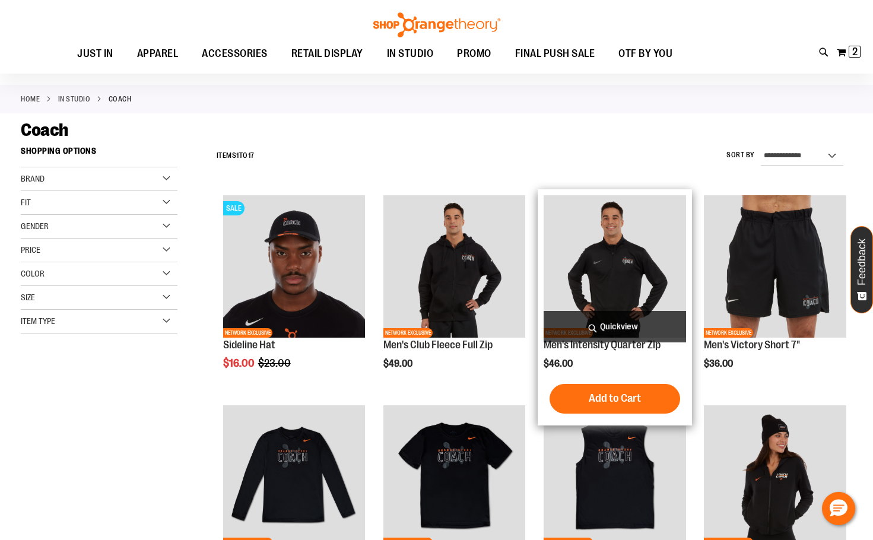
scroll to position [59, 0]
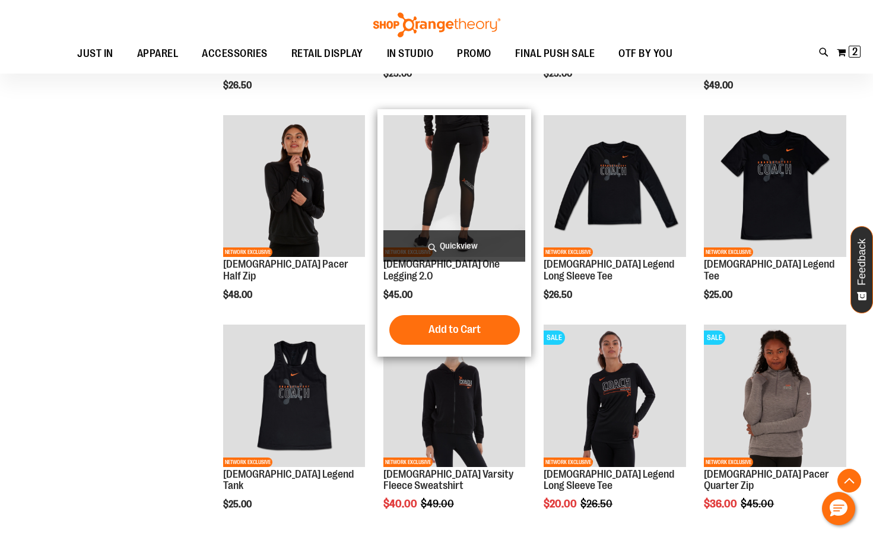
scroll to position [533, 0]
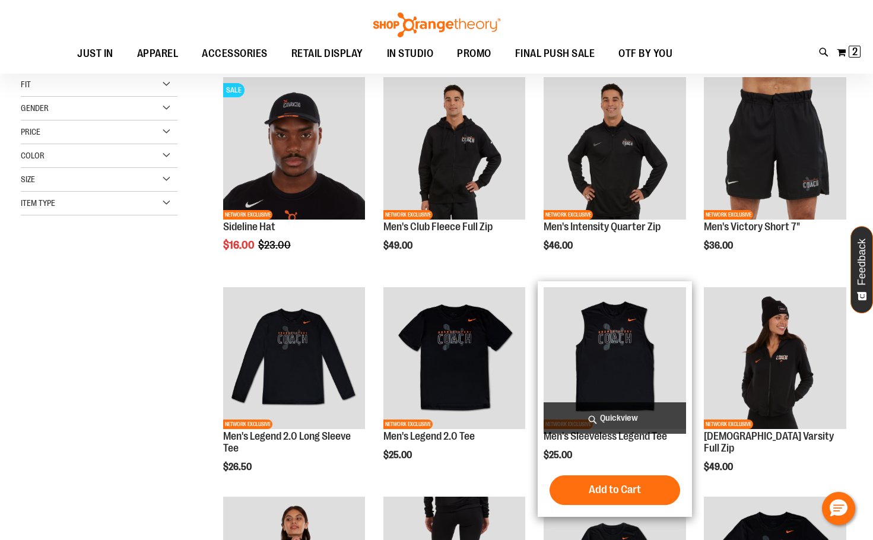
scroll to position [177, 0]
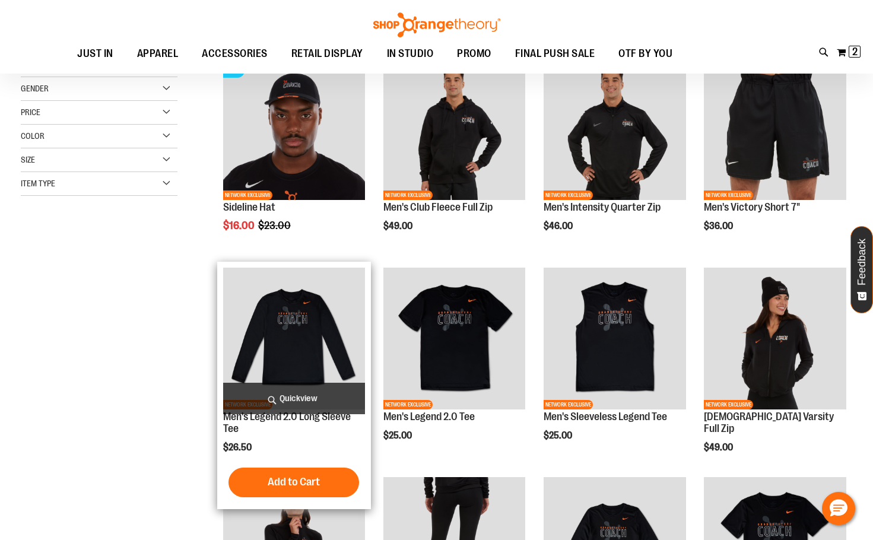
click at [290, 332] on img "product" at bounding box center [294, 339] width 142 height 142
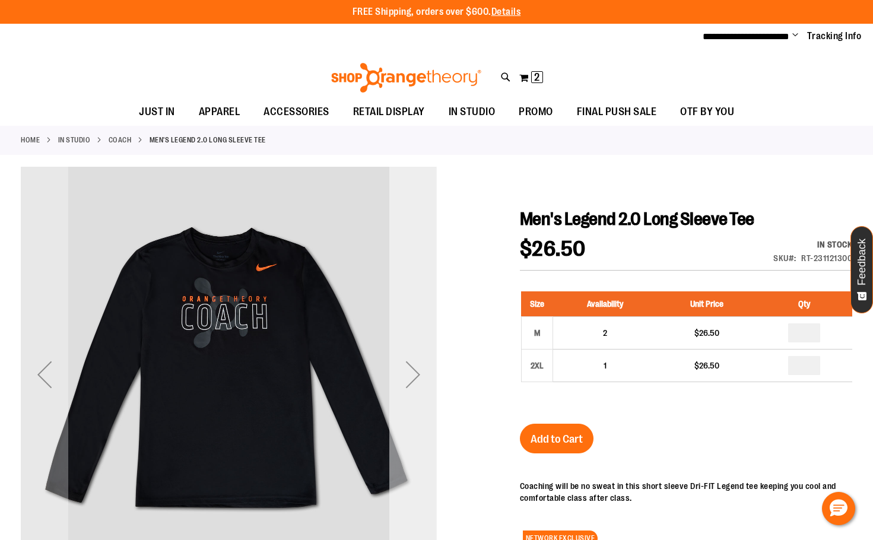
click at [421, 372] on div "Next" at bounding box center [412, 374] width 47 height 47
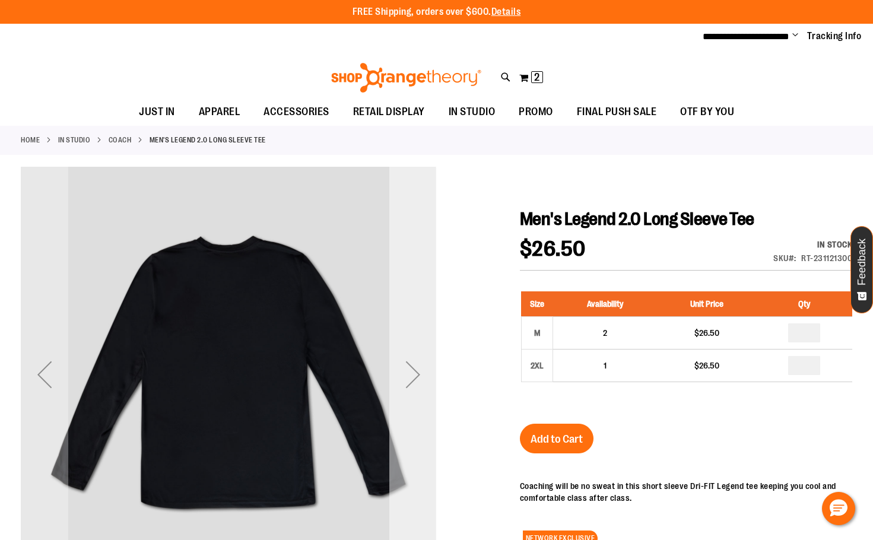
click at [418, 367] on div "Next" at bounding box center [412, 374] width 47 height 47
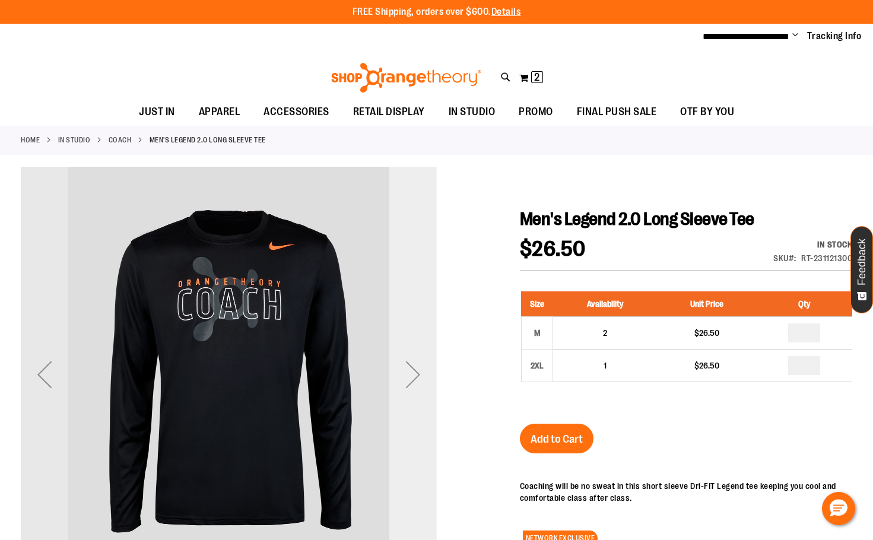
click at [414, 367] on div "Next" at bounding box center [412, 374] width 47 height 47
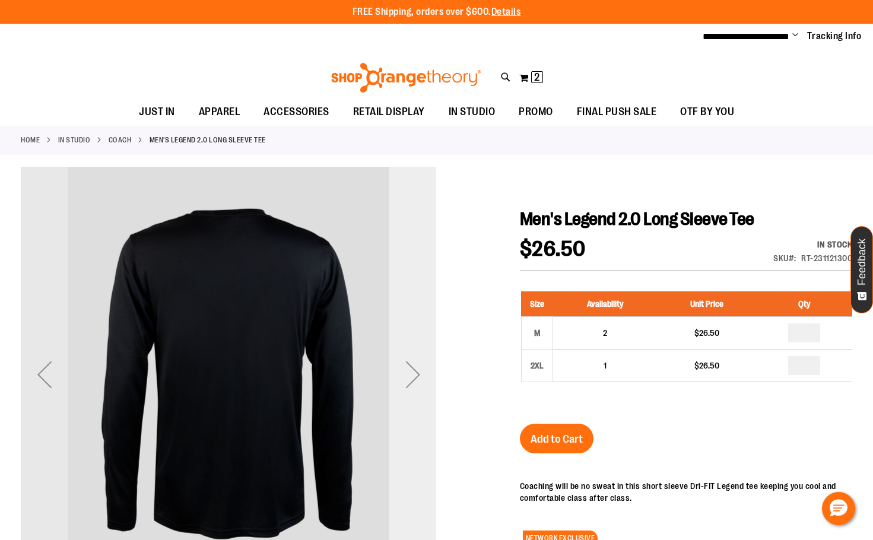
click at [414, 368] on div "Next" at bounding box center [412, 374] width 47 height 47
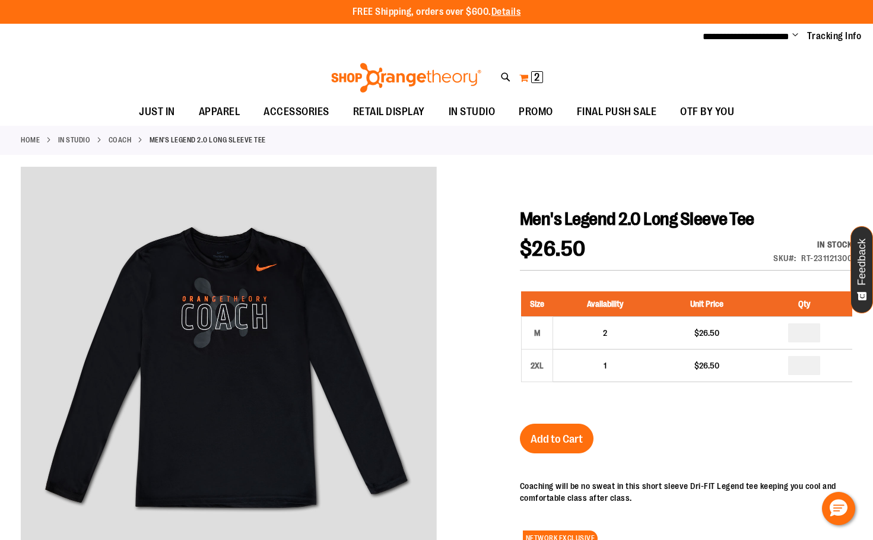
click at [531, 75] on span "2 2 items" at bounding box center [537, 77] width 12 height 12
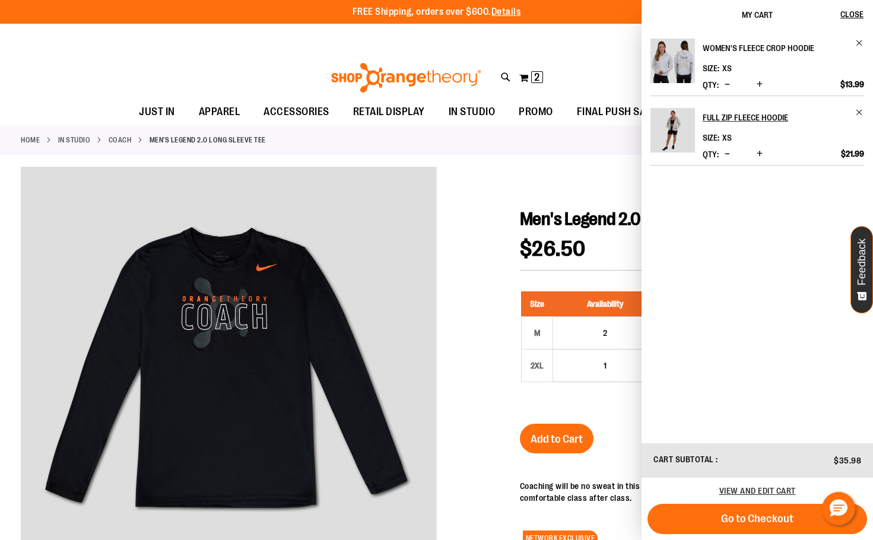
click at [742, 49] on h2 "Women's Fleece Crop Hoodie" at bounding box center [775, 48] width 145 height 19
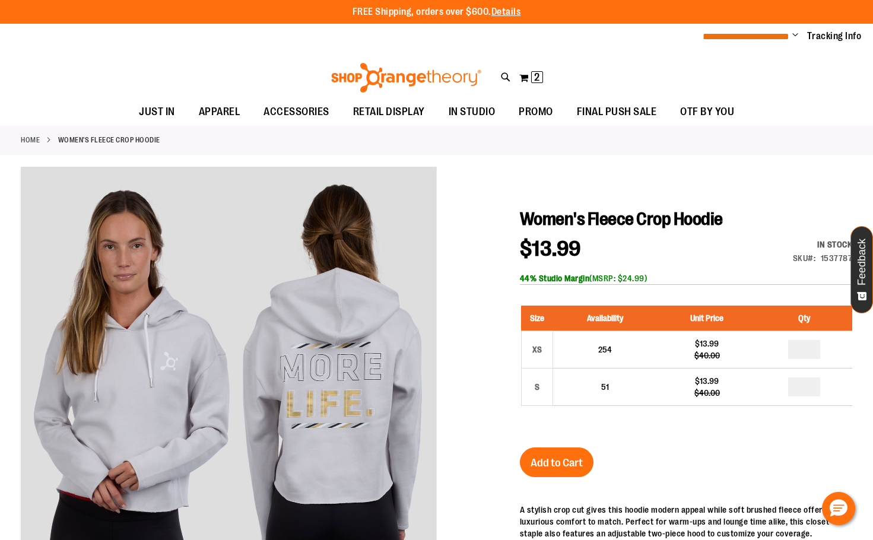
click at [786, 40] on span "**********" at bounding box center [746, 36] width 87 height 9
click at [790, 37] on ul "**********" at bounding box center [778, 37] width 168 height 14
click at [793, 33] on span "Change" at bounding box center [795, 35] width 6 height 11
click at [752, 78] on link "Sign Out" at bounding box center [753, 80] width 104 height 23
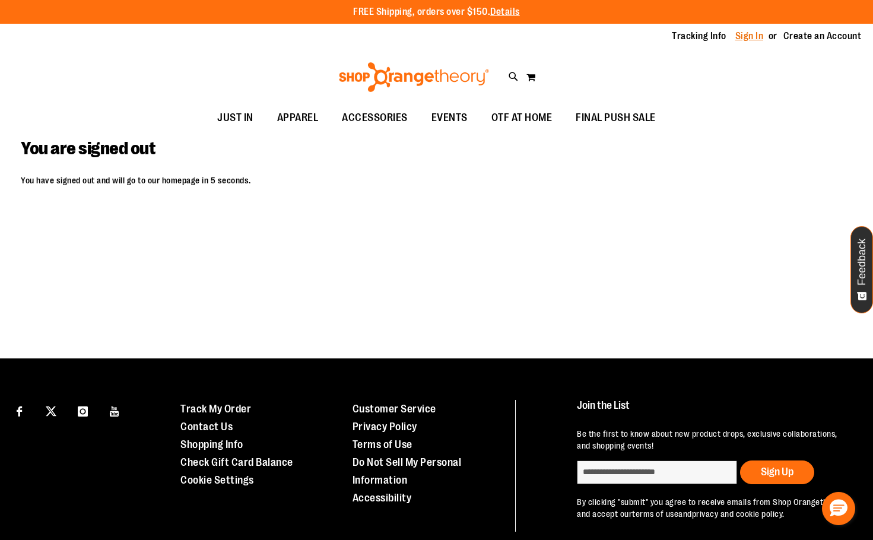
click at [751, 37] on link "Sign In" at bounding box center [749, 36] width 28 height 13
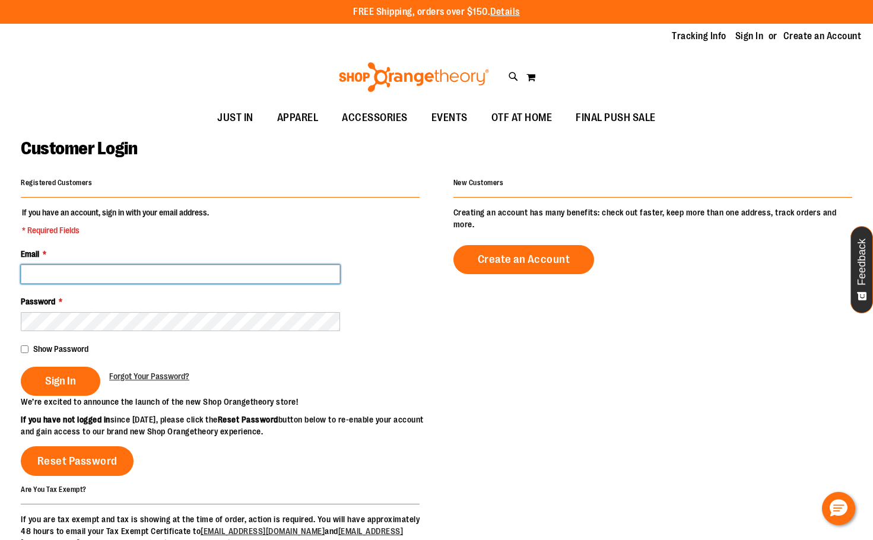
click at [80, 281] on input "Email *" at bounding box center [180, 274] width 319 height 19
click at [208, 273] on input "**********" at bounding box center [180, 274] width 319 height 19
click at [34, 272] on input "**********" at bounding box center [180, 274] width 319 height 19
click at [37, 275] on input "**********" at bounding box center [180, 274] width 319 height 19
type input "**********"
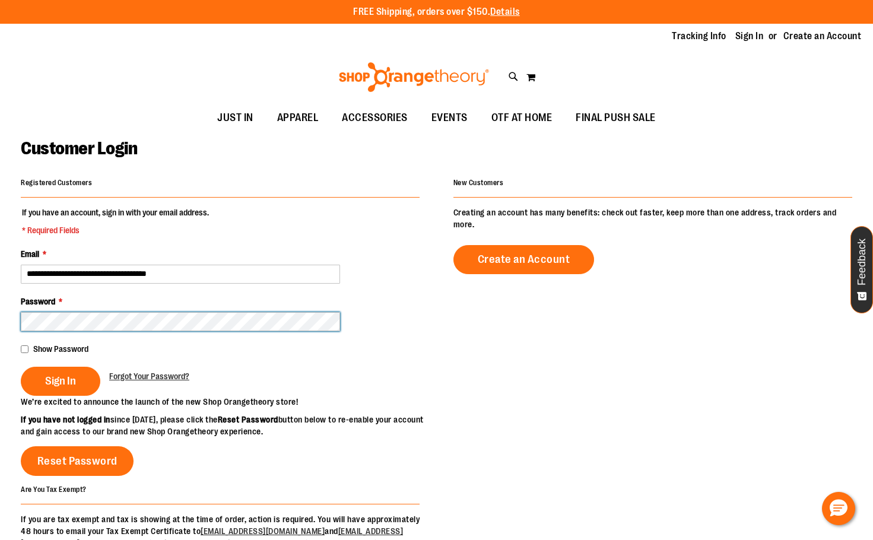
click at [21, 367] on button "Sign In" at bounding box center [61, 381] width 80 height 29
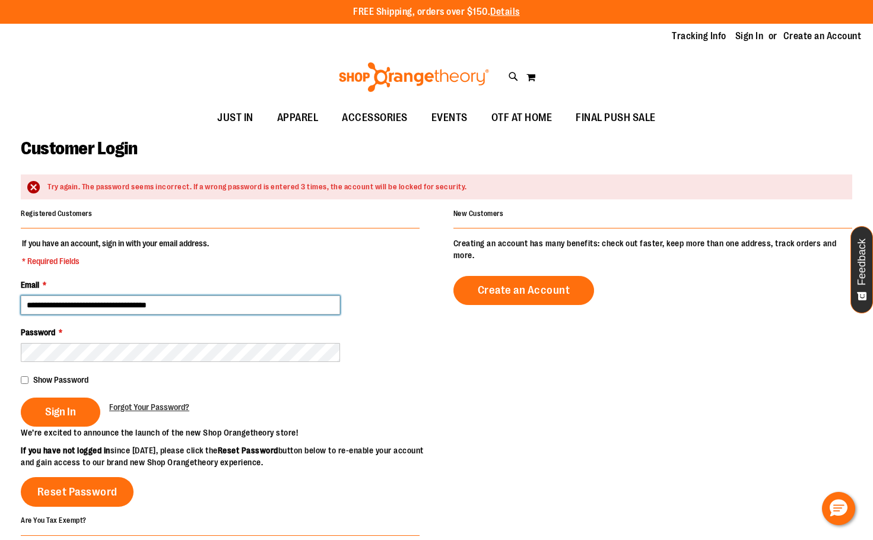
click at [79, 309] on input "**********" at bounding box center [180, 305] width 319 height 19
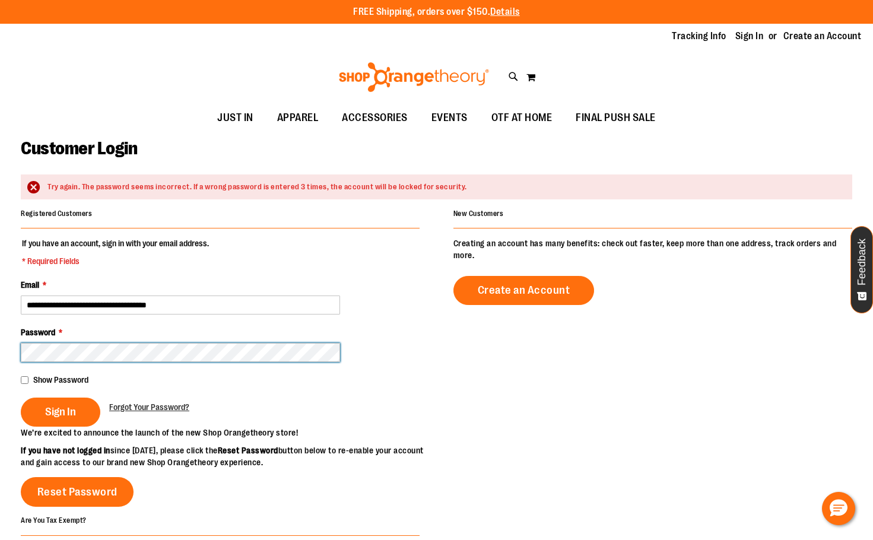
click at [21, 398] on button "Sign In" at bounding box center [61, 412] width 80 height 29
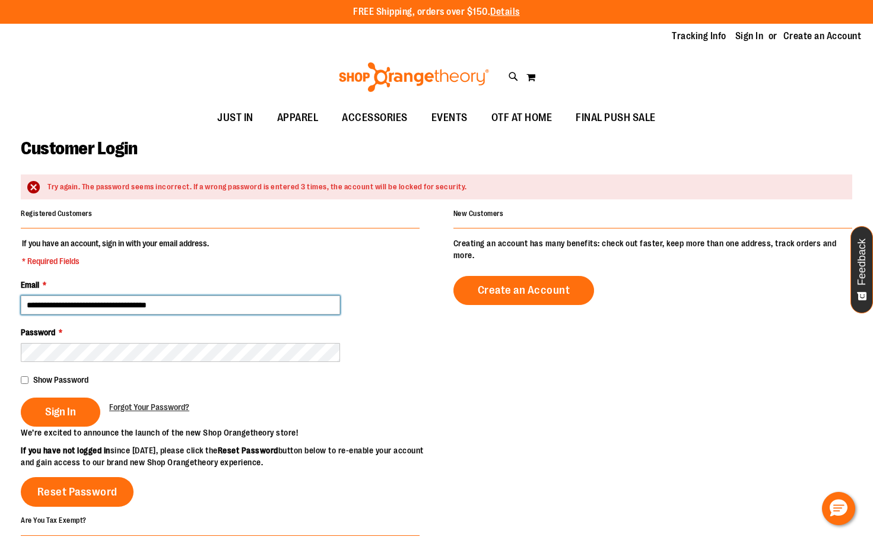
click at [168, 302] on input "**********" at bounding box center [180, 305] width 319 height 19
click at [167, 303] on input "**********" at bounding box center [180, 305] width 319 height 19
type input "**********"
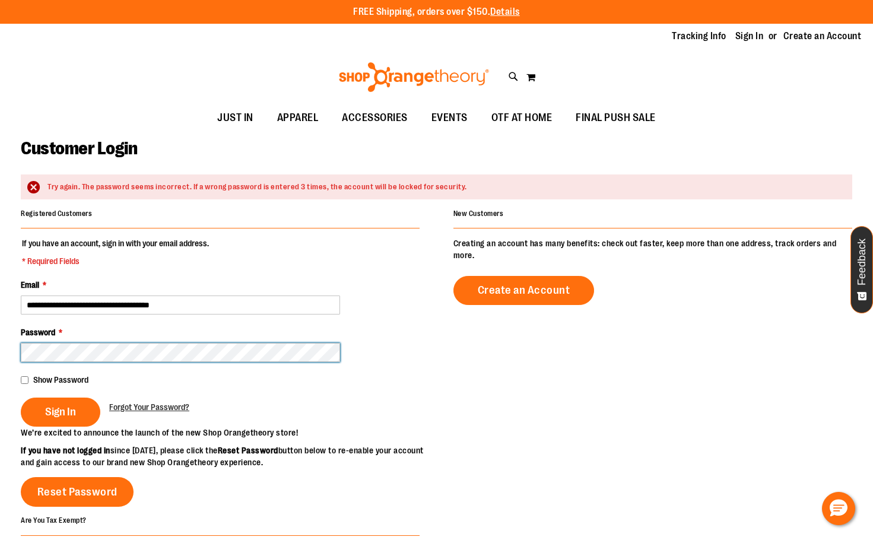
click at [21, 398] on button "Sign In" at bounding box center [61, 412] width 80 height 29
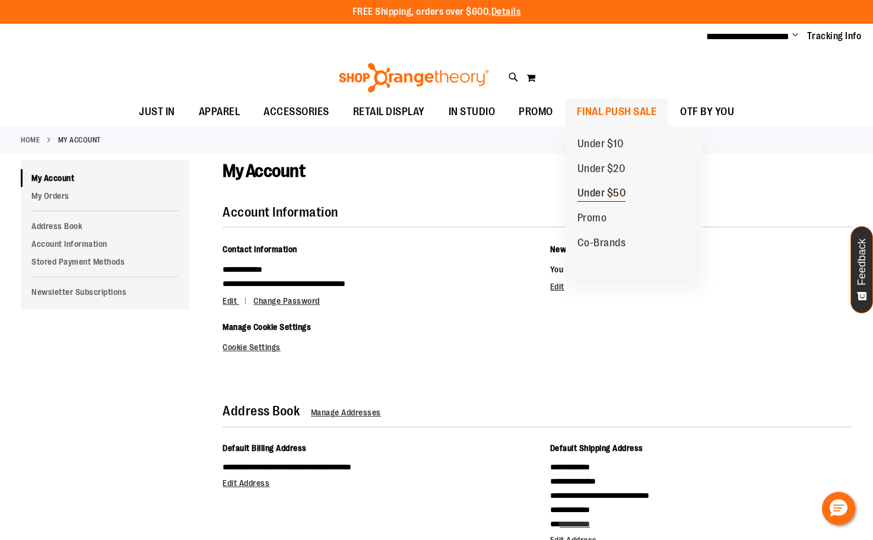
click at [615, 196] on span "Under $50" at bounding box center [601, 194] width 49 height 15
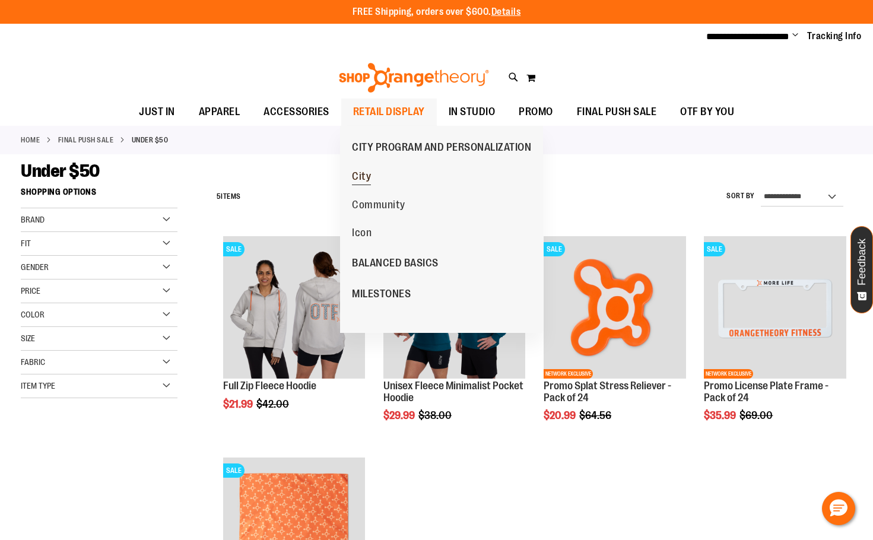
click at [371, 176] on link "City" at bounding box center [361, 176] width 31 height 28
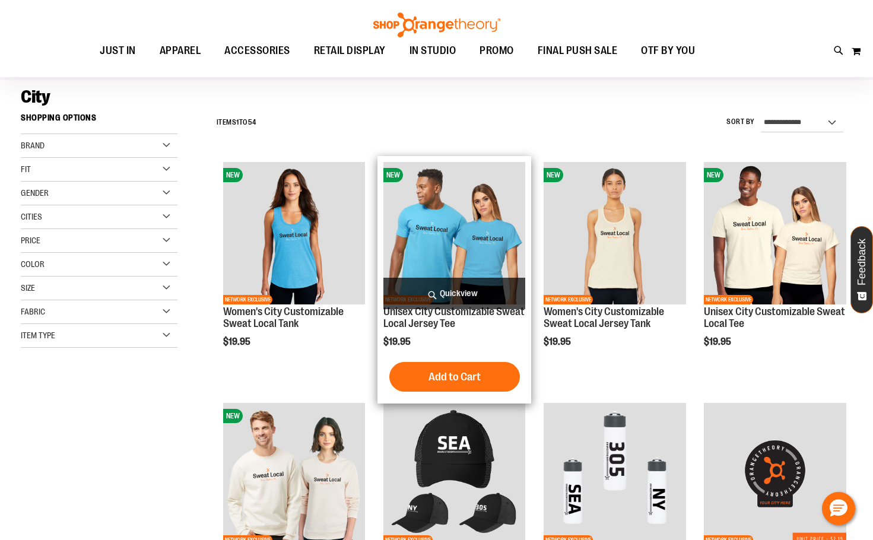
scroll to position [118, 0]
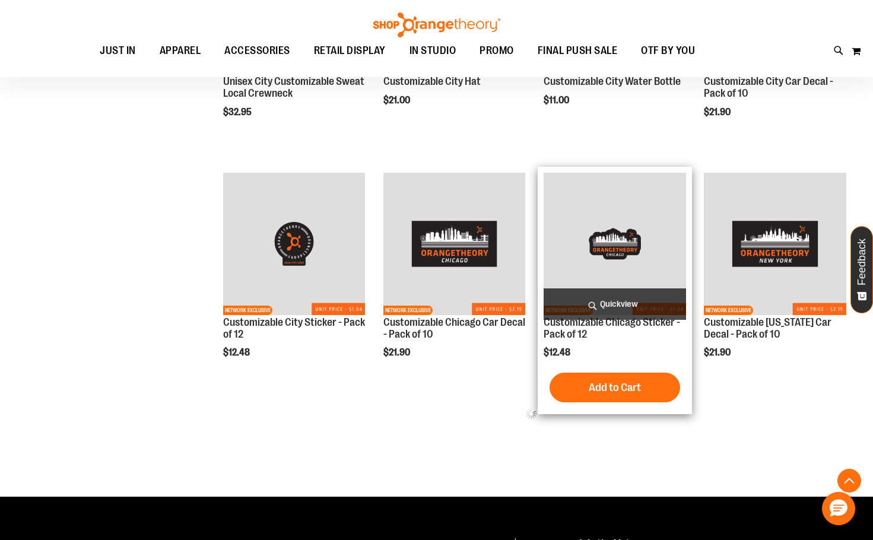
scroll to position [497, 0]
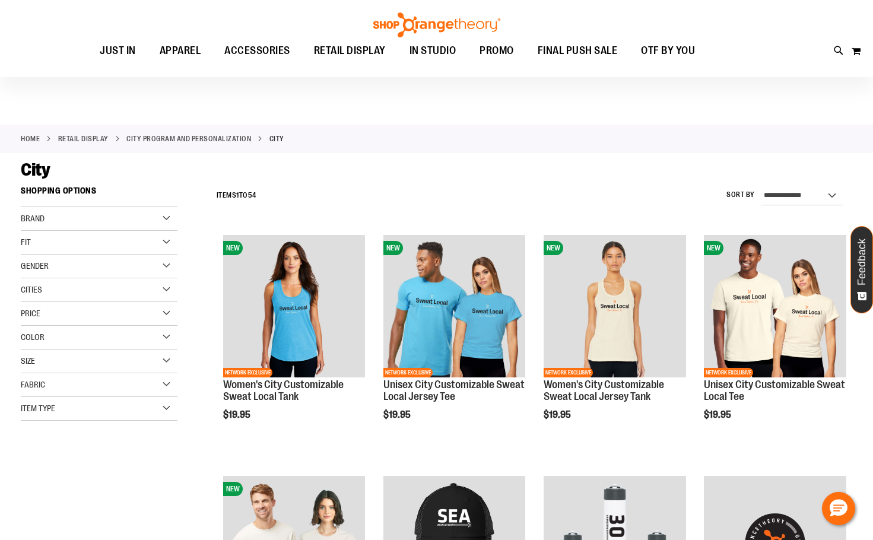
scroll to position [59, 0]
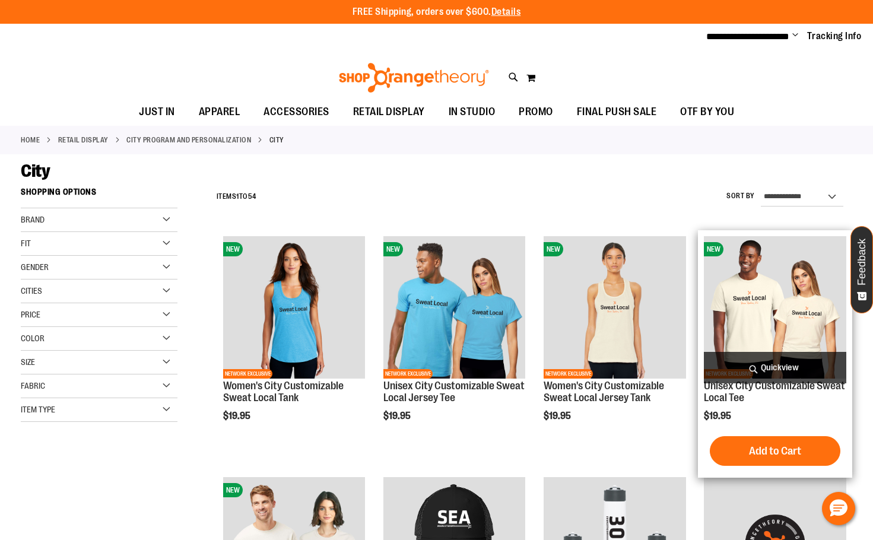
click at [763, 315] on img "product" at bounding box center [775, 307] width 142 height 142
click at [768, 307] on img "product" at bounding box center [775, 307] width 142 height 142
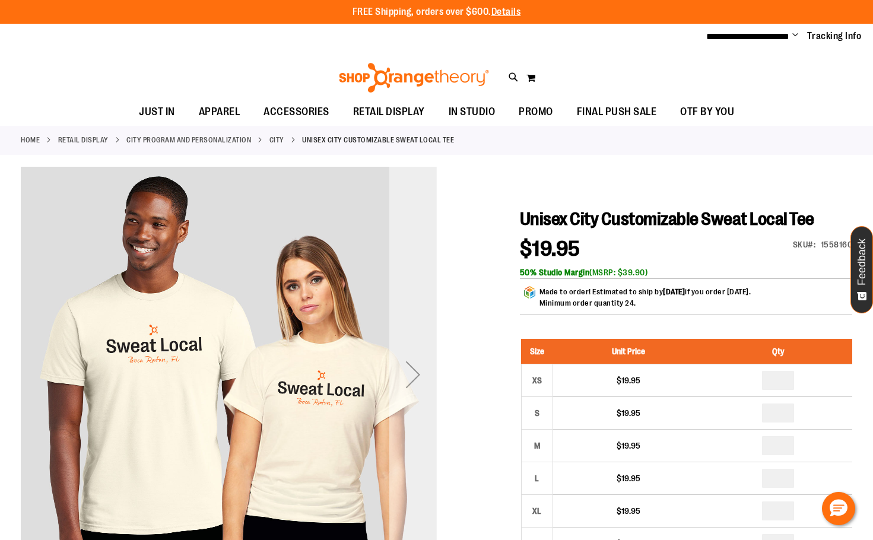
click at [411, 366] on div "Next" at bounding box center [412, 374] width 47 height 47
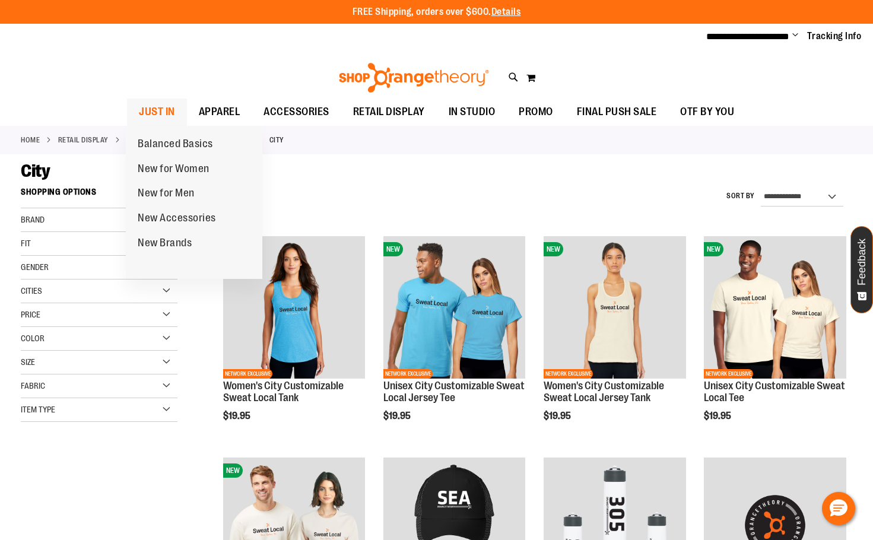
click at [150, 108] on span "JUST IN" at bounding box center [157, 112] width 36 height 27
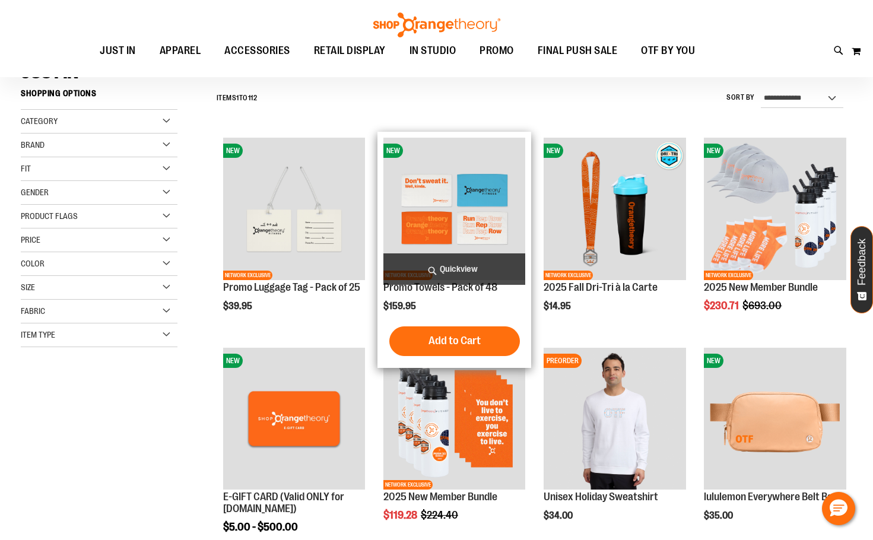
scroll to position [118, 0]
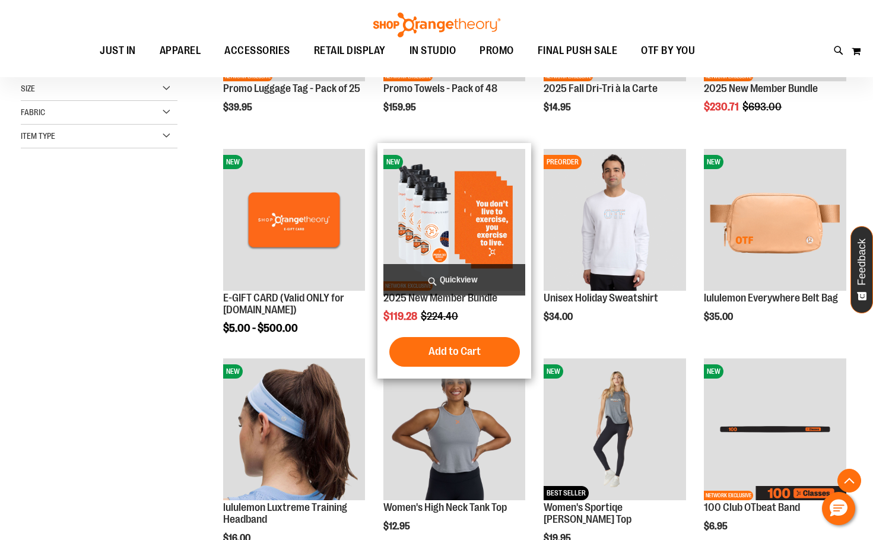
scroll to position [415, 0]
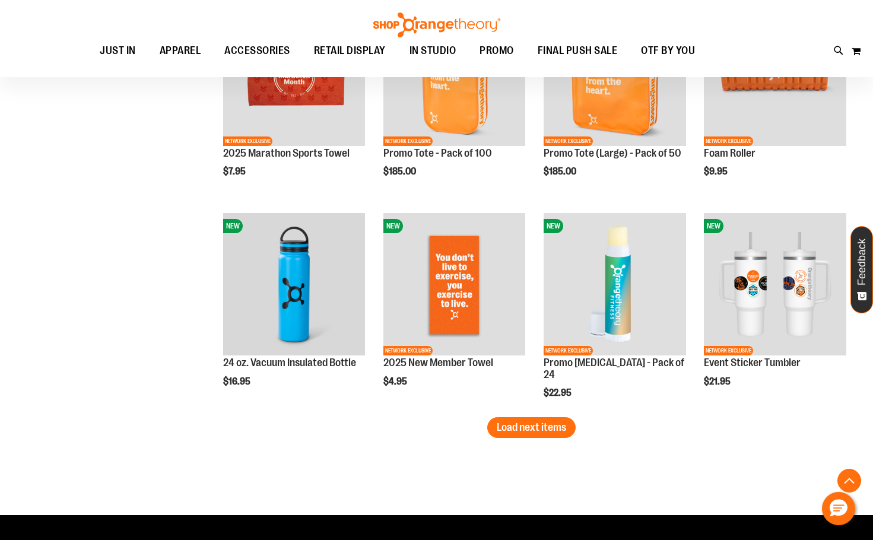
scroll to position [1720, 0]
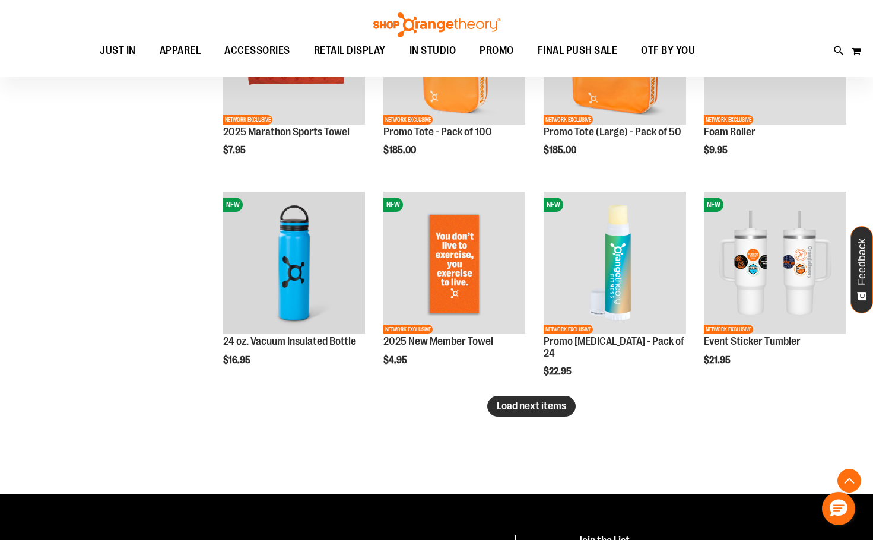
click at [501, 402] on span "Load next items" at bounding box center [531, 406] width 69 height 12
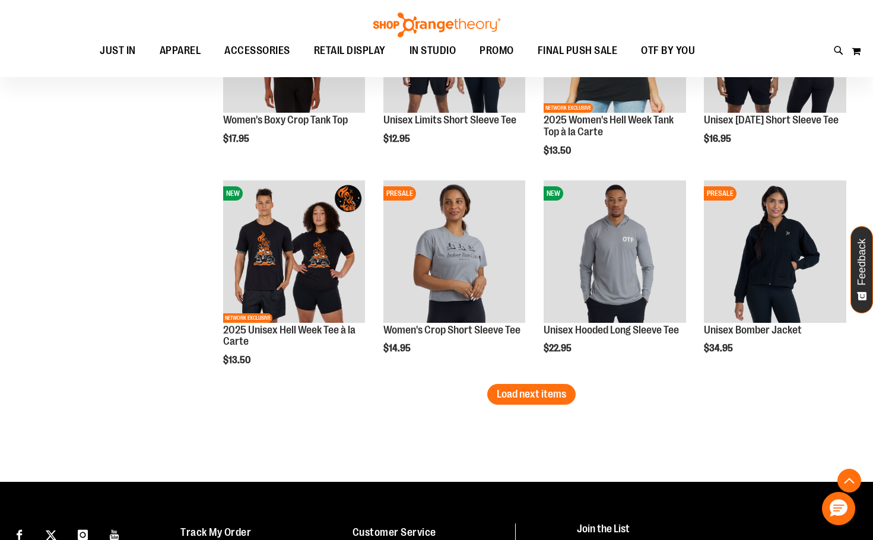
scroll to position [2373, 0]
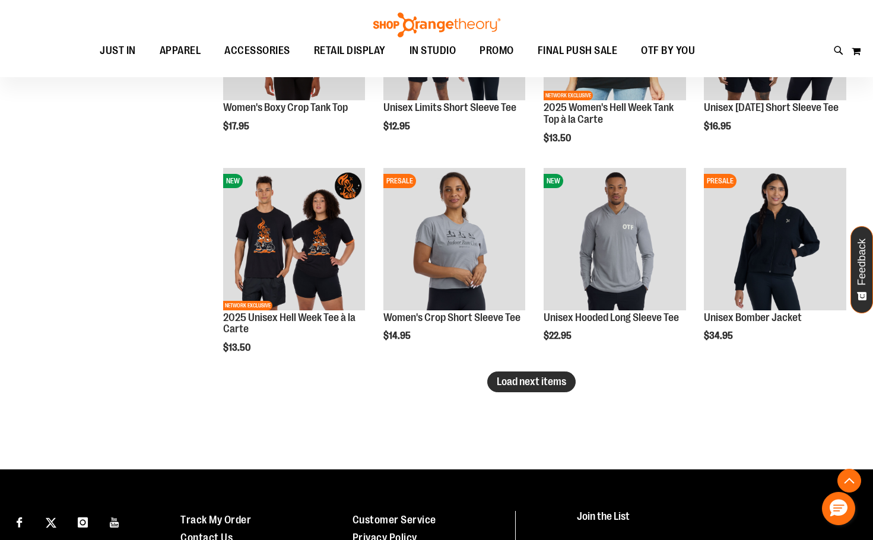
click at [535, 388] on span "Load next items" at bounding box center [531, 382] width 69 height 12
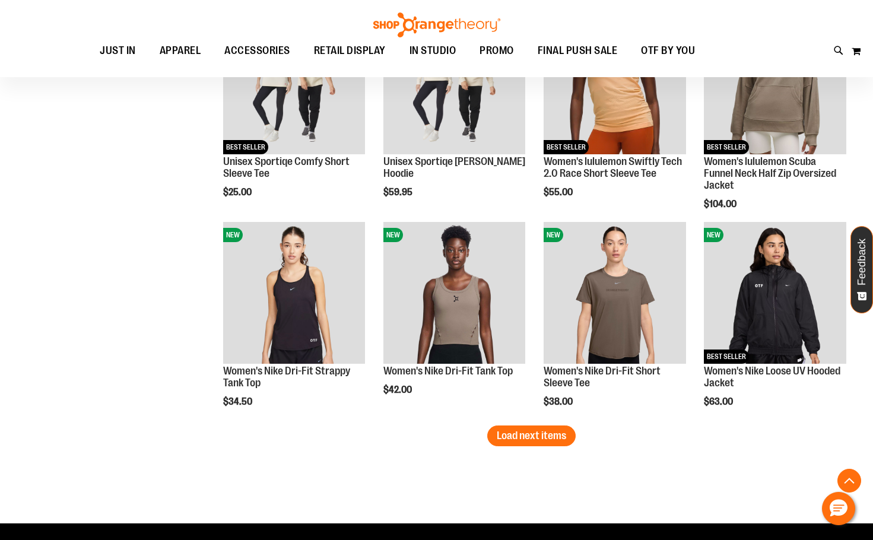
scroll to position [2967, 0]
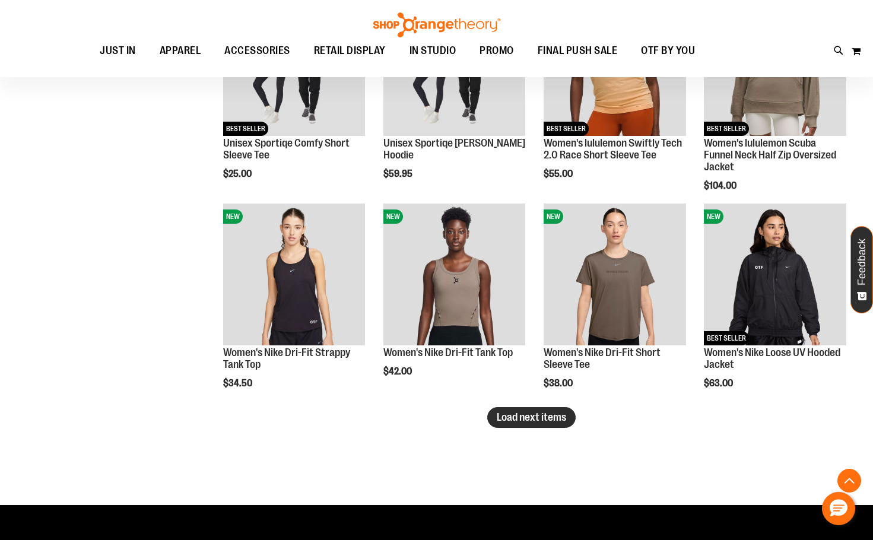
click at [530, 415] on span "Load next items" at bounding box center [531, 417] width 69 height 12
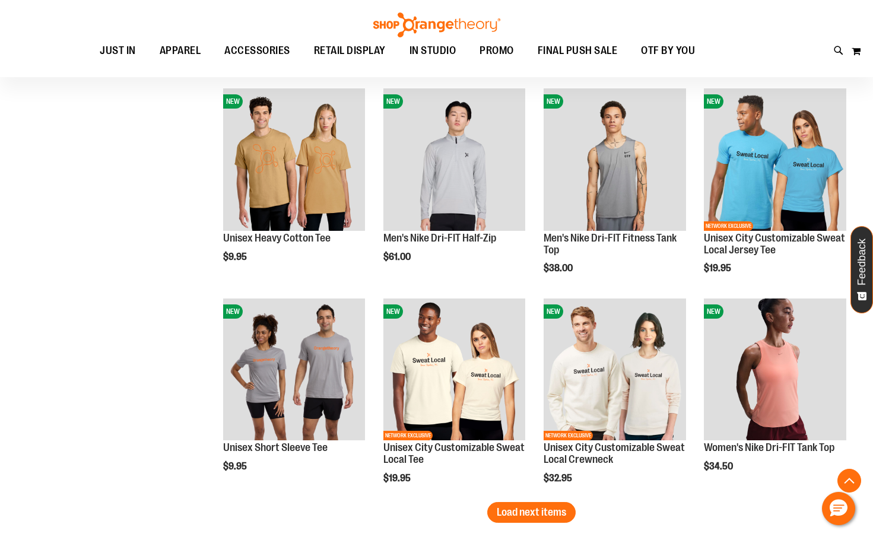
scroll to position [3560, 0]
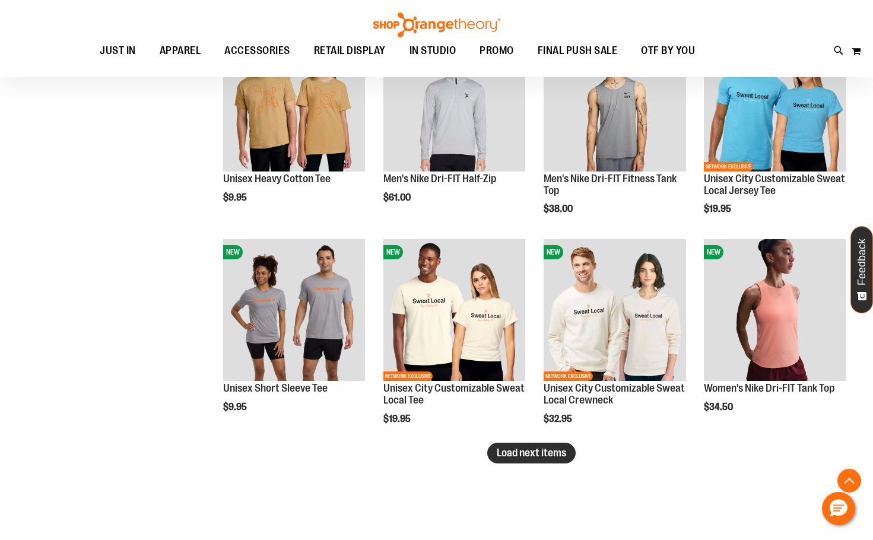
click at [550, 454] on span "Load next items" at bounding box center [531, 453] width 69 height 12
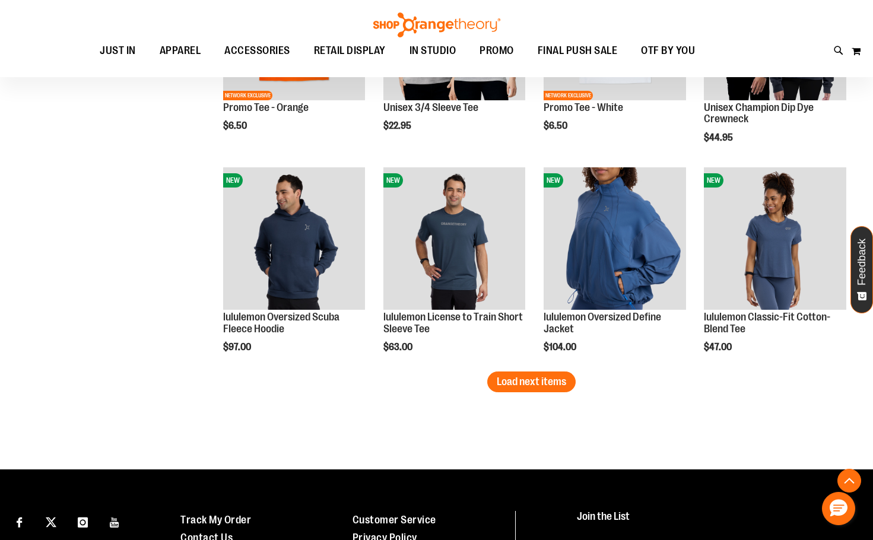
scroll to position [4272, 0]
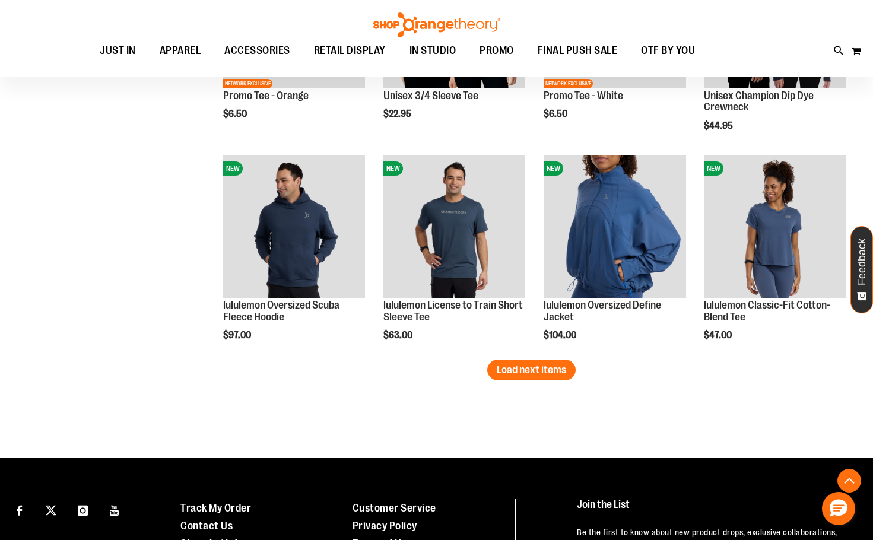
click at [525, 373] on span "Load next items" at bounding box center [531, 370] width 69 height 12
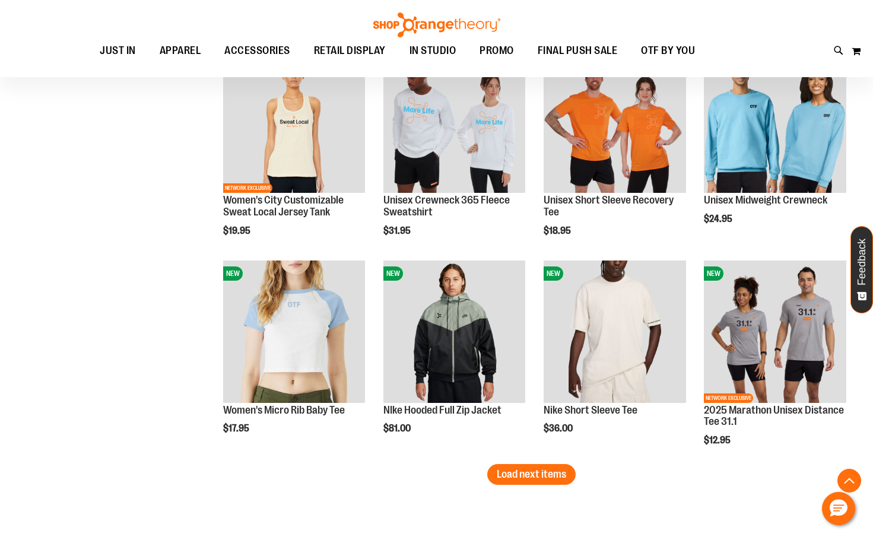
scroll to position [4806, 0]
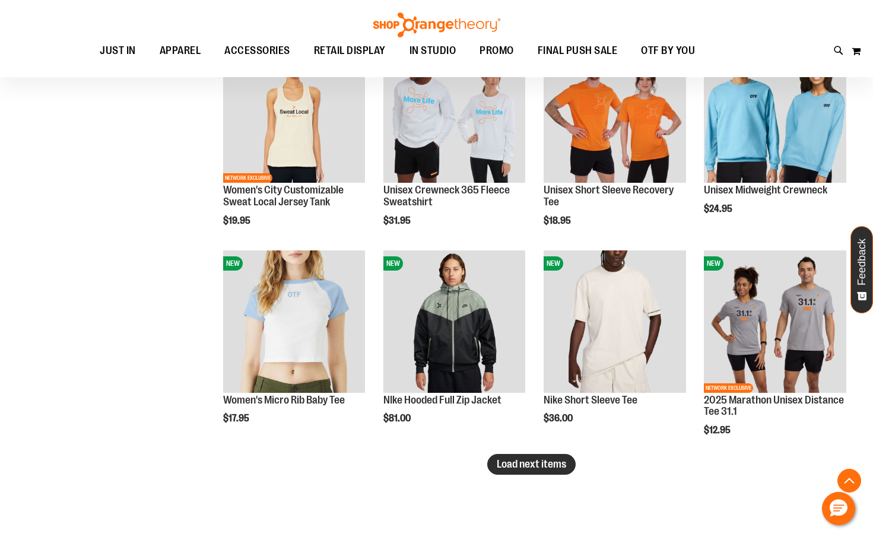
click at [500, 458] on span "Load next items" at bounding box center [531, 464] width 69 height 12
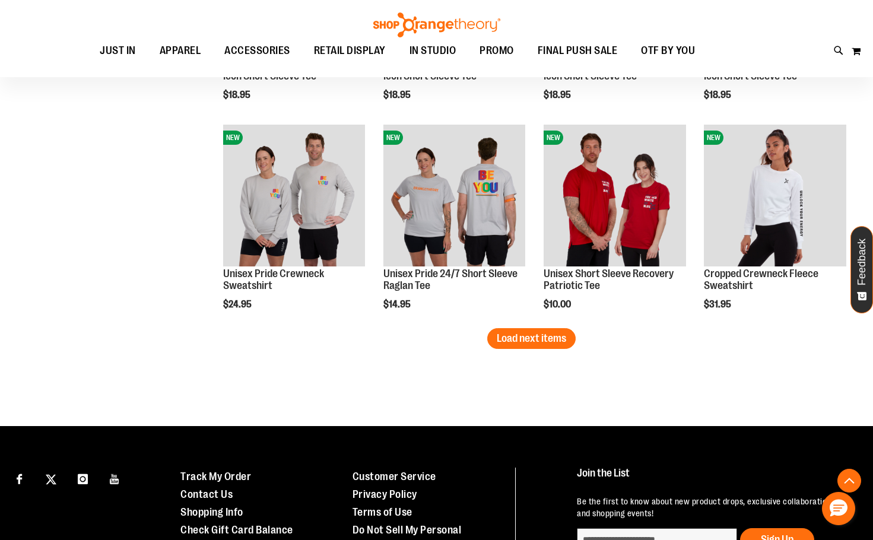
scroll to position [5578, 0]
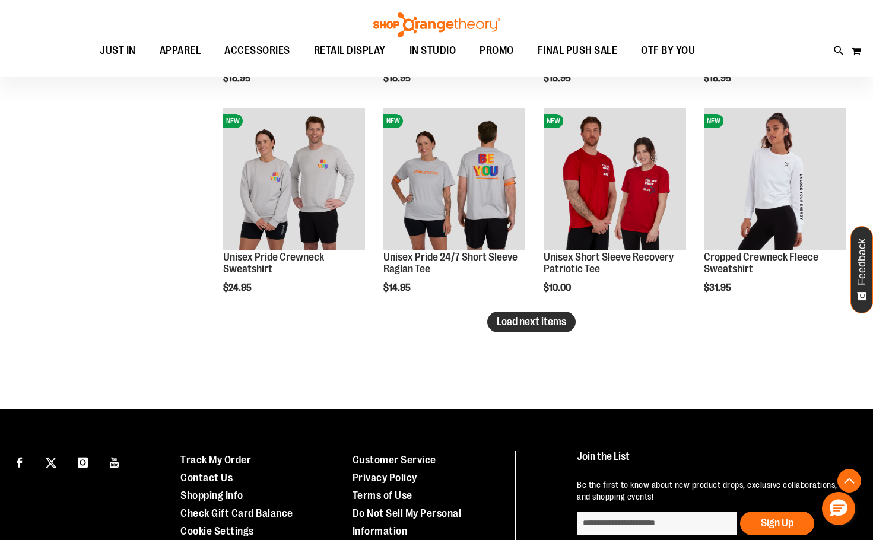
click at [541, 322] on span "Load next items" at bounding box center [531, 322] width 69 height 12
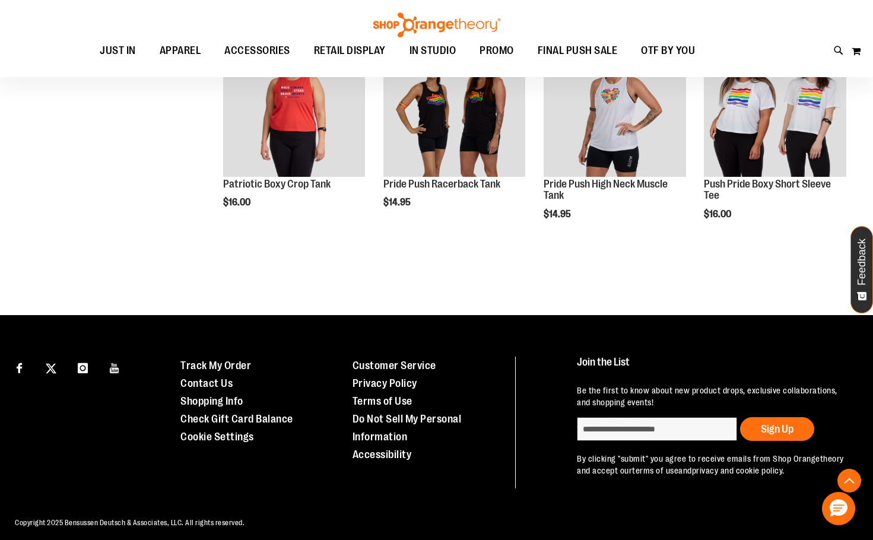
scroll to position [5870, 0]
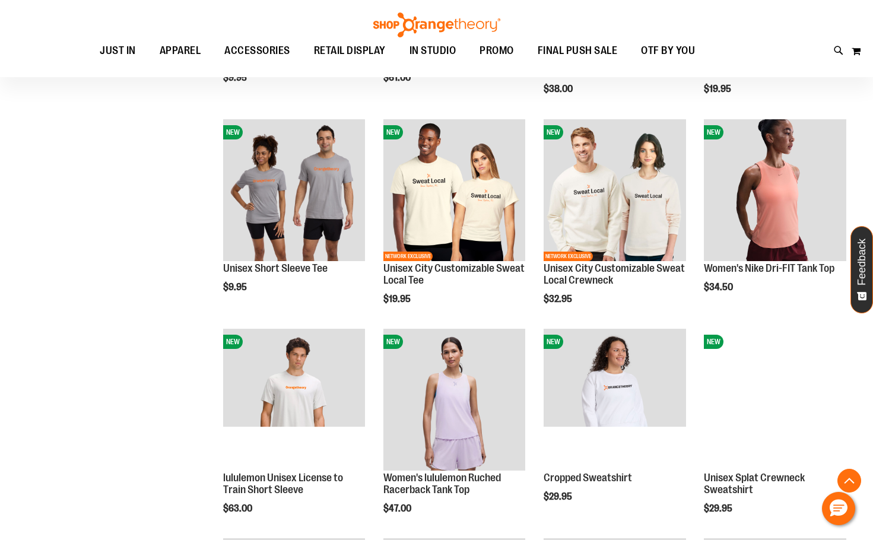
scroll to position [3674, 0]
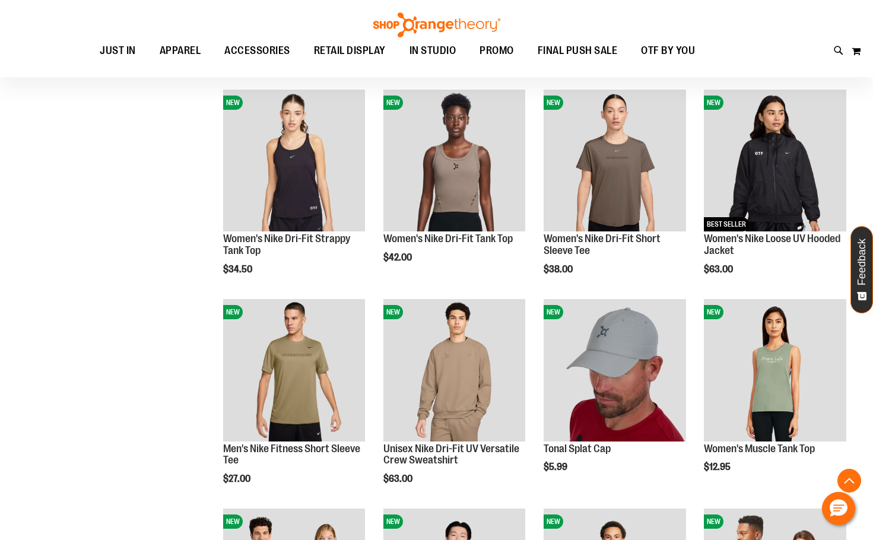
scroll to position [2843, 0]
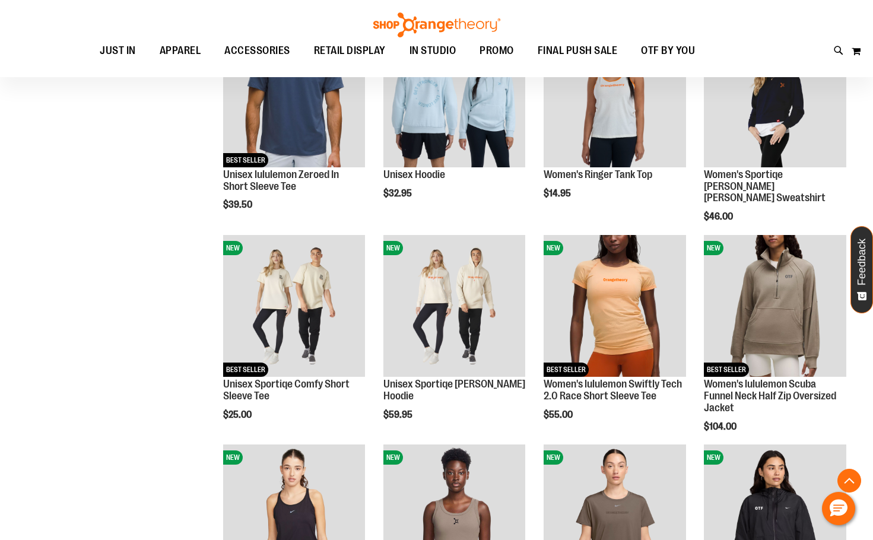
scroll to position [2724, 0]
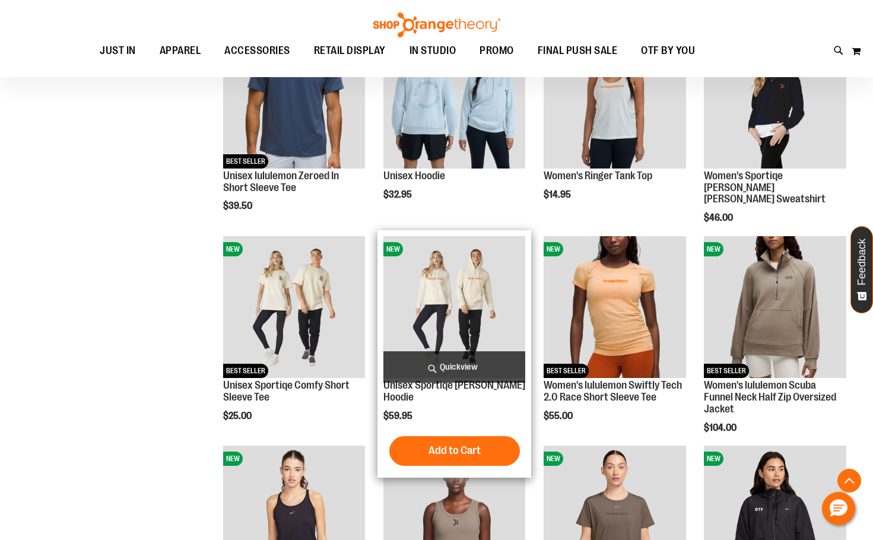
click at [477, 299] on img "product" at bounding box center [454, 307] width 142 height 142
click at [465, 295] on img "product" at bounding box center [454, 307] width 142 height 142
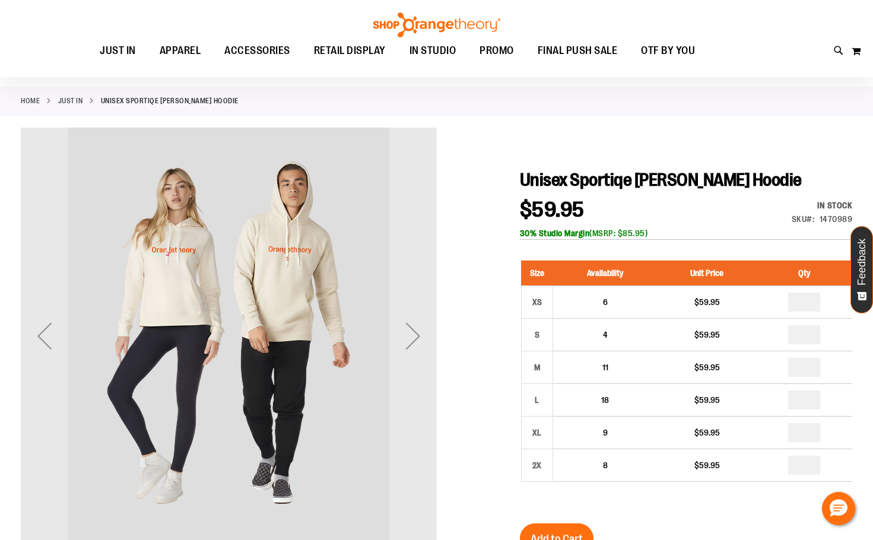
scroll to position [59, 0]
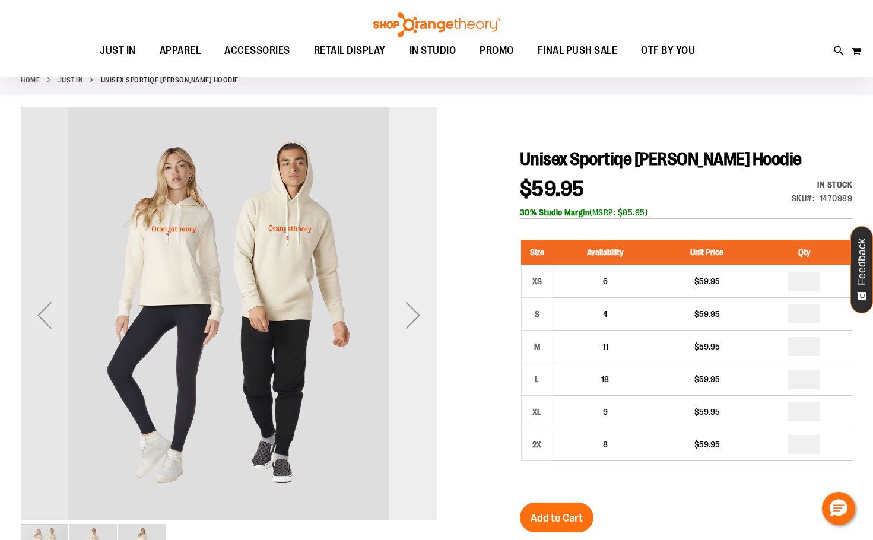
click at [409, 310] on div "Next" at bounding box center [412, 314] width 47 height 47
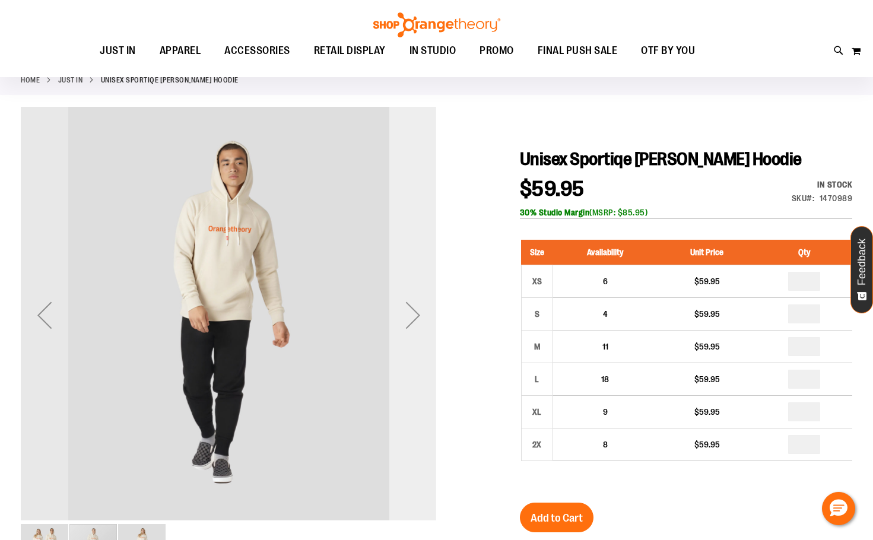
click at [409, 310] on div "Next" at bounding box center [412, 314] width 47 height 47
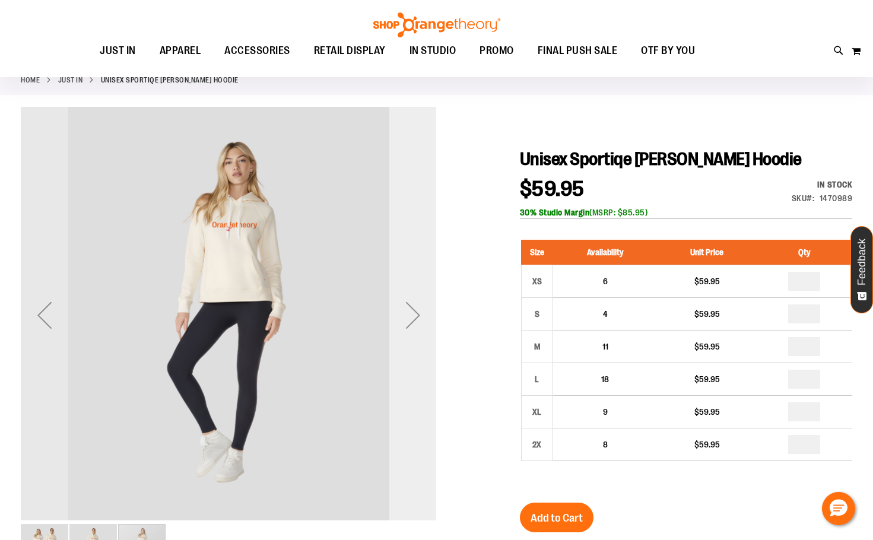
click at [409, 310] on div "Next" at bounding box center [412, 314] width 47 height 47
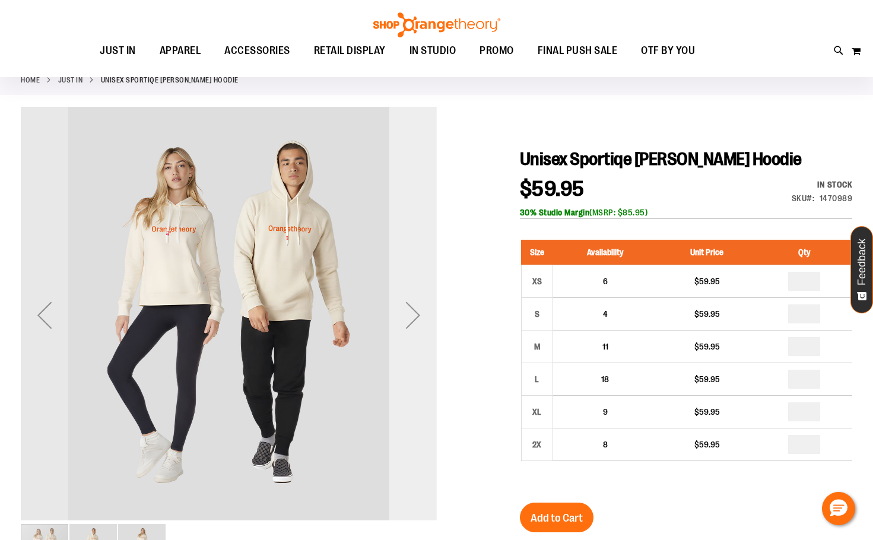
click at [409, 310] on div "Next" at bounding box center [412, 314] width 47 height 47
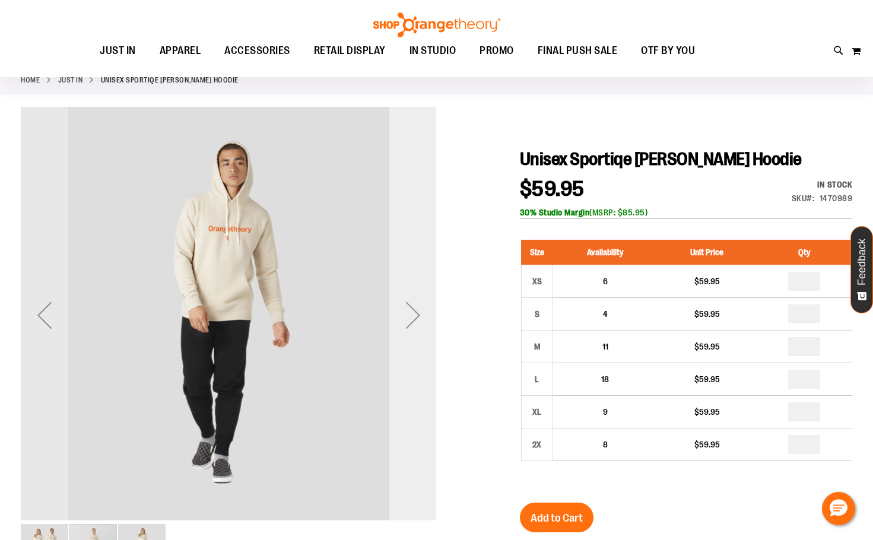
click at [409, 310] on div "Next" at bounding box center [412, 314] width 47 height 47
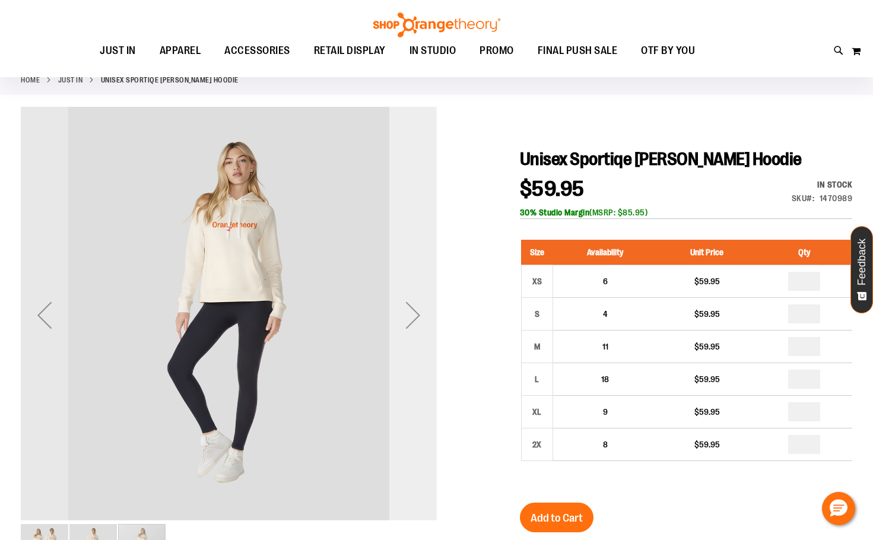
click at [409, 310] on div "Next" at bounding box center [412, 314] width 47 height 47
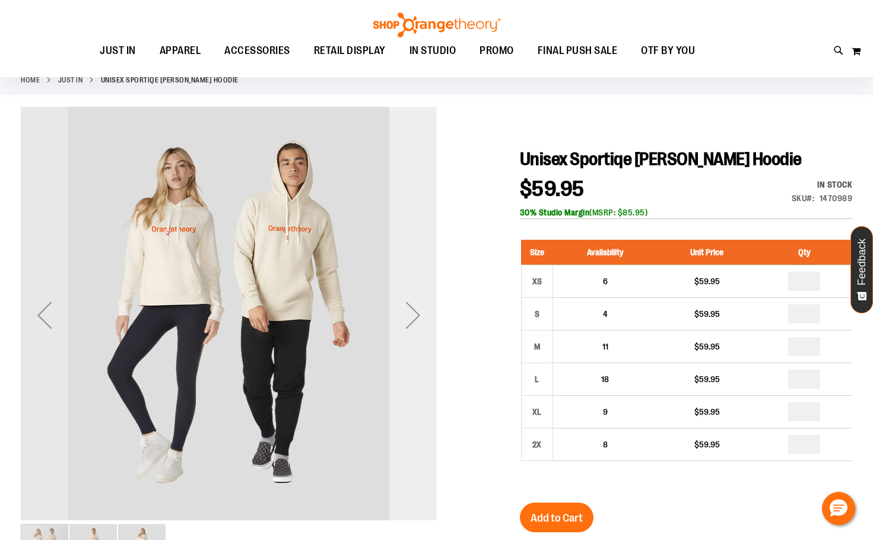
click at [409, 310] on div "Next" at bounding box center [412, 314] width 47 height 47
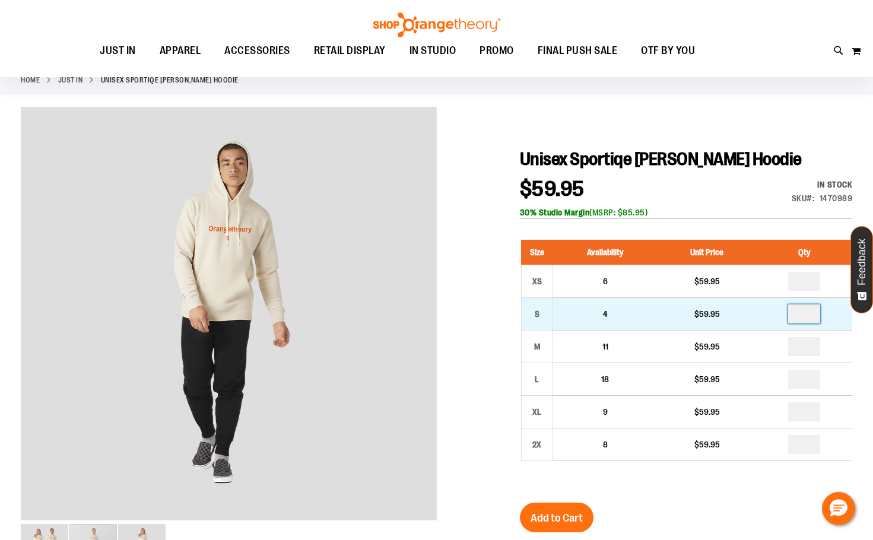
click at [810, 316] on input "number" at bounding box center [804, 313] width 32 height 19
type input "*"
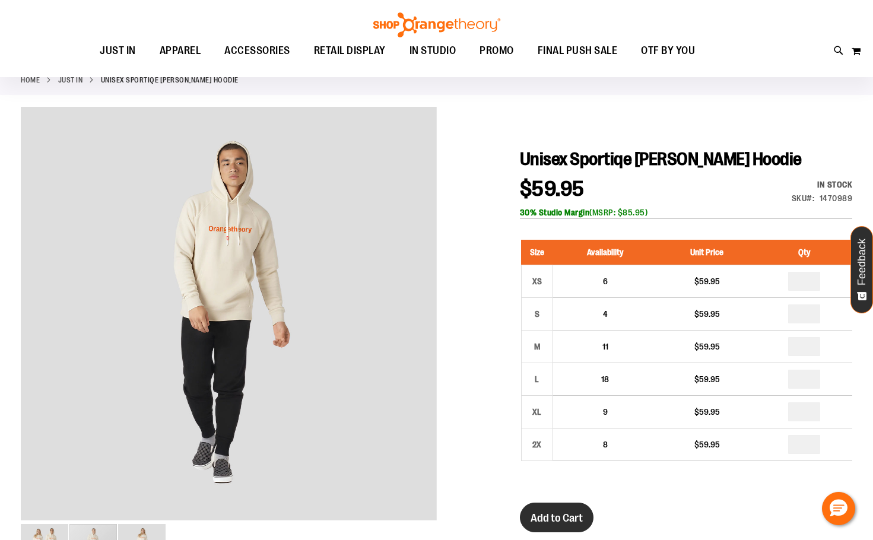
click at [555, 512] on span "Add to Cart" at bounding box center [557, 518] width 52 height 13
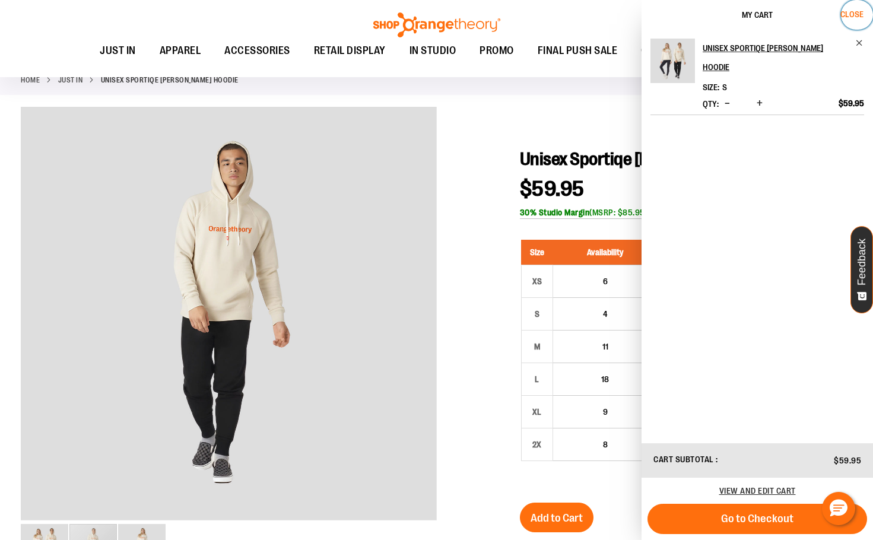
click at [850, 12] on span "Close" at bounding box center [851, 13] width 23 height 9
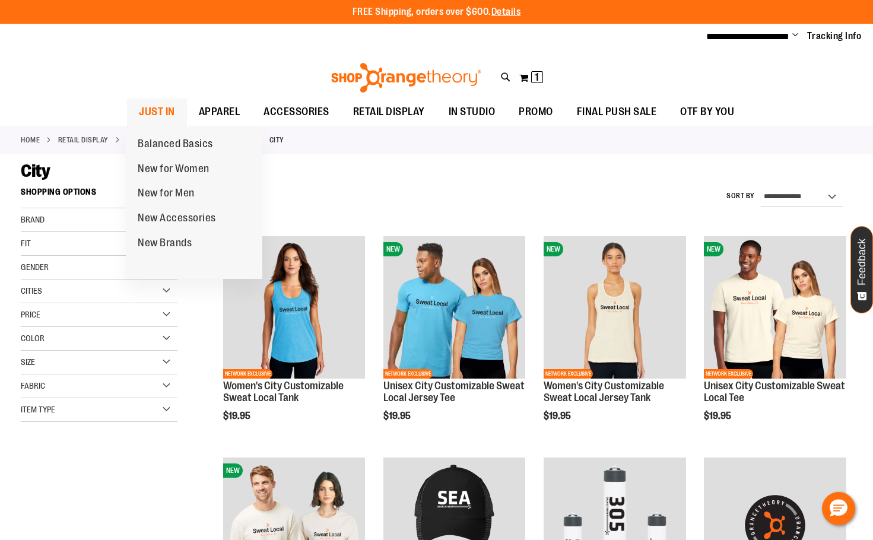
click at [146, 107] on span "JUST IN" at bounding box center [157, 112] width 36 height 27
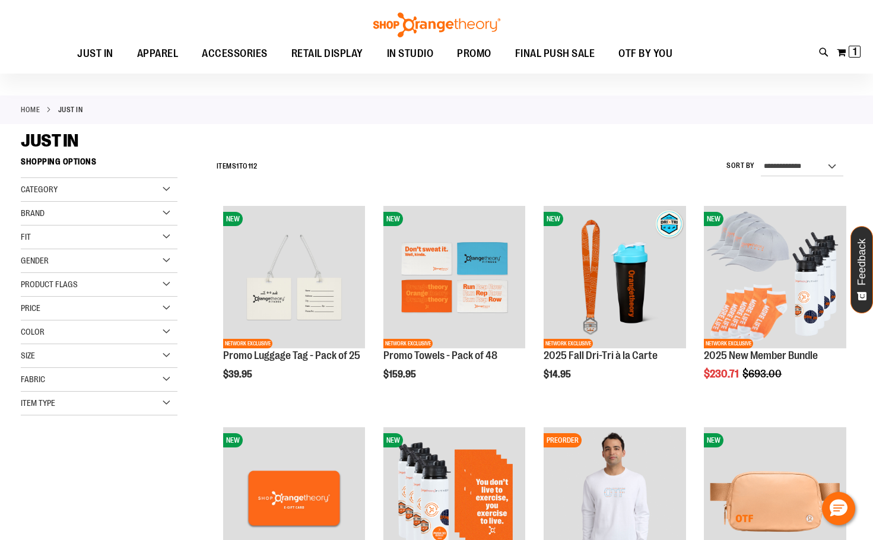
scroll to position [59, 0]
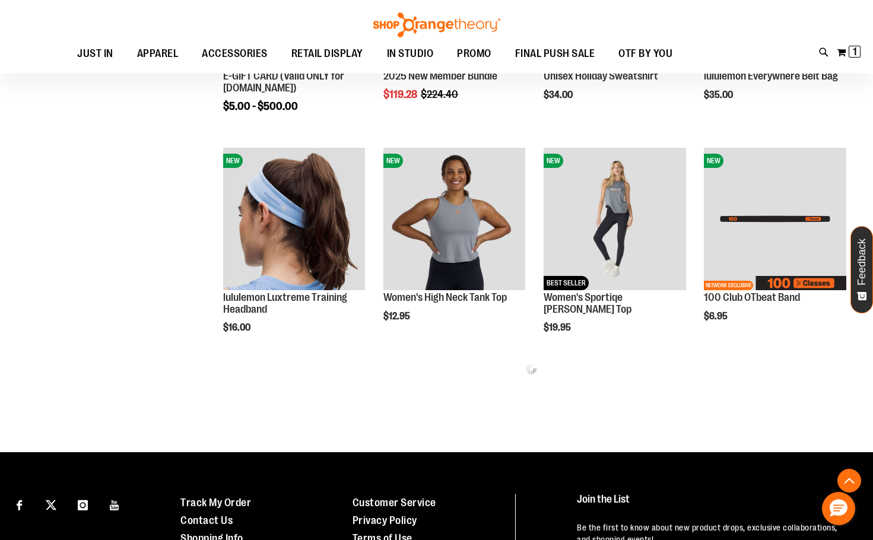
scroll to position [593, 0]
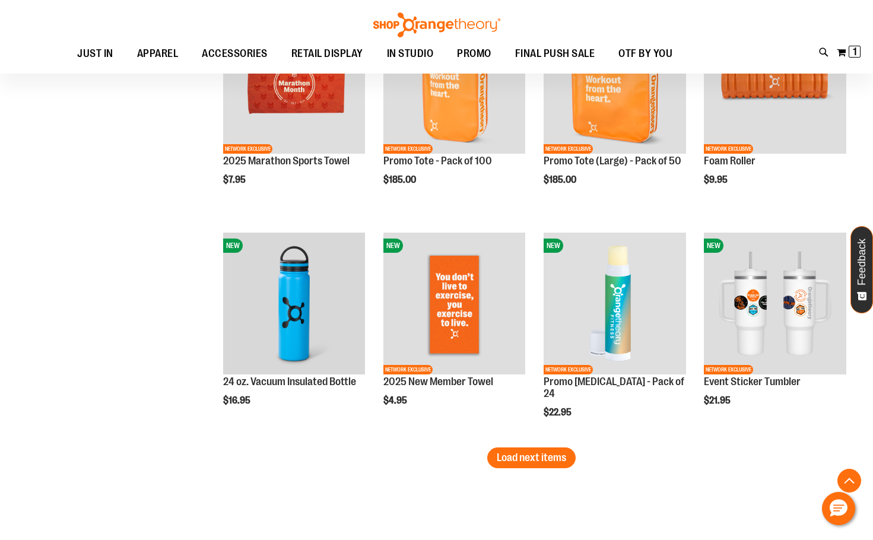
scroll to position [1780, 0]
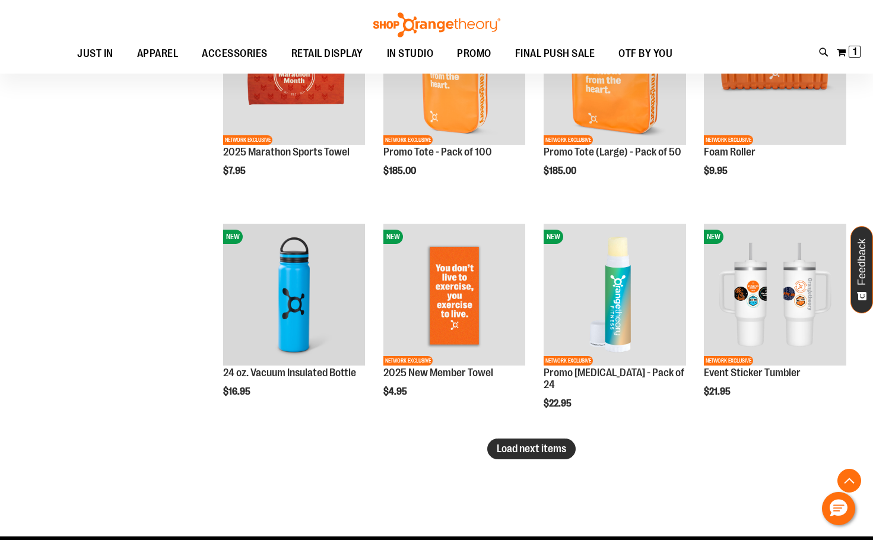
click at [516, 445] on span "Load next items" at bounding box center [531, 449] width 69 height 12
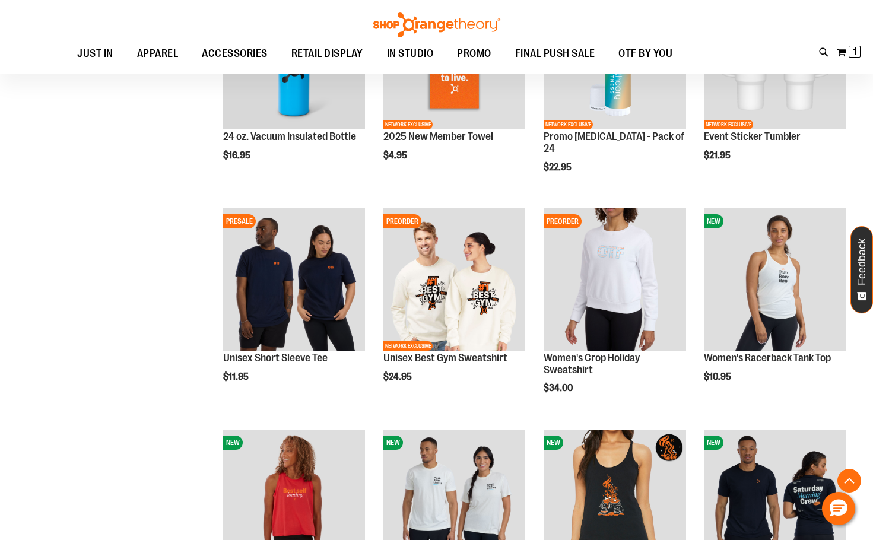
scroll to position [2017, 0]
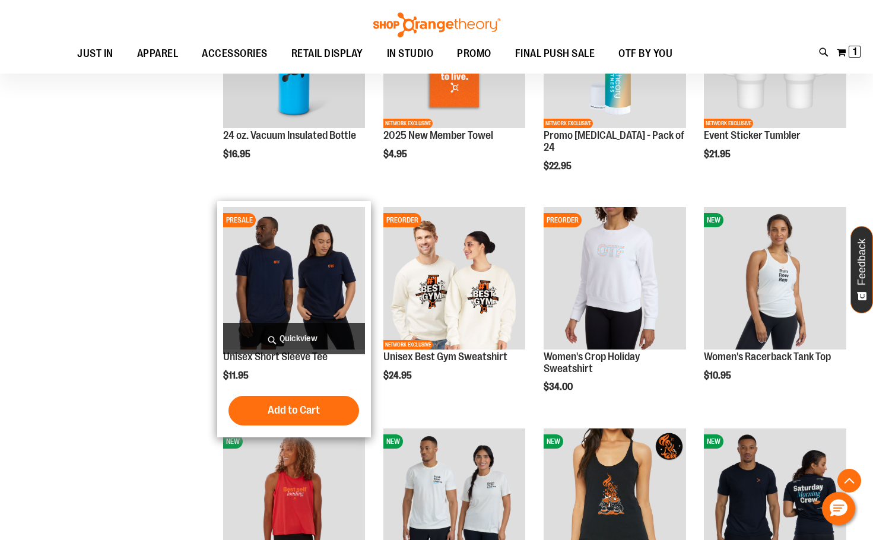
click at [269, 316] on img "product" at bounding box center [294, 278] width 142 height 142
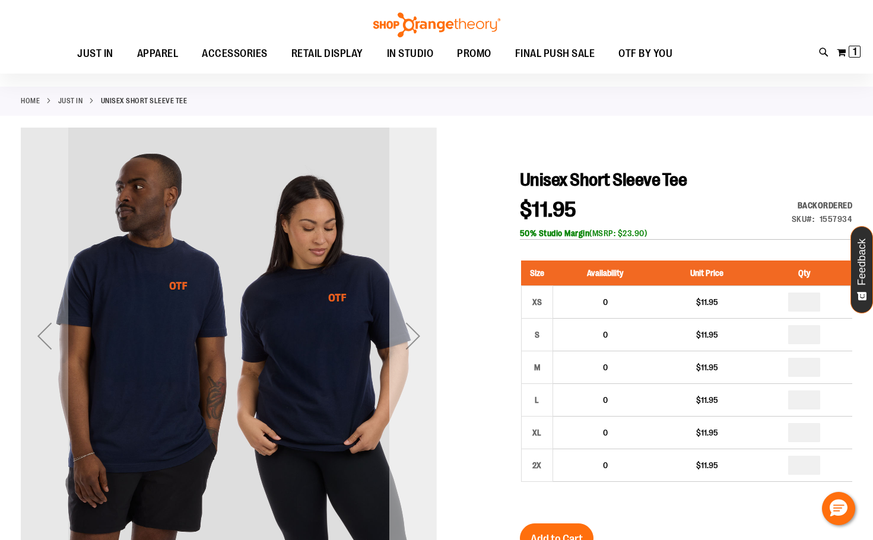
scroll to position [59, 0]
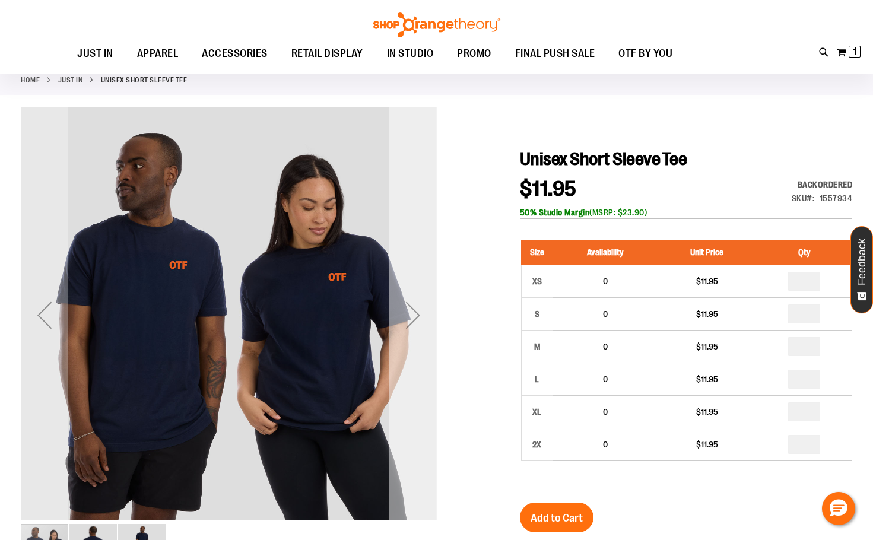
click at [430, 317] on div "Next" at bounding box center [412, 314] width 47 height 47
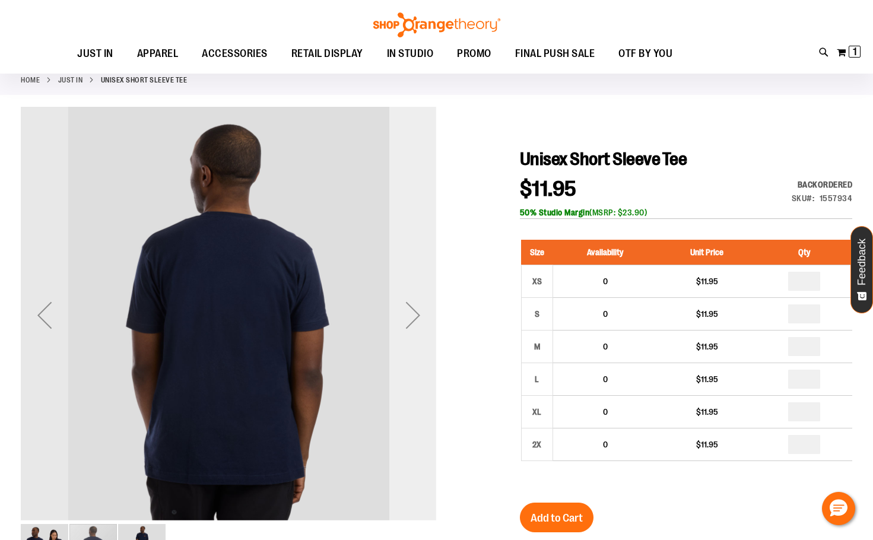
click at [413, 318] on div "Next" at bounding box center [412, 314] width 47 height 47
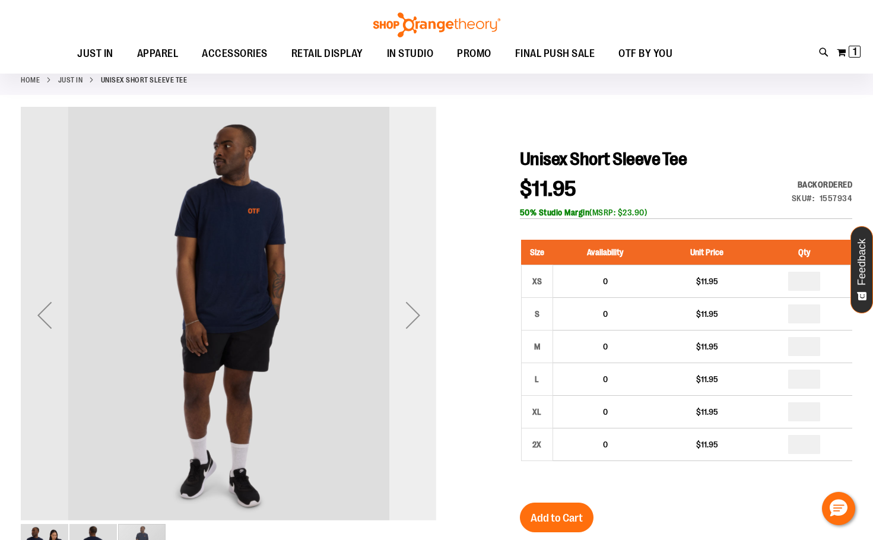
click at [408, 318] on div "Next" at bounding box center [412, 314] width 47 height 47
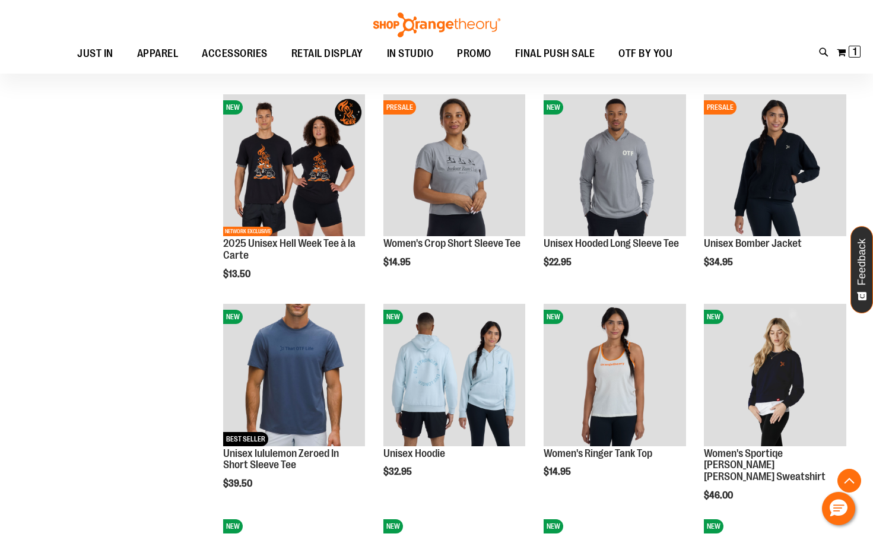
scroll to position [593, 0]
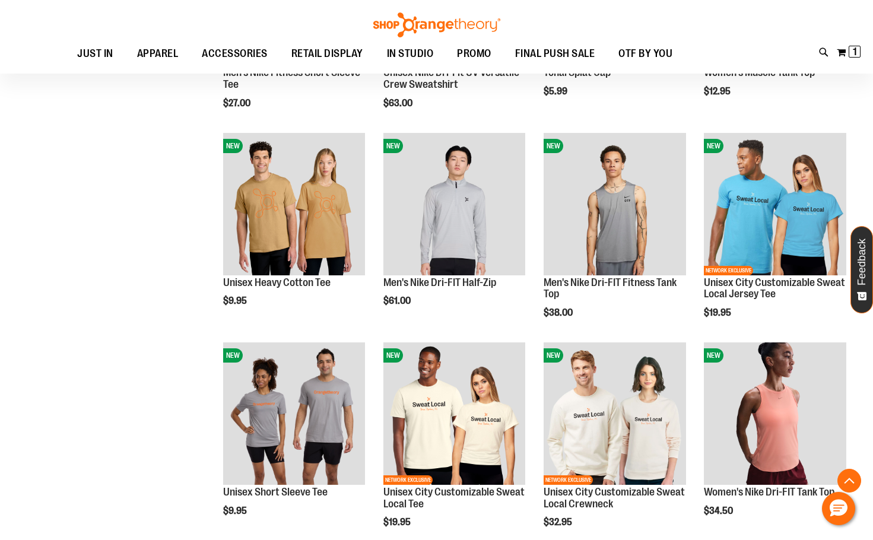
scroll to position [1483, 0]
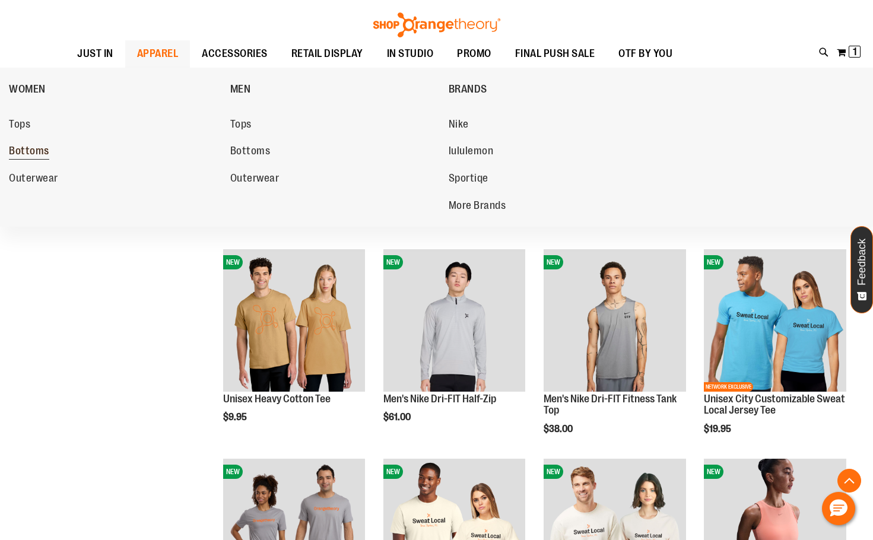
click at [21, 147] on span "Bottoms" at bounding box center [29, 152] width 40 height 15
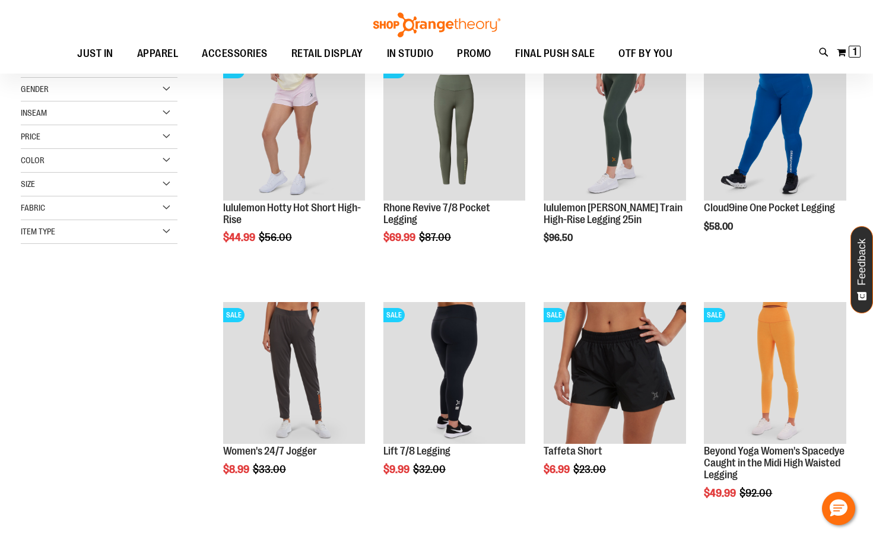
scroll to position [177, 0]
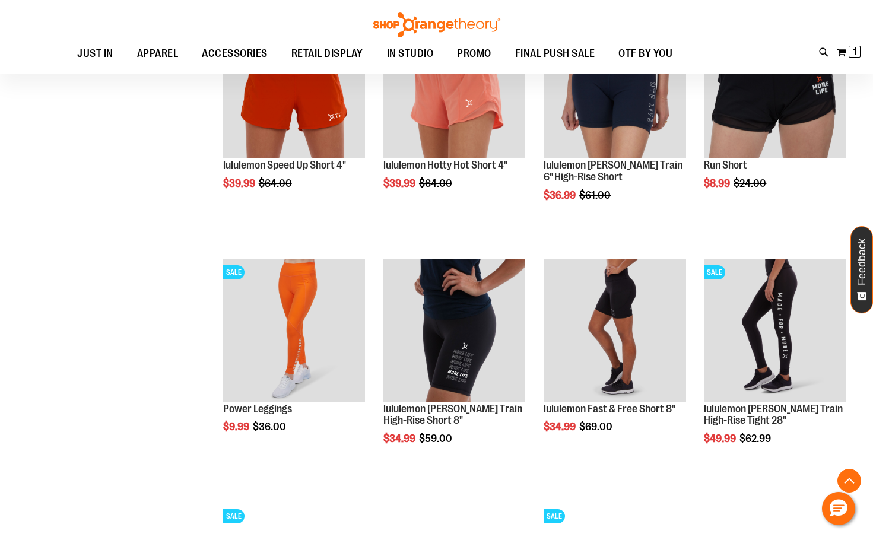
scroll to position [1008, 0]
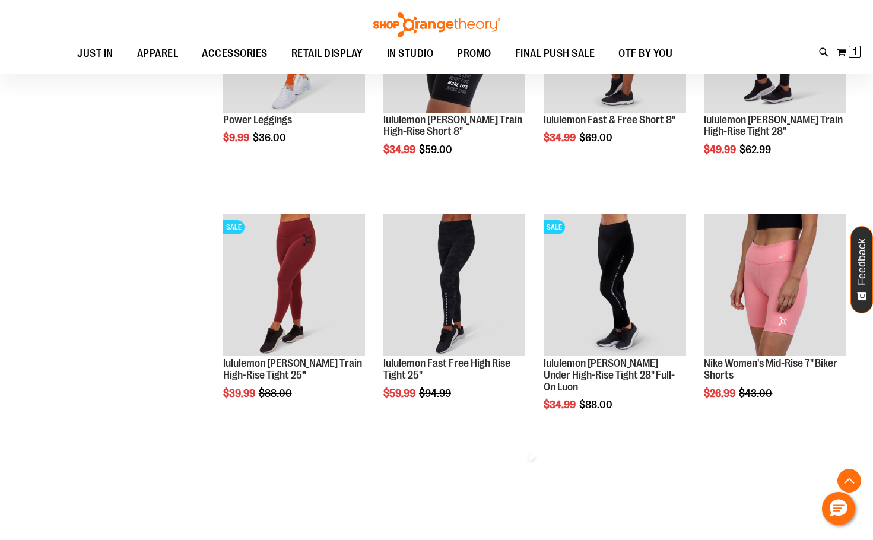
scroll to position [1246, 0]
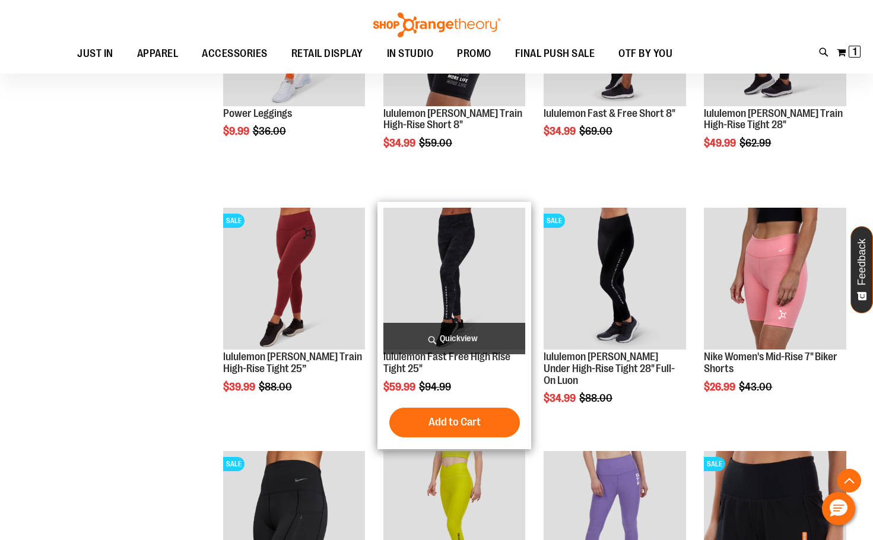
click at [431, 284] on img "product" at bounding box center [454, 279] width 142 height 142
click at [435, 272] on img "product" at bounding box center [454, 279] width 142 height 142
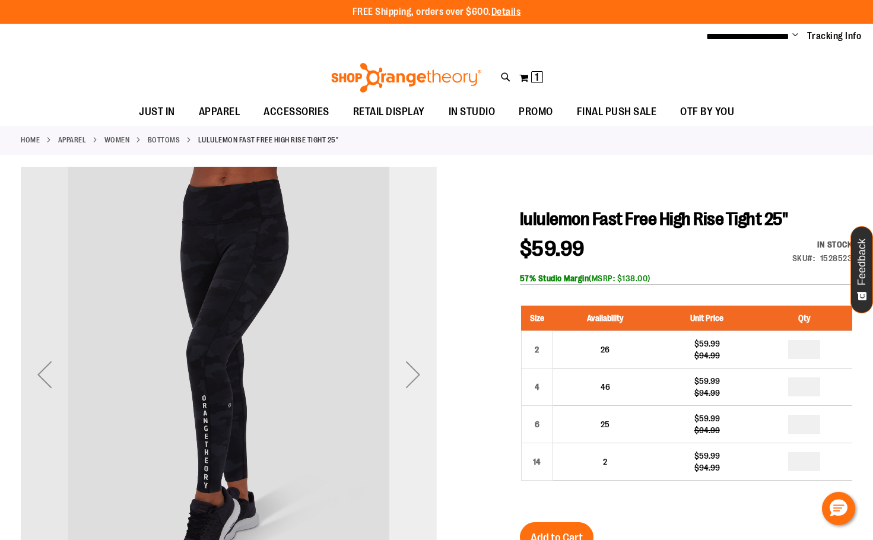
click at [409, 383] on div "Next" at bounding box center [412, 374] width 47 height 47
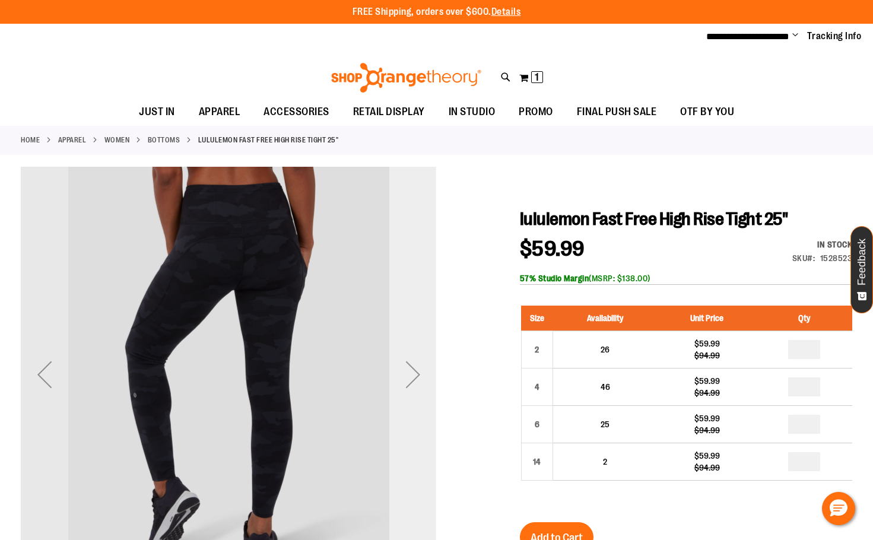
click at [409, 383] on div "Next" at bounding box center [412, 374] width 47 height 47
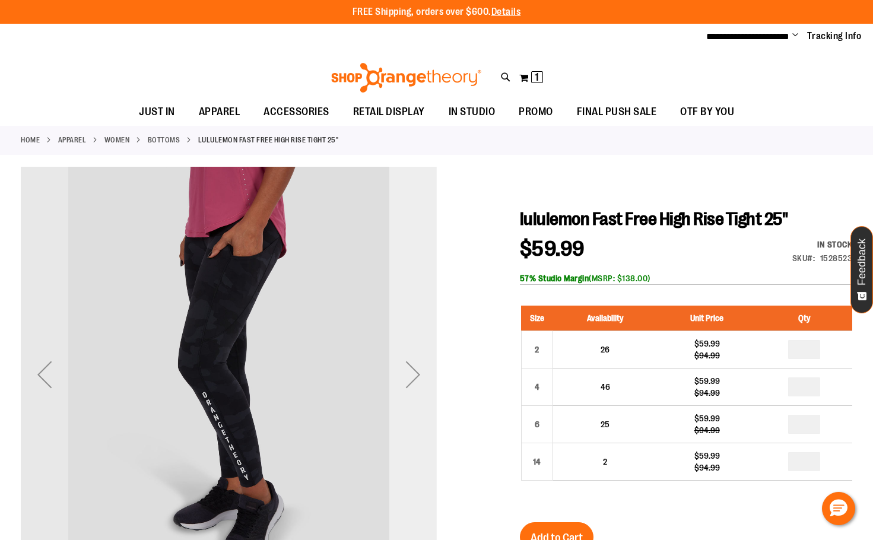
click at [407, 383] on div "Next" at bounding box center [412, 374] width 47 height 47
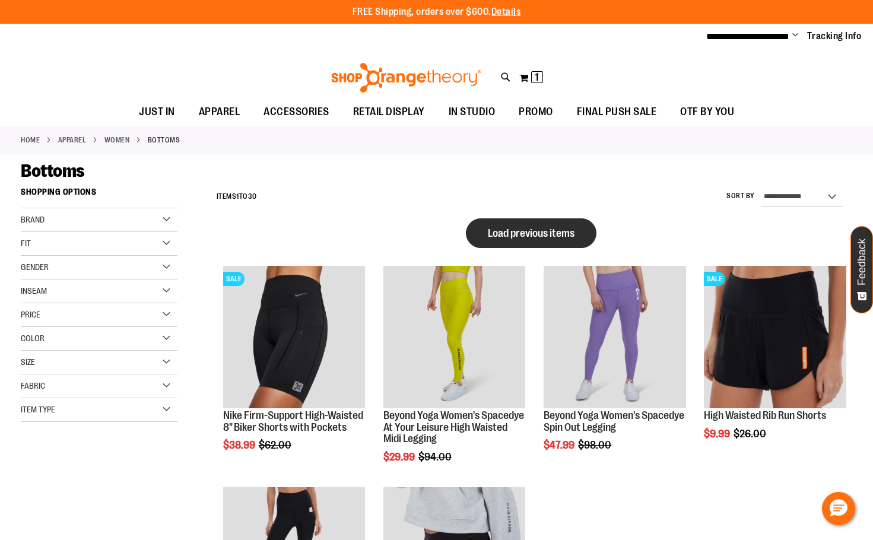
click at [531, 219] on button "Load previous items" at bounding box center [531, 233] width 131 height 30
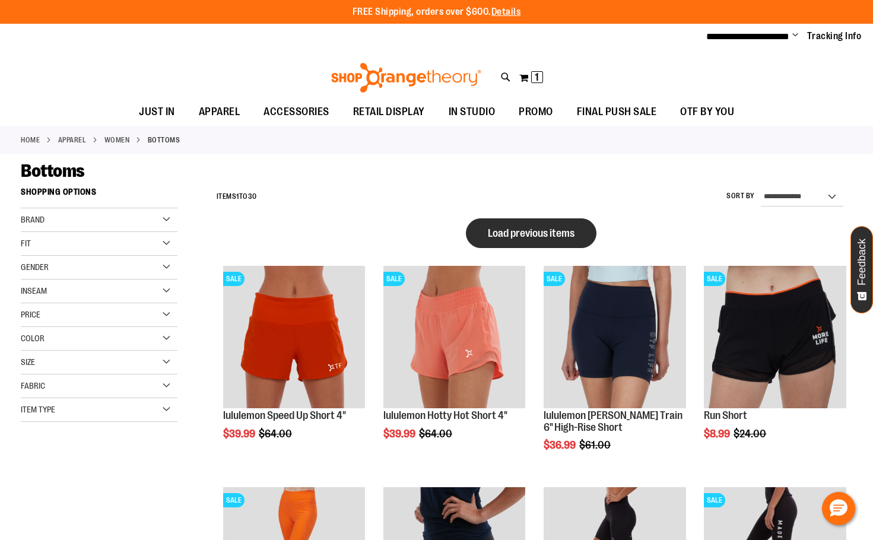
click at [544, 243] on button "Load previous items" at bounding box center [531, 233] width 131 height 30
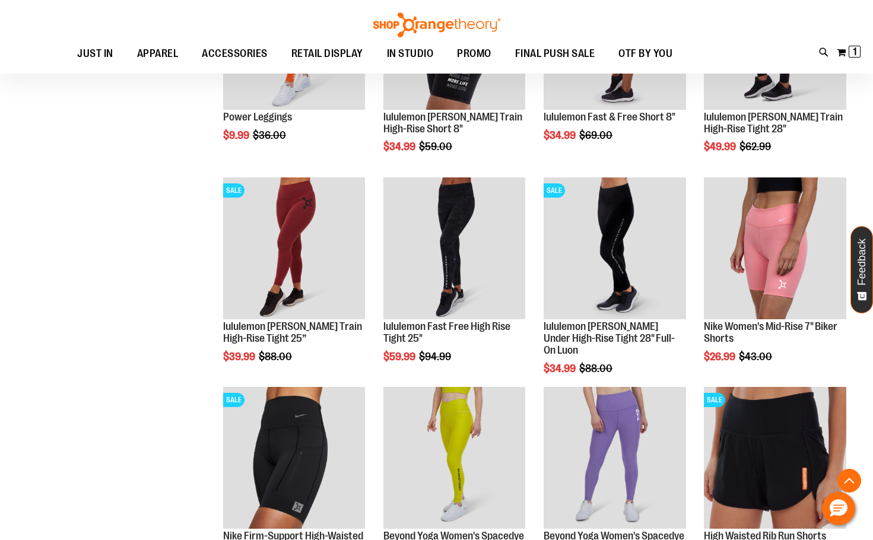
scroll to position [1127, 0]
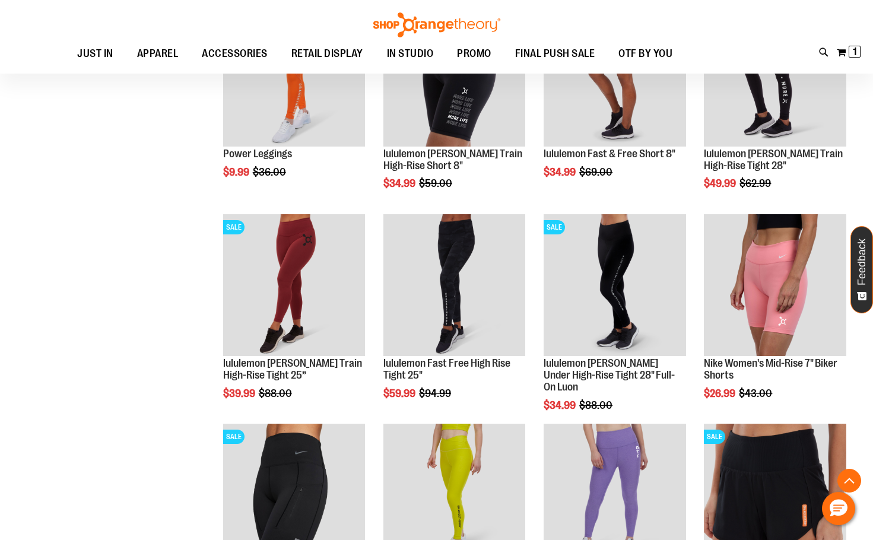
scroll to position [1068, 0]
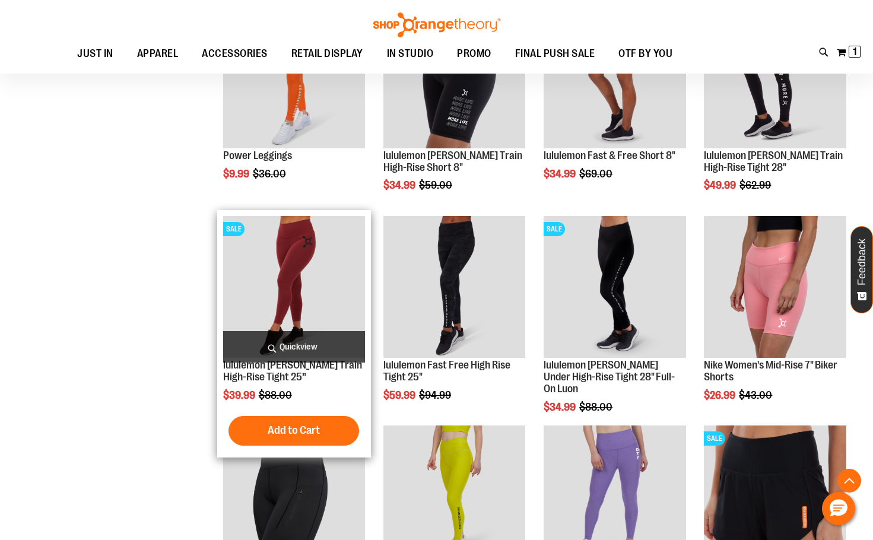
click at [304, 286] on img "product" at bounding box center [294, 287] width 142 height 142
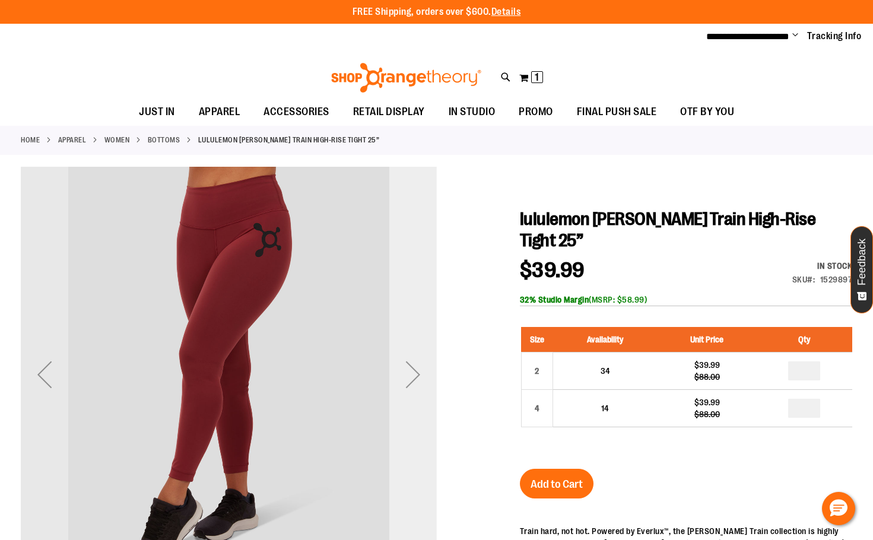
click at [399, 373] on div "Next" at bounding box center [412, 374] width 47 height 47
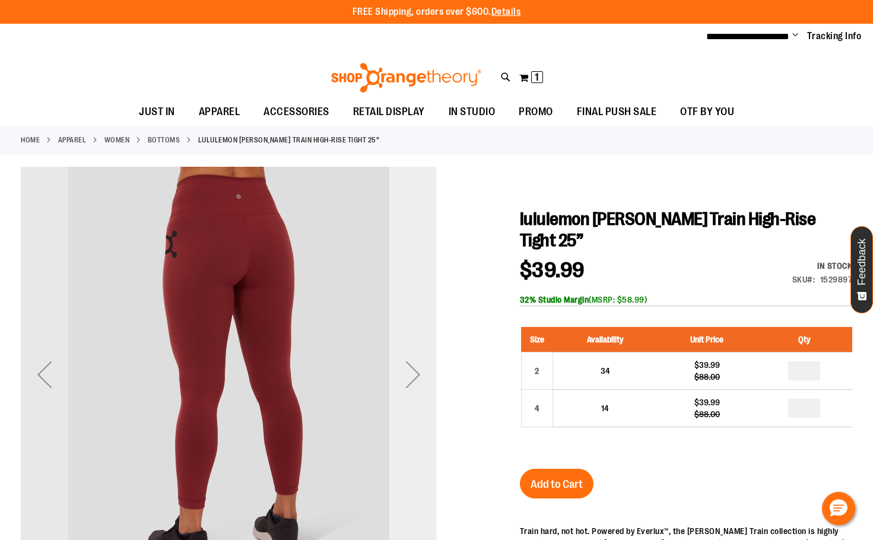
click at [414, 390] on div "Next" at bounding box center [412, 374] width 47 height 47
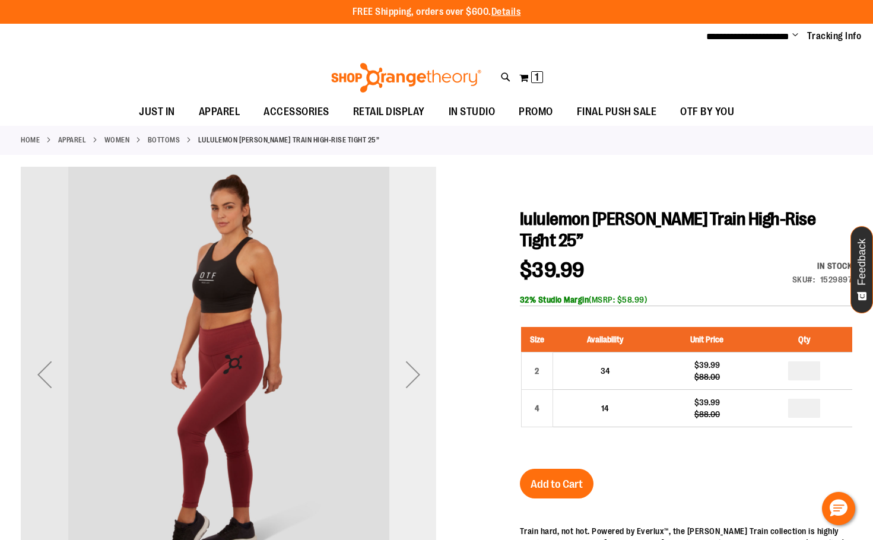
click at [414, 390] on div "Next" at bounding box center [412, 374] width 47 height 47
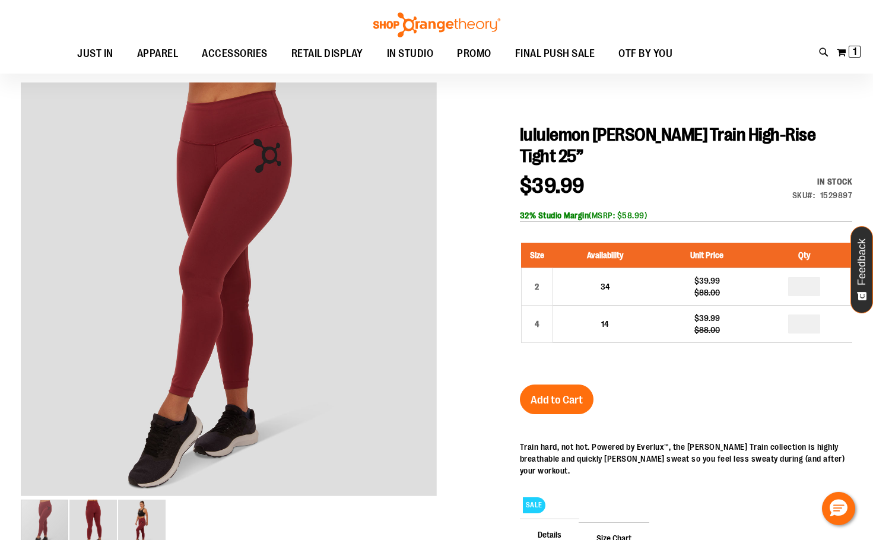
scroll to position [59, 0]
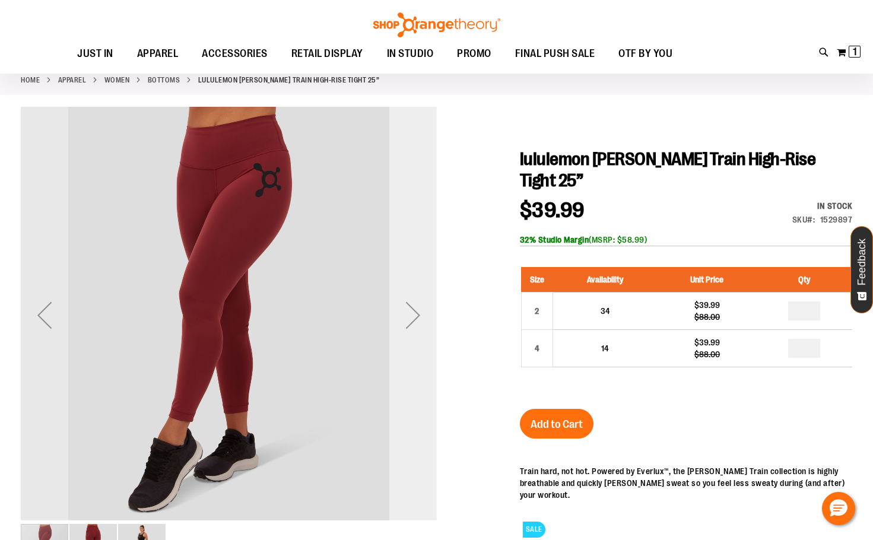
click at [413, 319] on div "Next" at bounding box center [412, 314] width 47 height 47
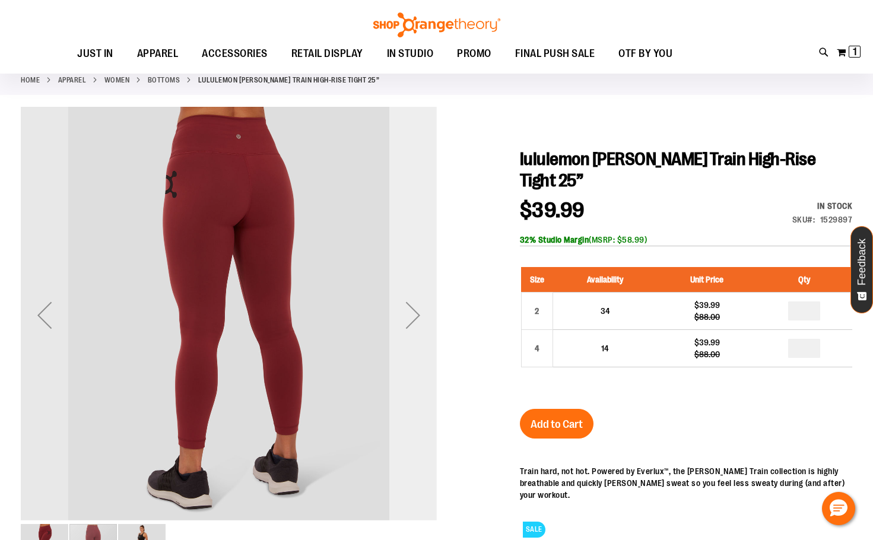
click at [408, 317] on div "Next" at bounding box center [412, 314] width 47 height 47
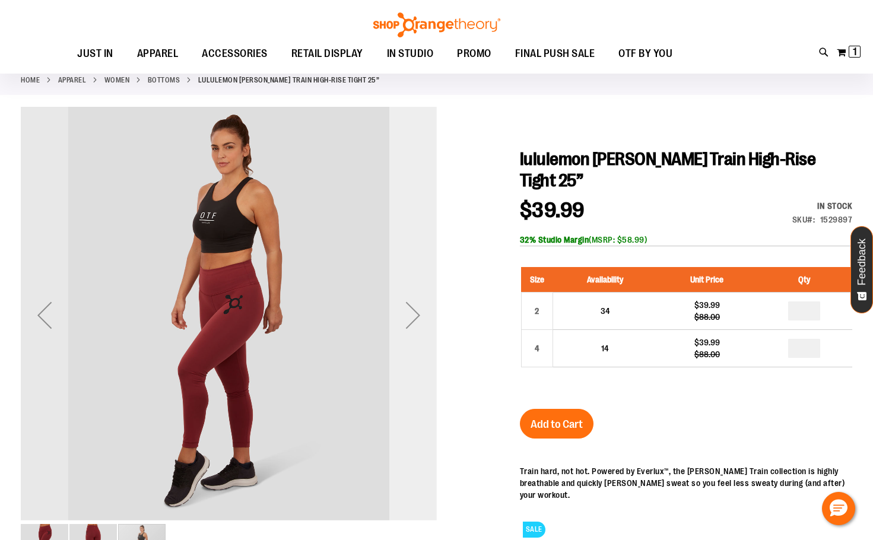
click at [408, 317] on div "Next" at bounding box center [412, 314] width 47 height 47
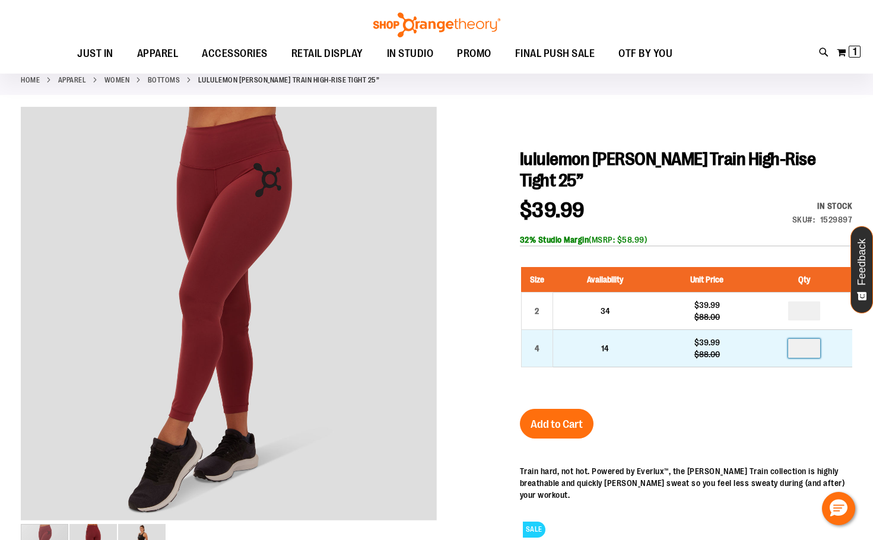
click at [807, 339] on input "number" at bounding box center [804, 348] width 32 height 19
type input "*"
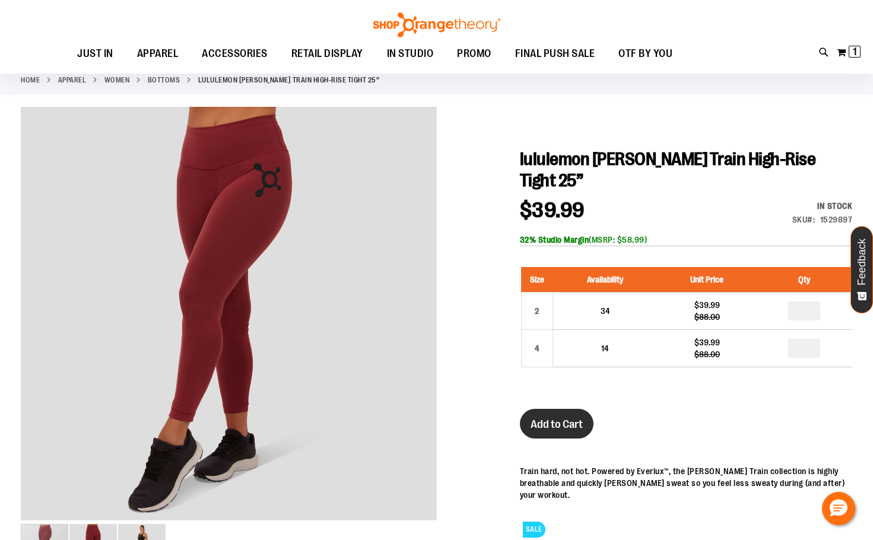
click at [560, 418] on span "Add to Cart" at bounding box center [557, 424] width 52 height 13
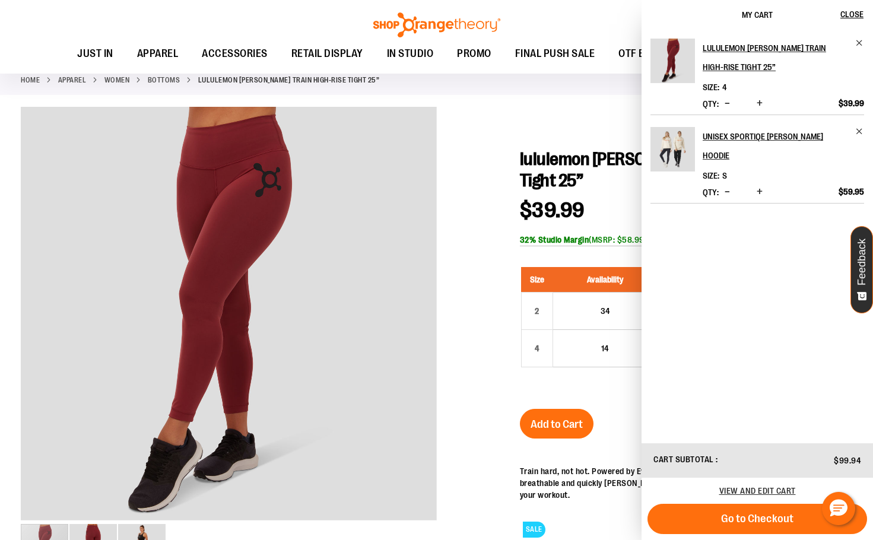
click at [518, 119] on div at bounding box center [436, 419] width 831 height 625
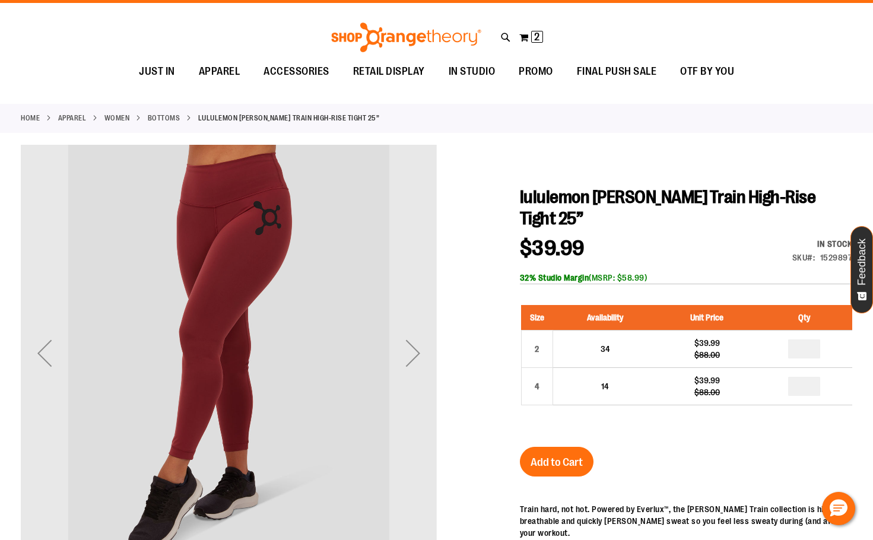
scroll to position [0, 0]
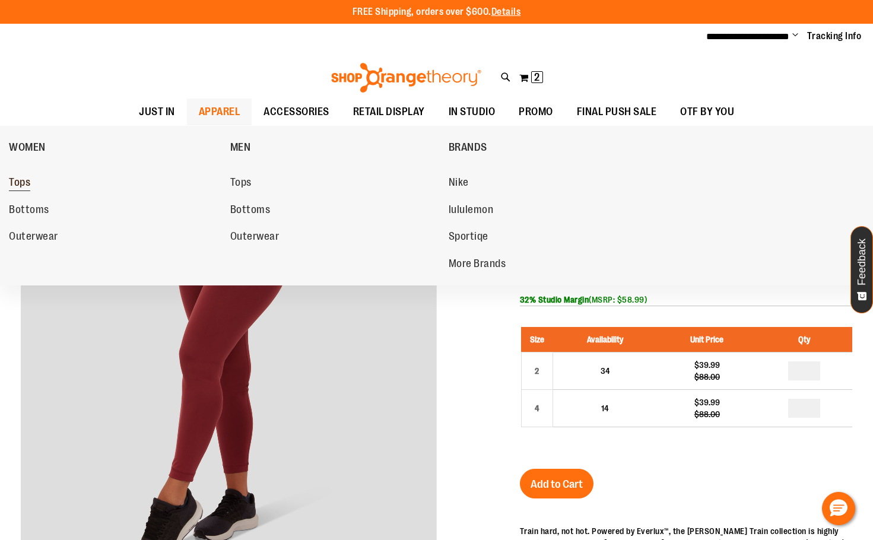
click at [30, 186] on span "Tops" at bounding box center [19, 183] width 21 height 15
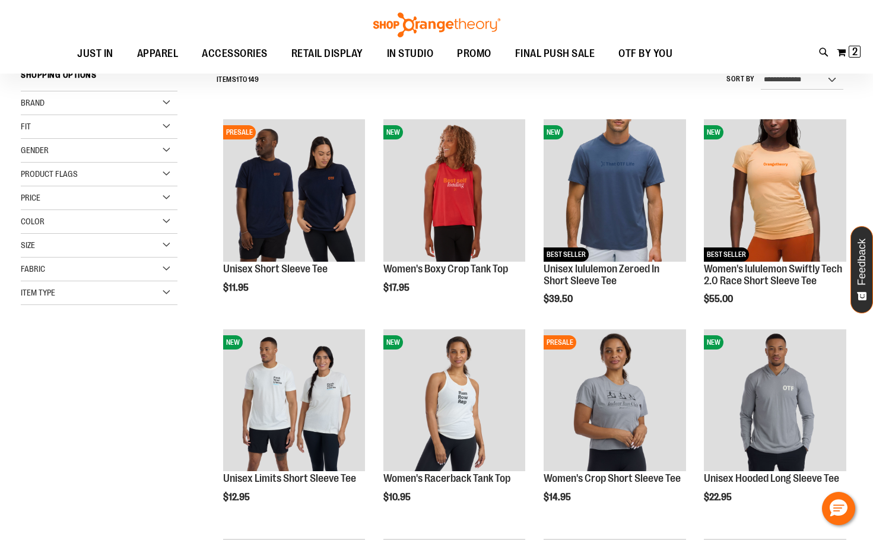
scroll to position [118, 0]
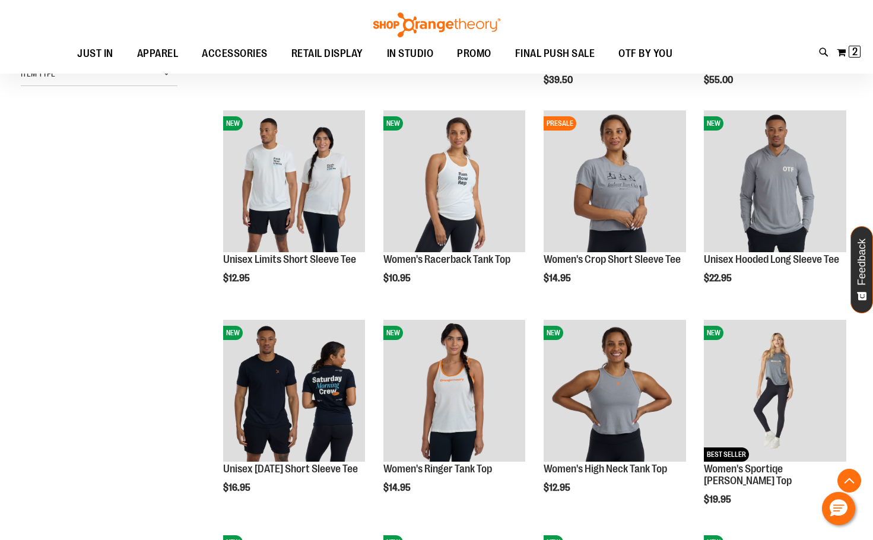
scroll to position [355, 0]
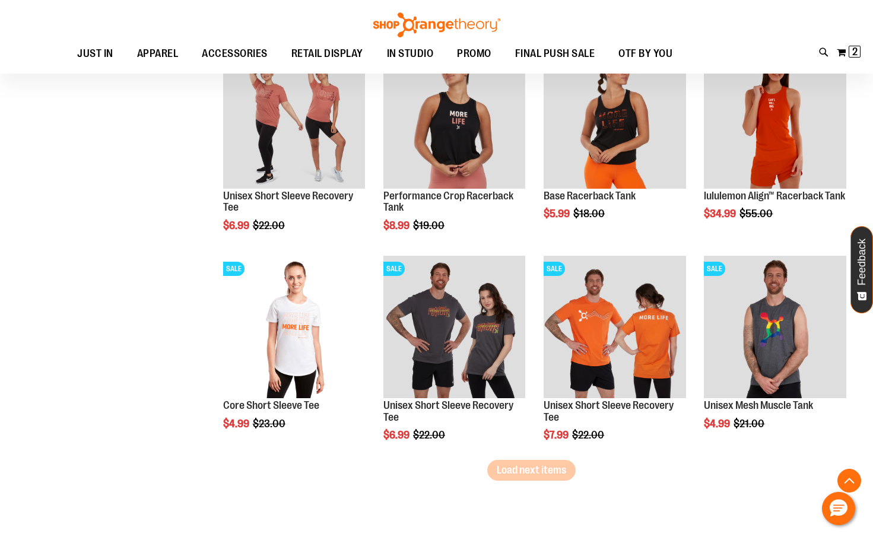
scroll to position [1661, 0]
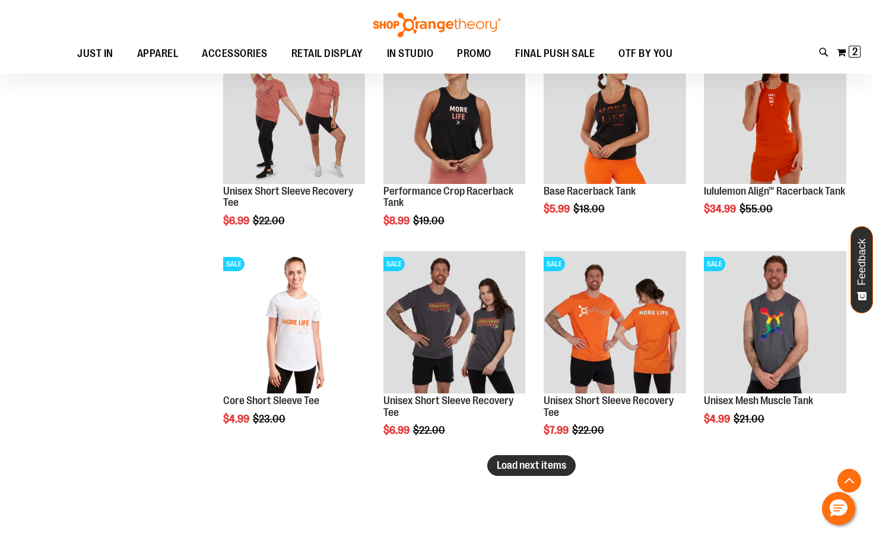
click at [516, 456] on button "Load next items" at bounding box center [531, 465] width 88 height 21
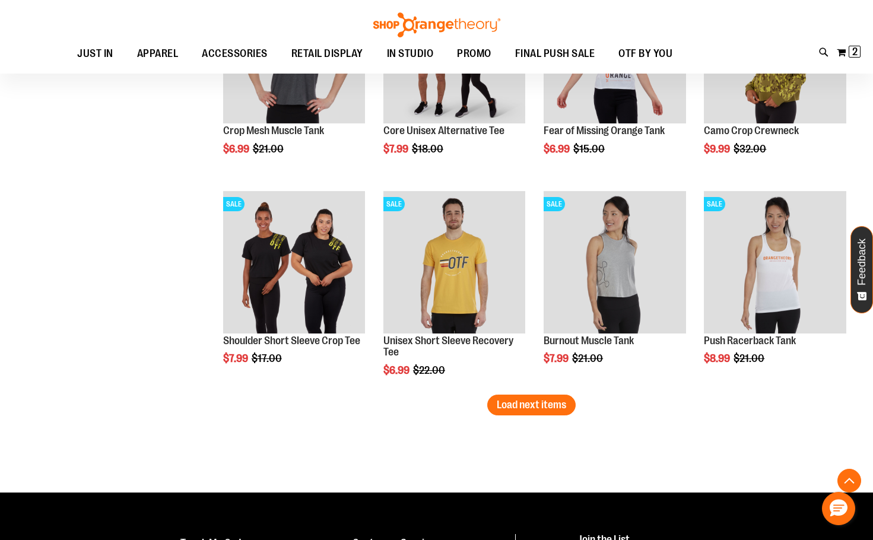
scroll to position [2373, 0]
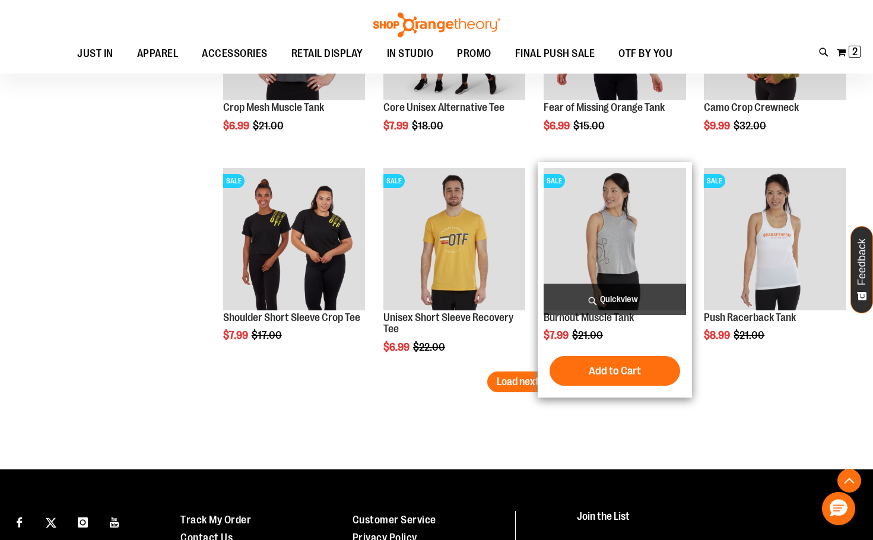
click at [594, 249] on img "product" at bounding box center [615, 239] width 142 height 142
click at [607, 243] on img "product" at bounding box center [615, 239] width 142 height 142
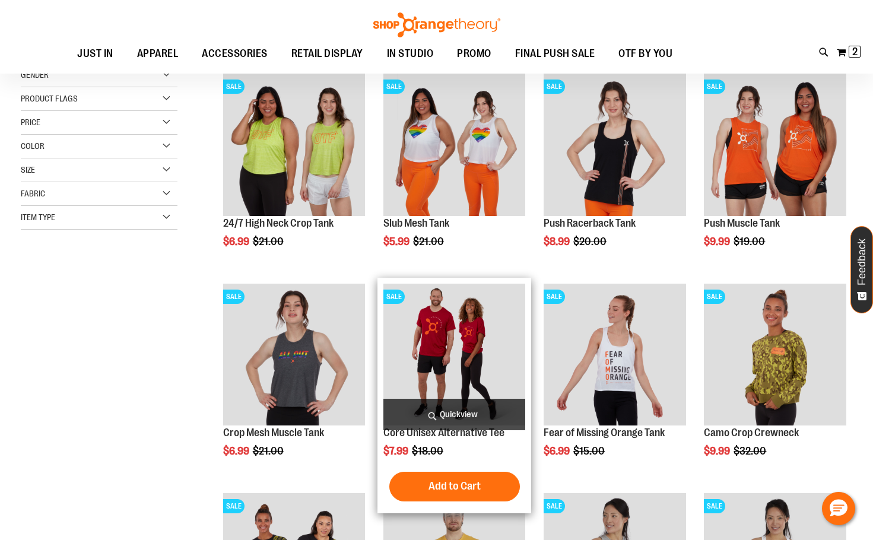
scroll to position [296, 0]
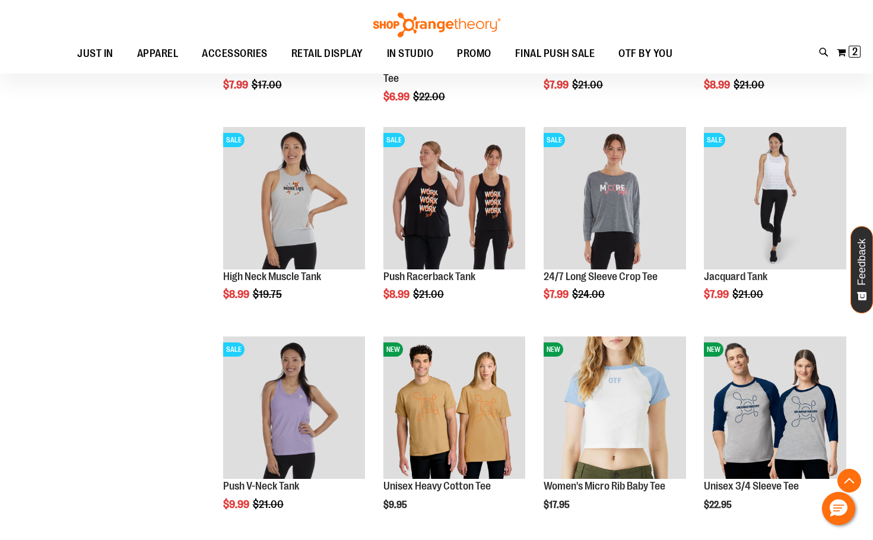
scroll to position [771, 0]
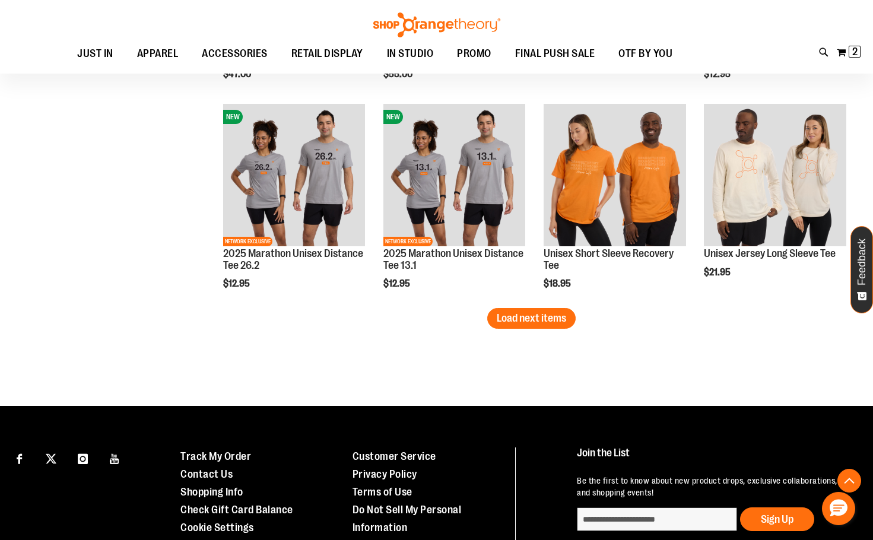
scroll to position [1839, 0]
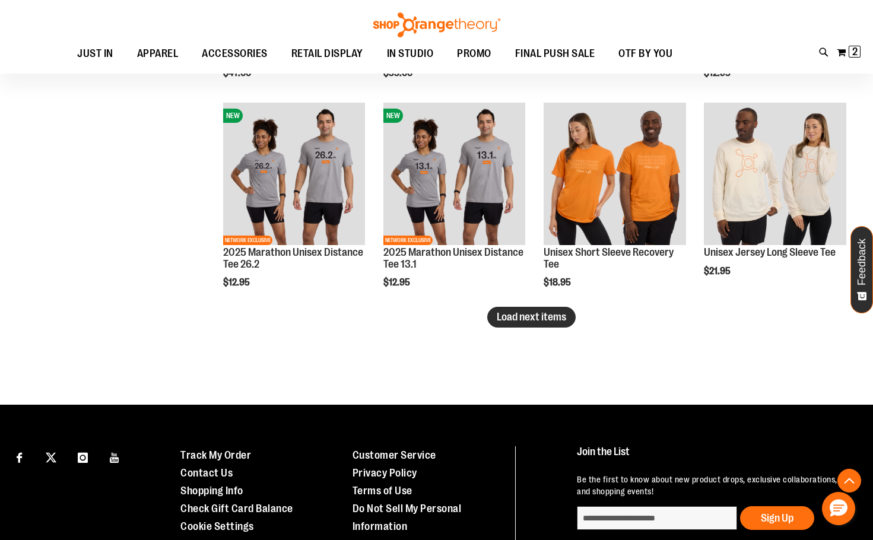
click at [490, 323] on button "Load next items" at bounding box center [531, 317] width 88 height 21
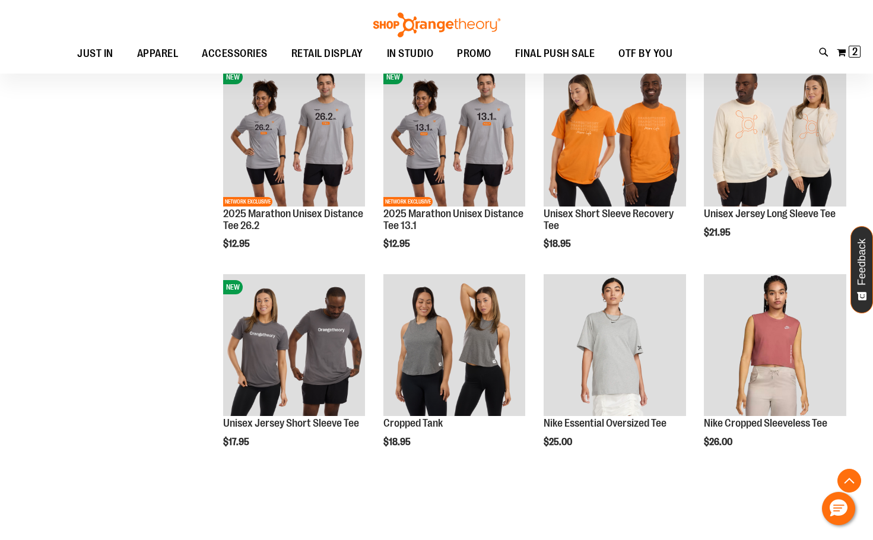
scroll to position [1898, 0]
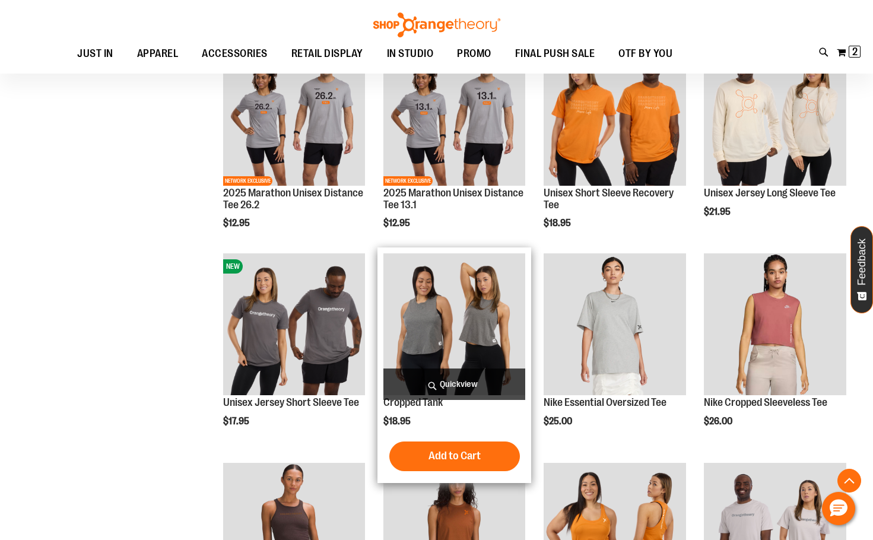
click at [427, 340] on img "product" at bounding box center [454, 324] width 142 height 142
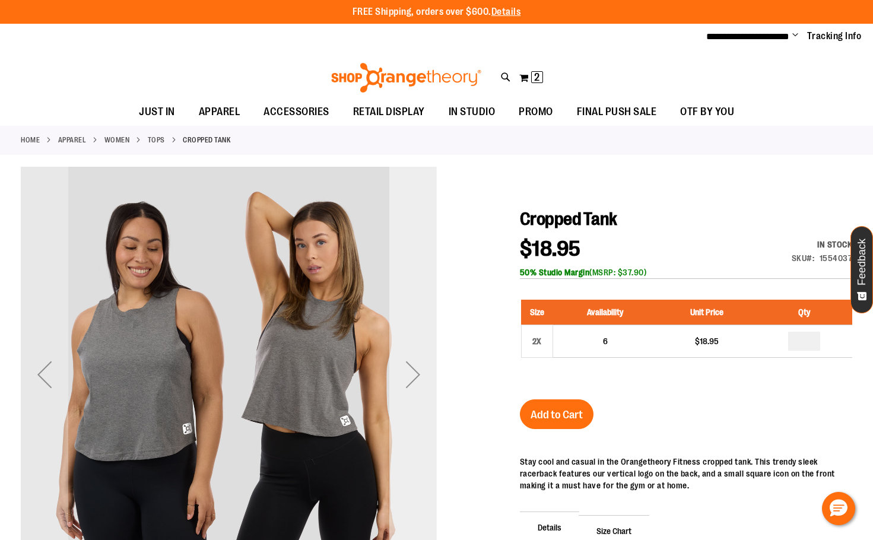
click at [414, 390] on div "Next" at bounding box center [412, 374] width 47 height 47
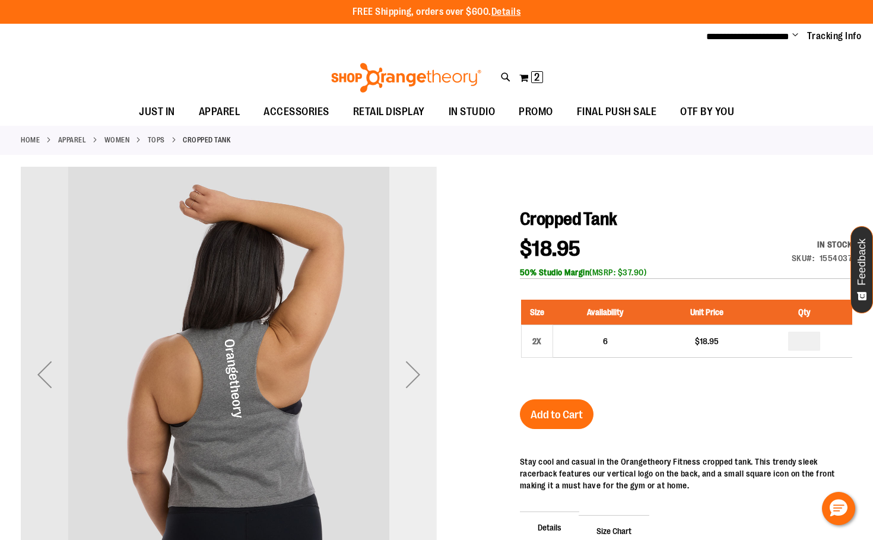
click at [421, 378] on div "Next" at bounding box center [412, 374] width 47 height 47
